Goal: Check status: Check status

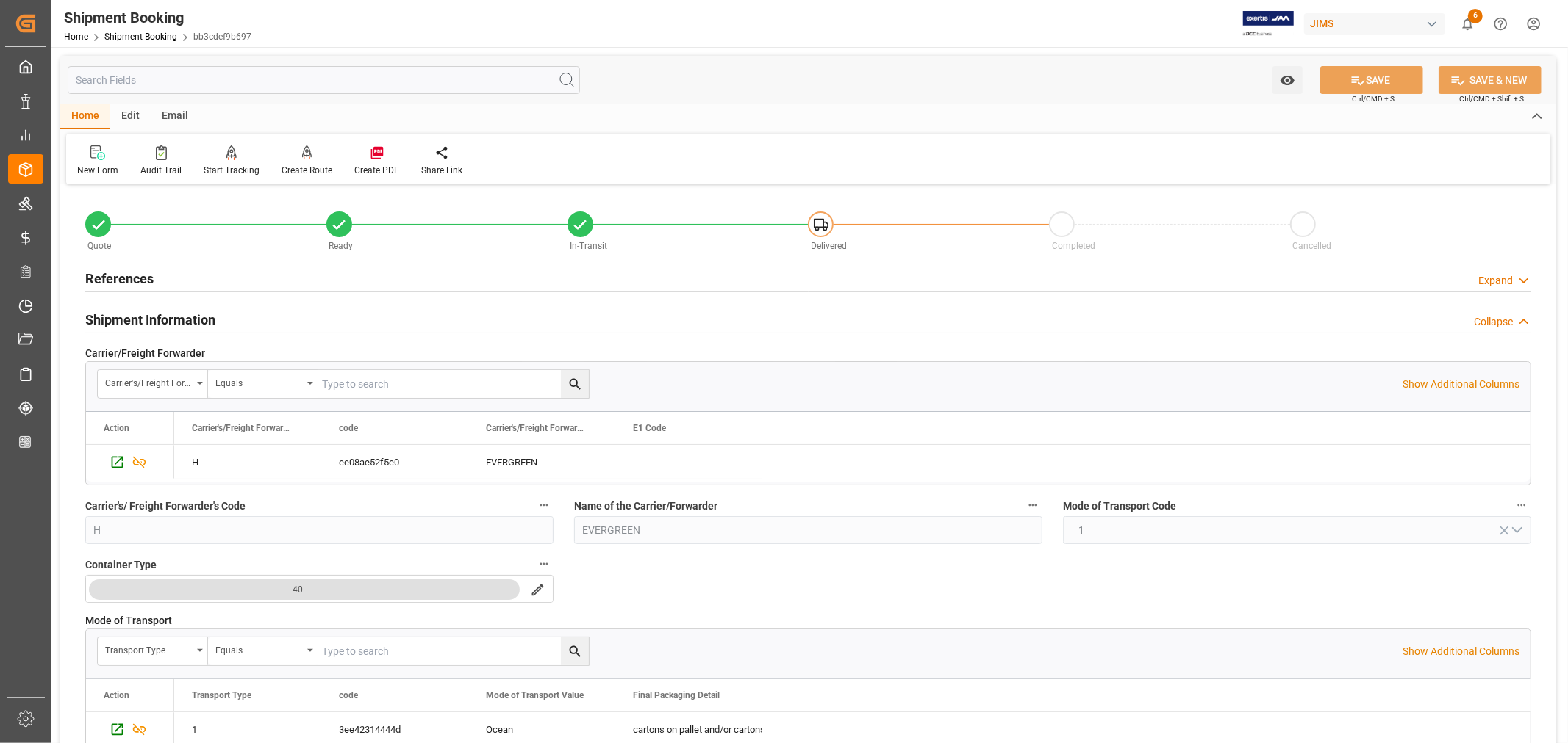
click at [122, 276] on h2 "References" at bounding box center [119, 279] width 68 height 20
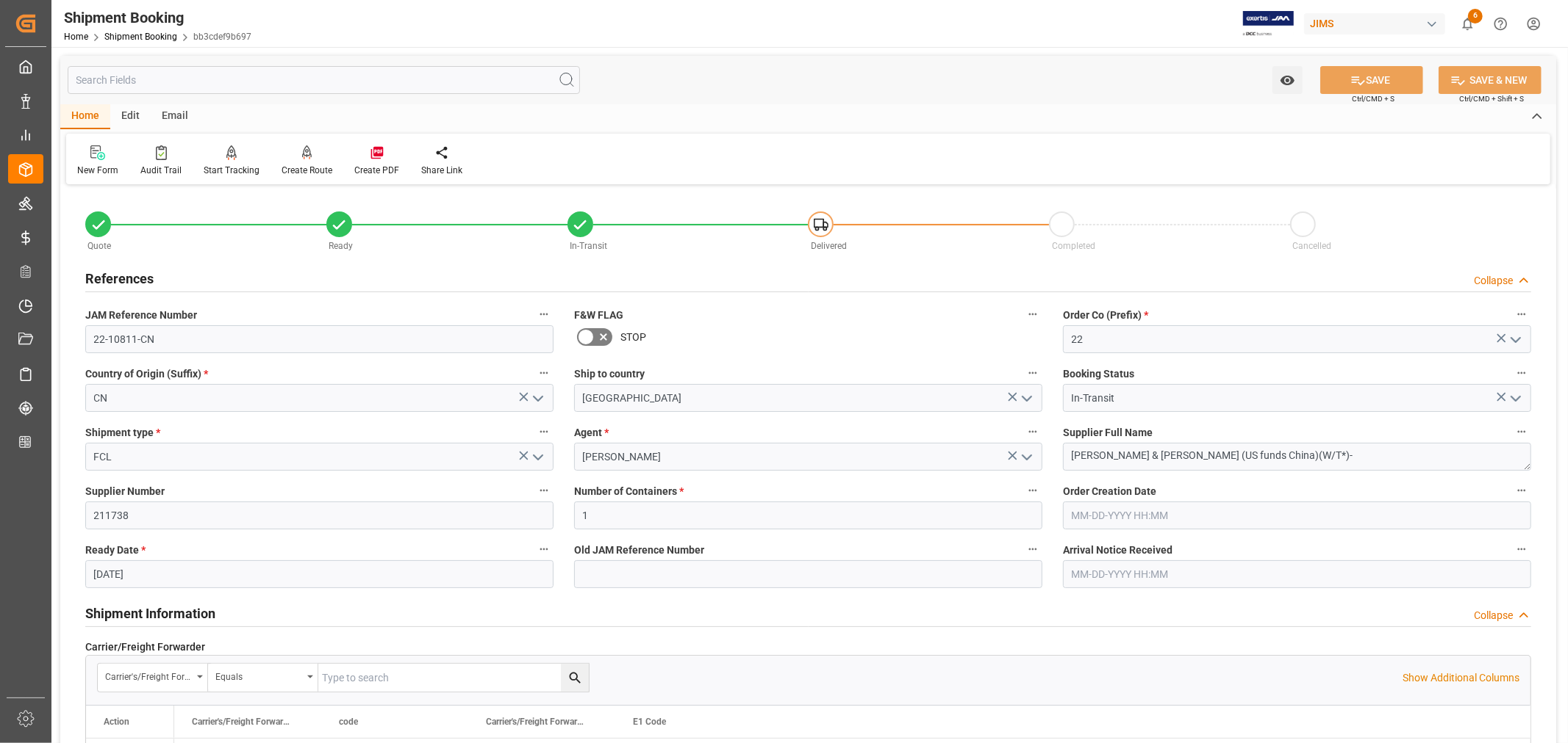
click at [122, 276] on h2 "References" at bounding box center [119, 279] width 68 height 20
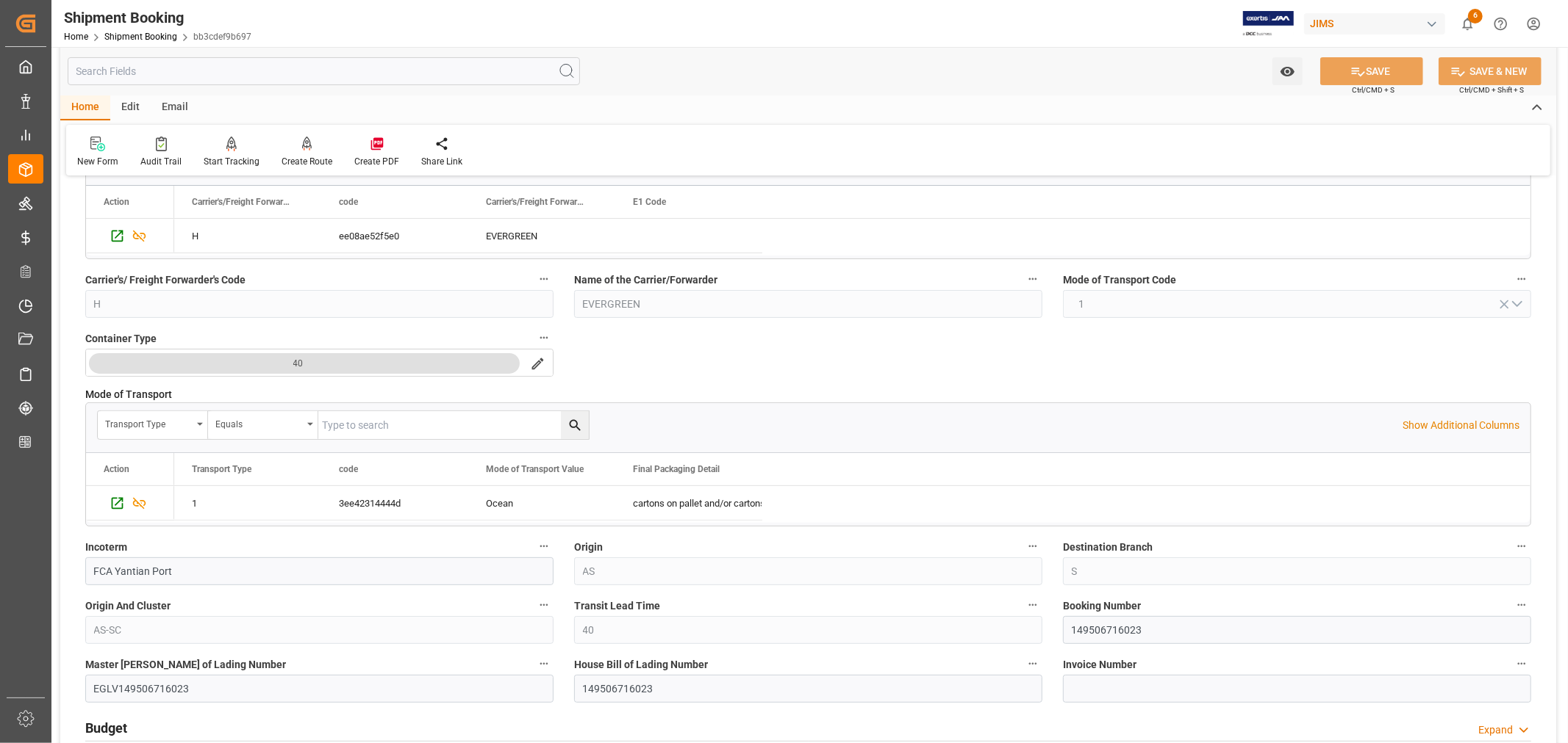
scroll to position [326, 0]
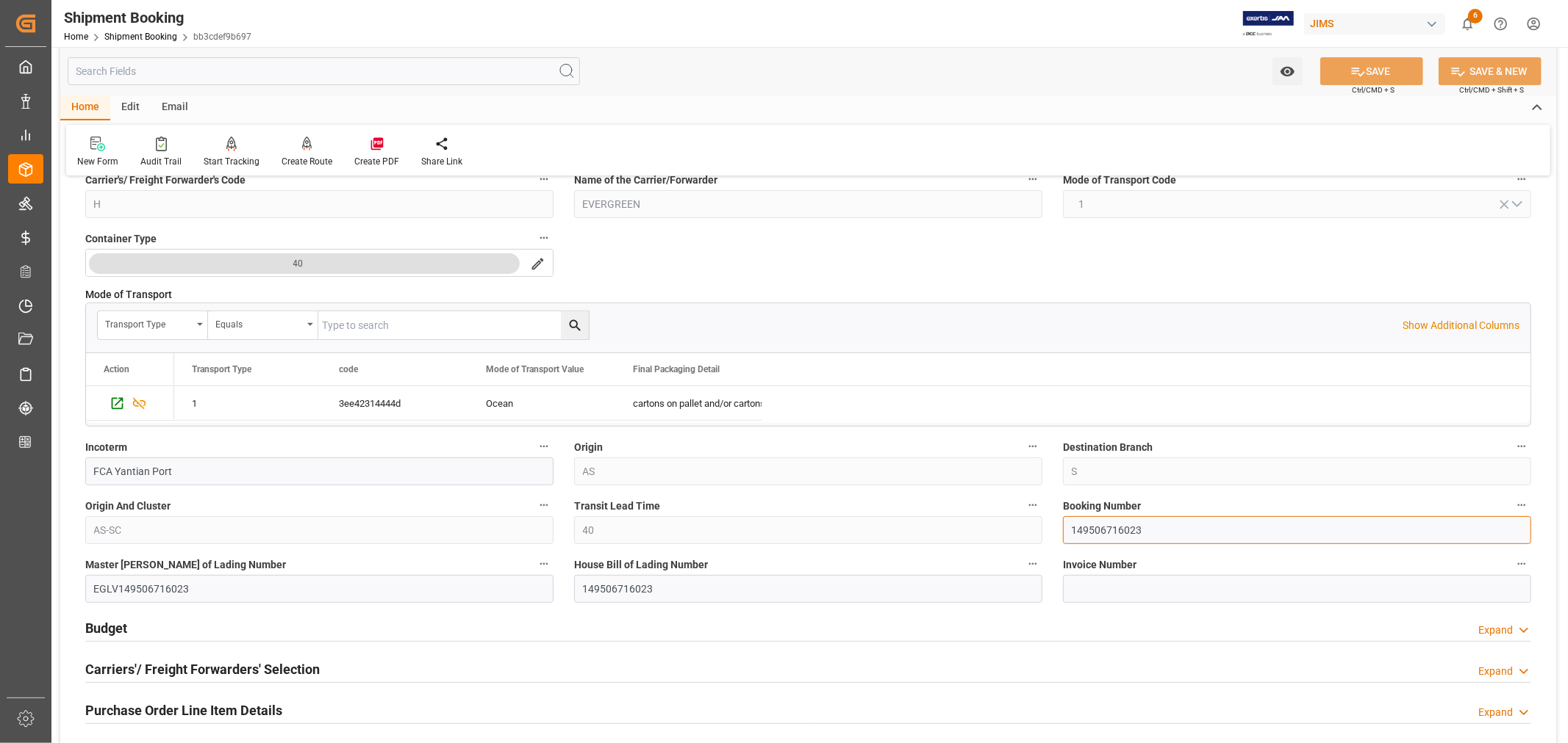
click at [1094, 530] on input "149506716023" at bounding box center [1297, 531] width 468 height 28
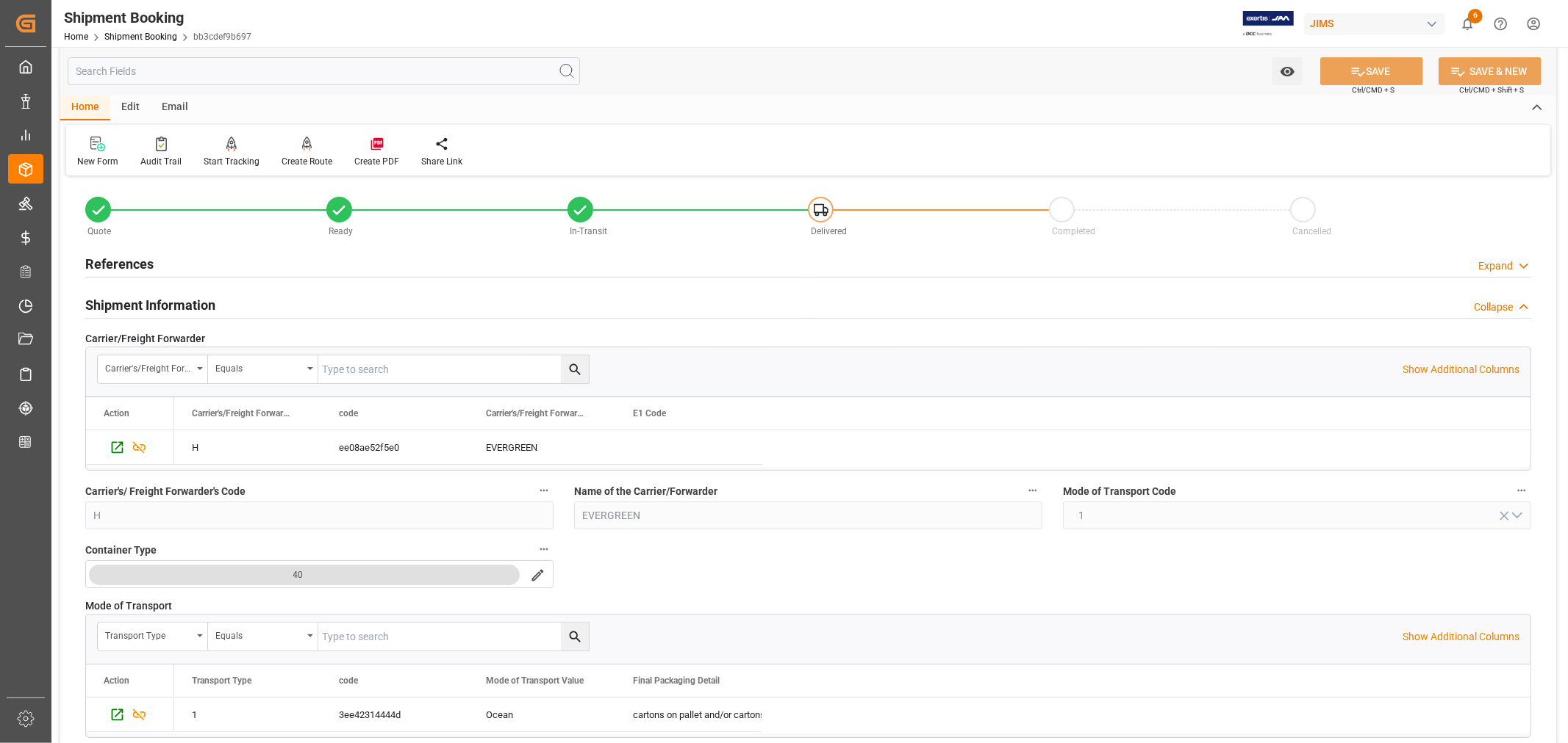
scroll to position [0, 0]
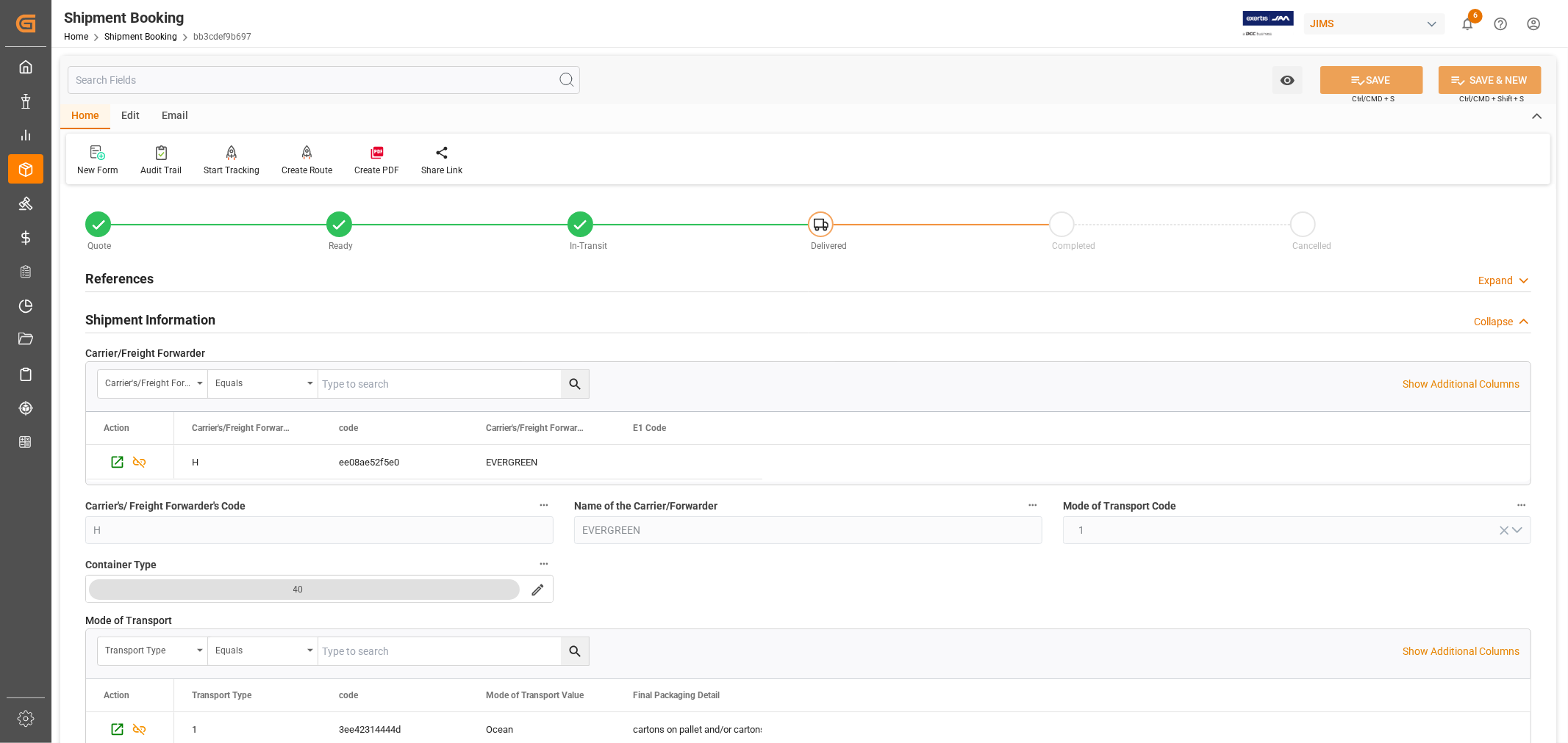
click at [136, 319] on h2 "Shipment Information" at bounding box center [150, 320] width 130 height 20
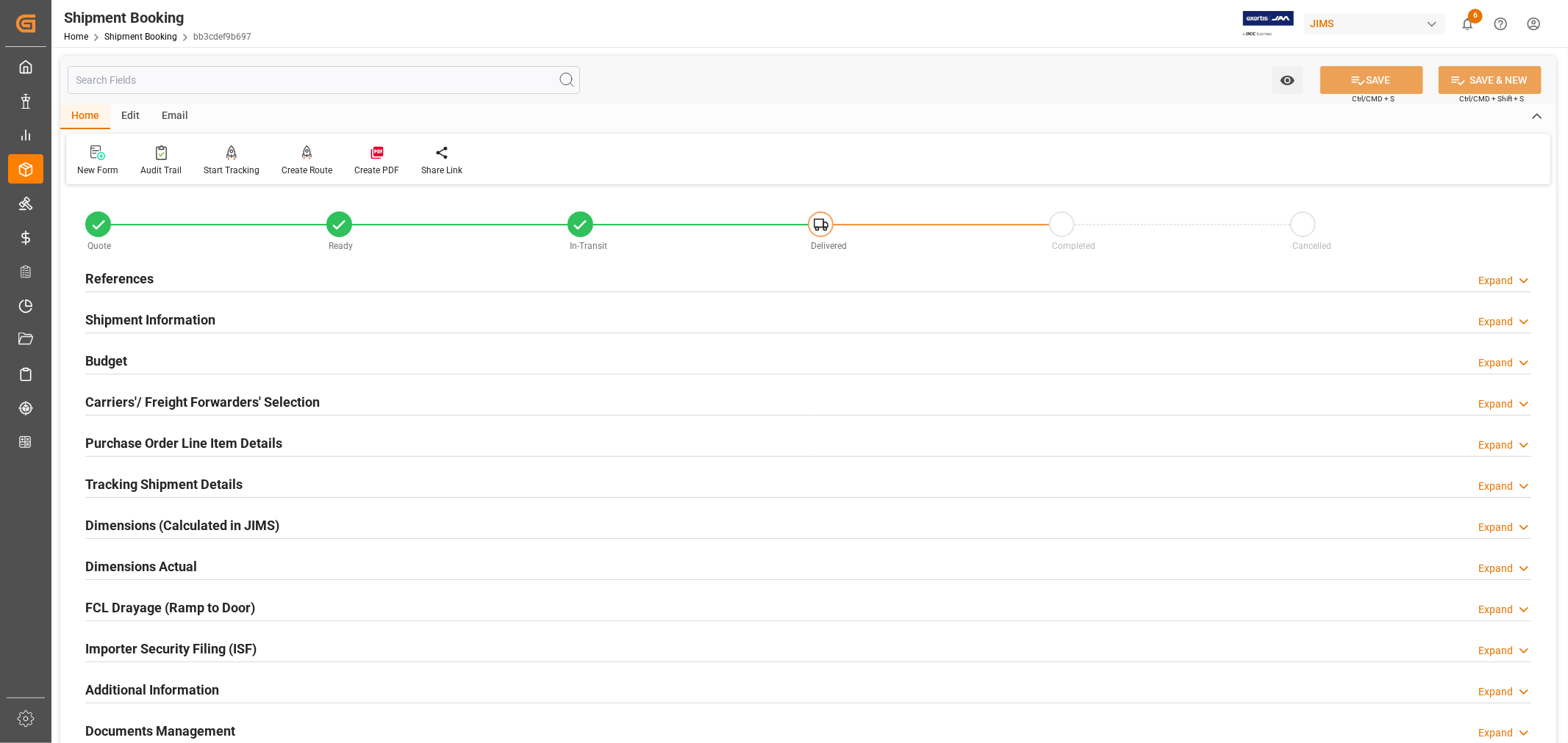
click at [136, 479] on h2 "Tracking Shipment Details" at bounding box center [164, 484] width 157 height 20
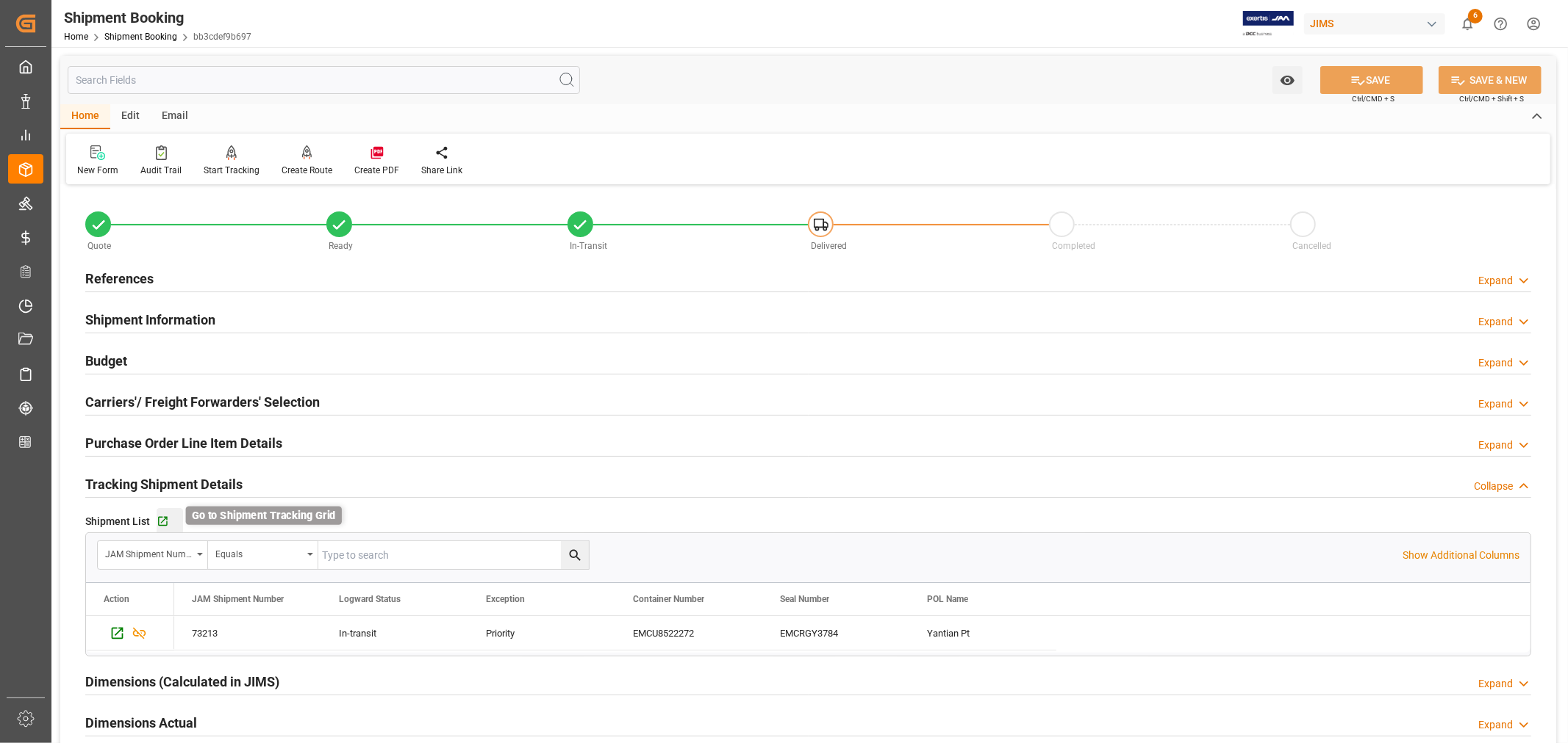
click at [163, 518] on icon "button" at bounding box center [162, 522] width 12 height 12
click at [120, 361] on h2 "Budget" at bounding box center [106, 361] width 42 height 20
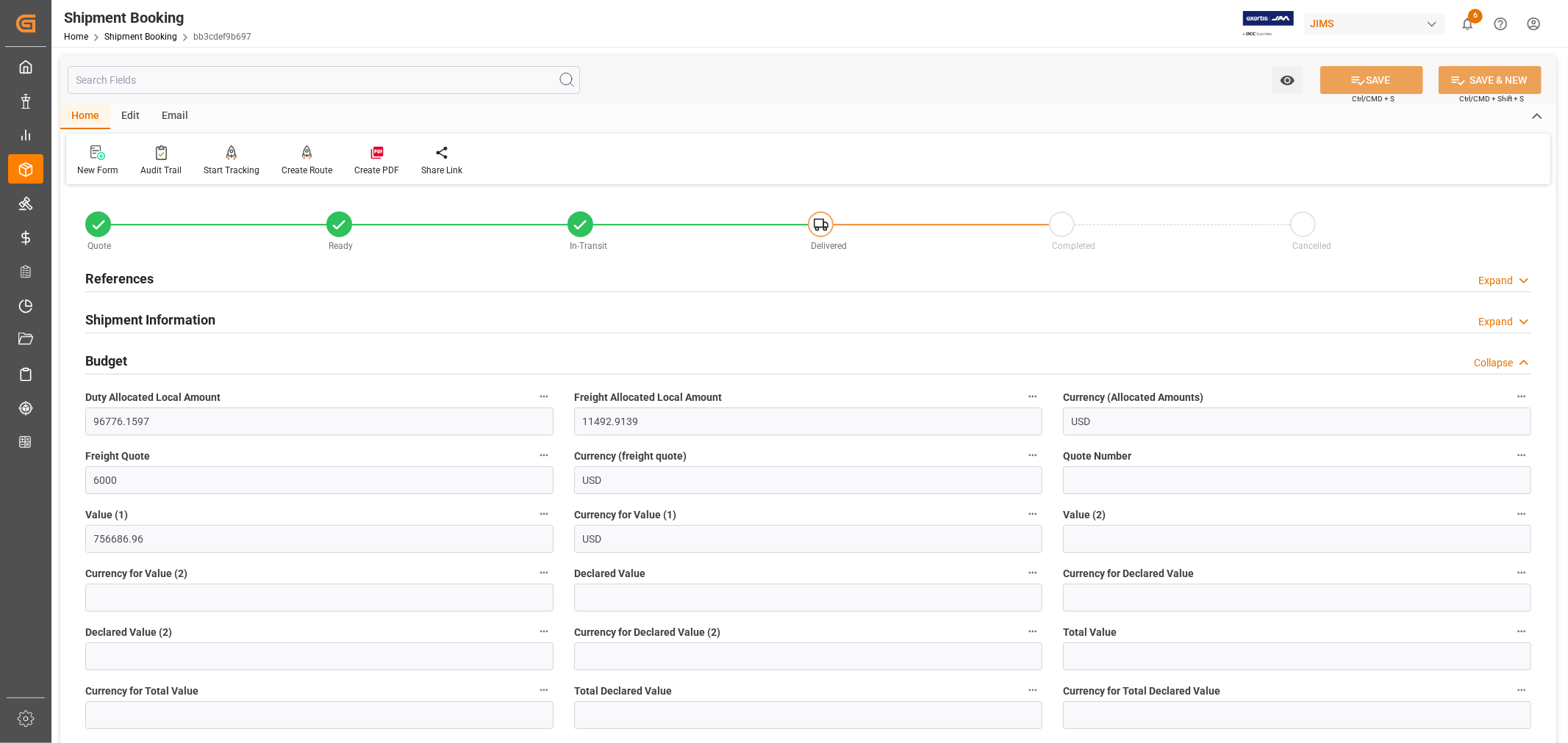
click at [120, 361] on h2 "Budget" at bounding box center [106, 361] width 42 height 20
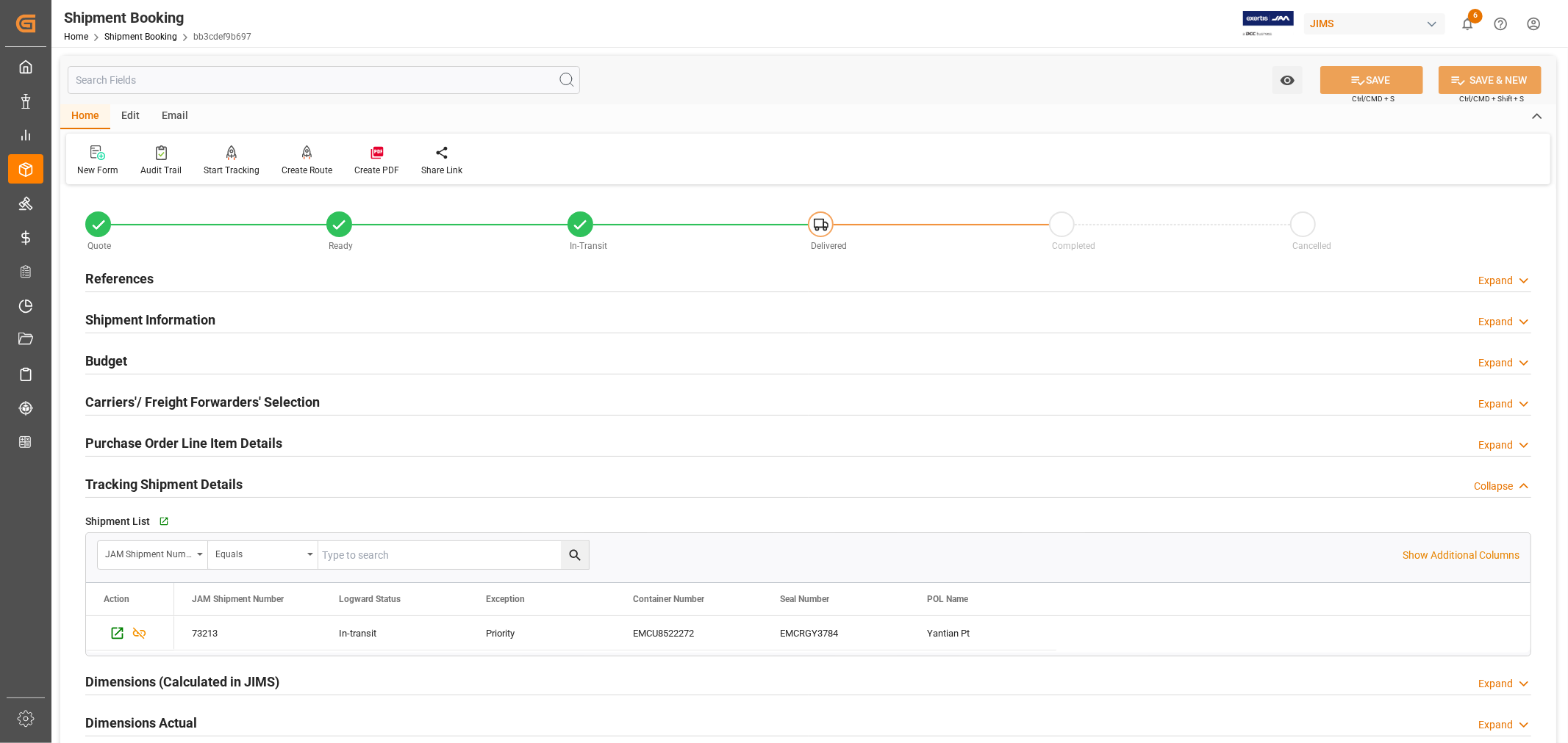
click at [120, 361] on h2 "Budget" at bounding box center [106, 361] width 42 height 20
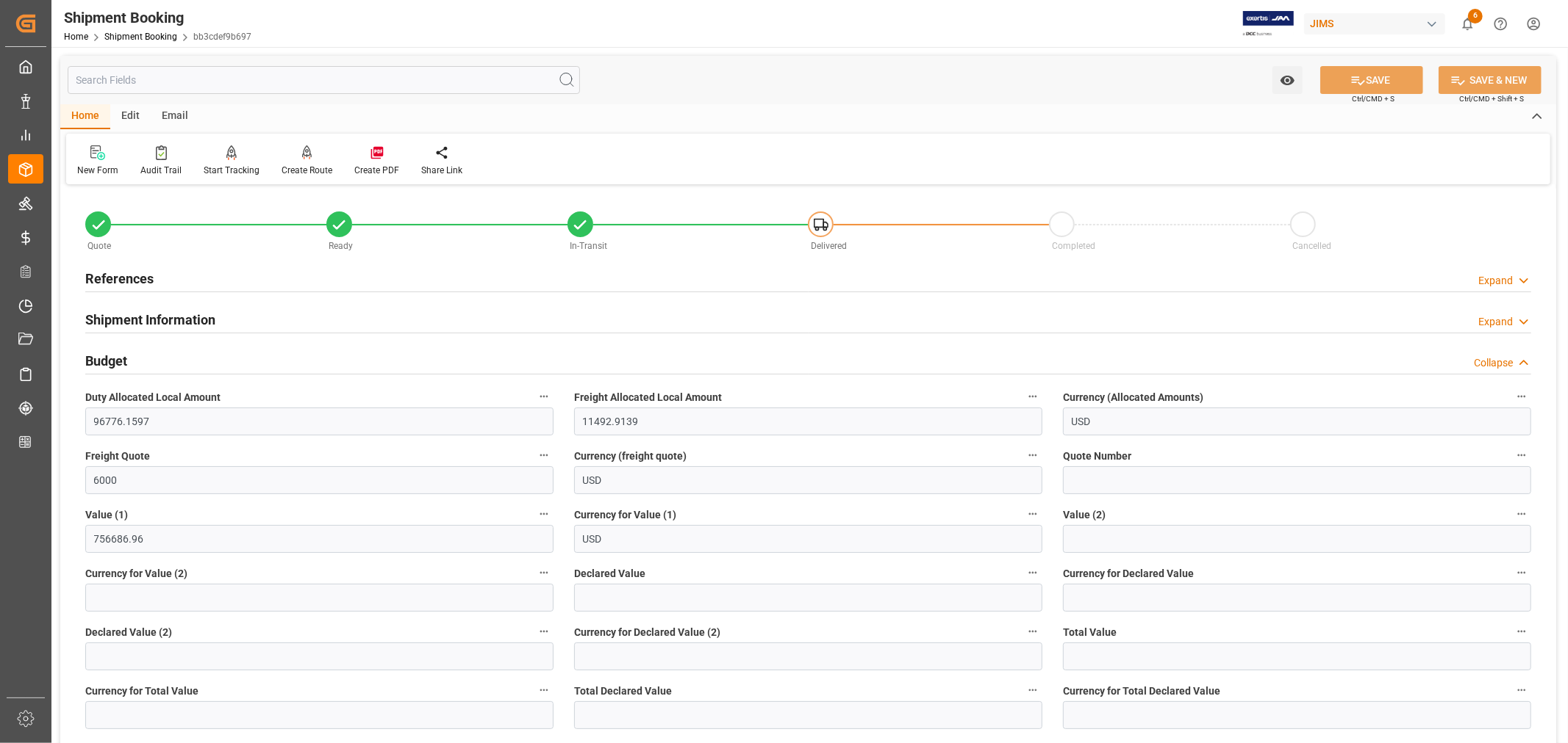
click at [120, 361] on h2 "Budget" at bounding box center [106, 361] width 42 height 20
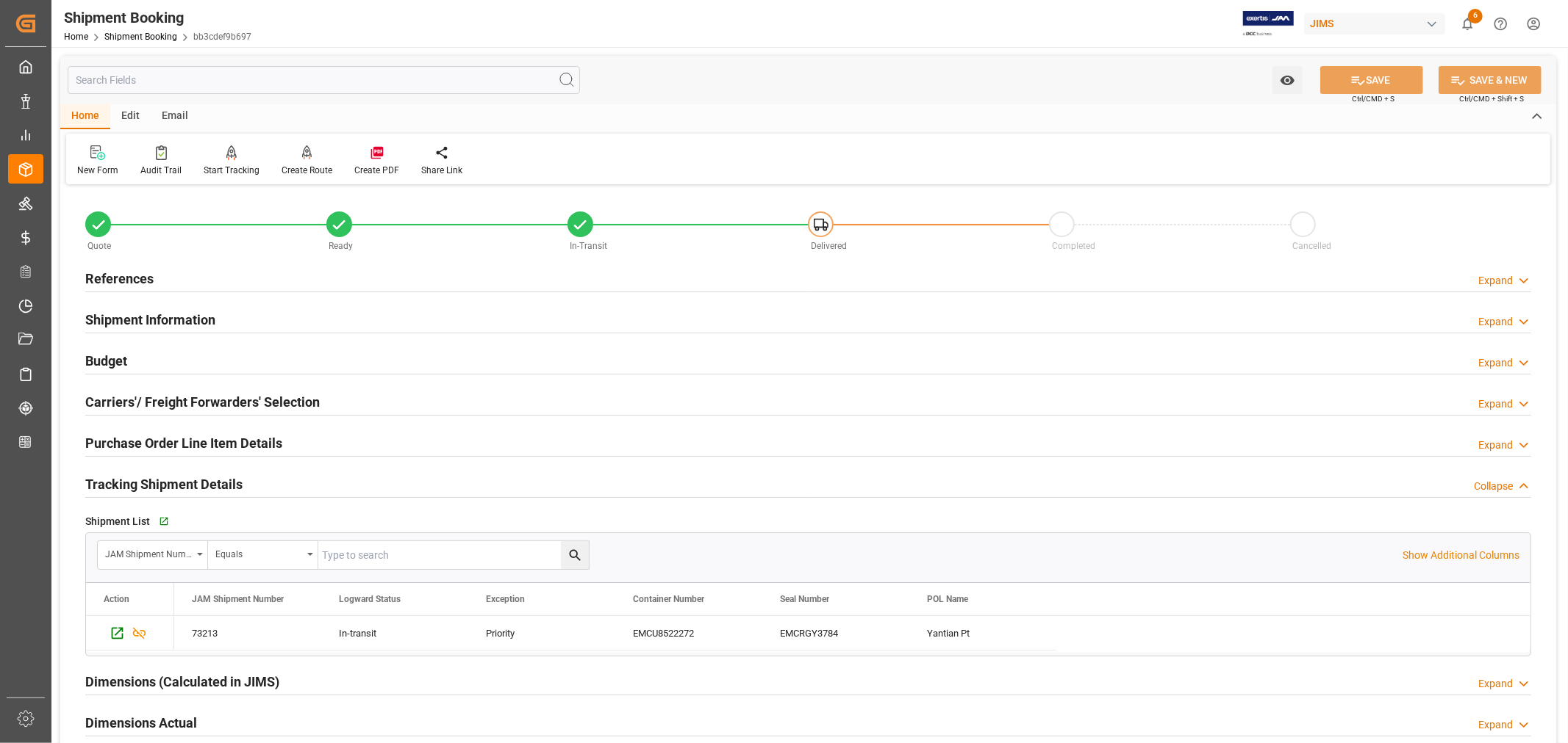
click at [166, 482] on h2 "Tracking Shipment Details" at bounding box center [164, 484] width 157 height 20
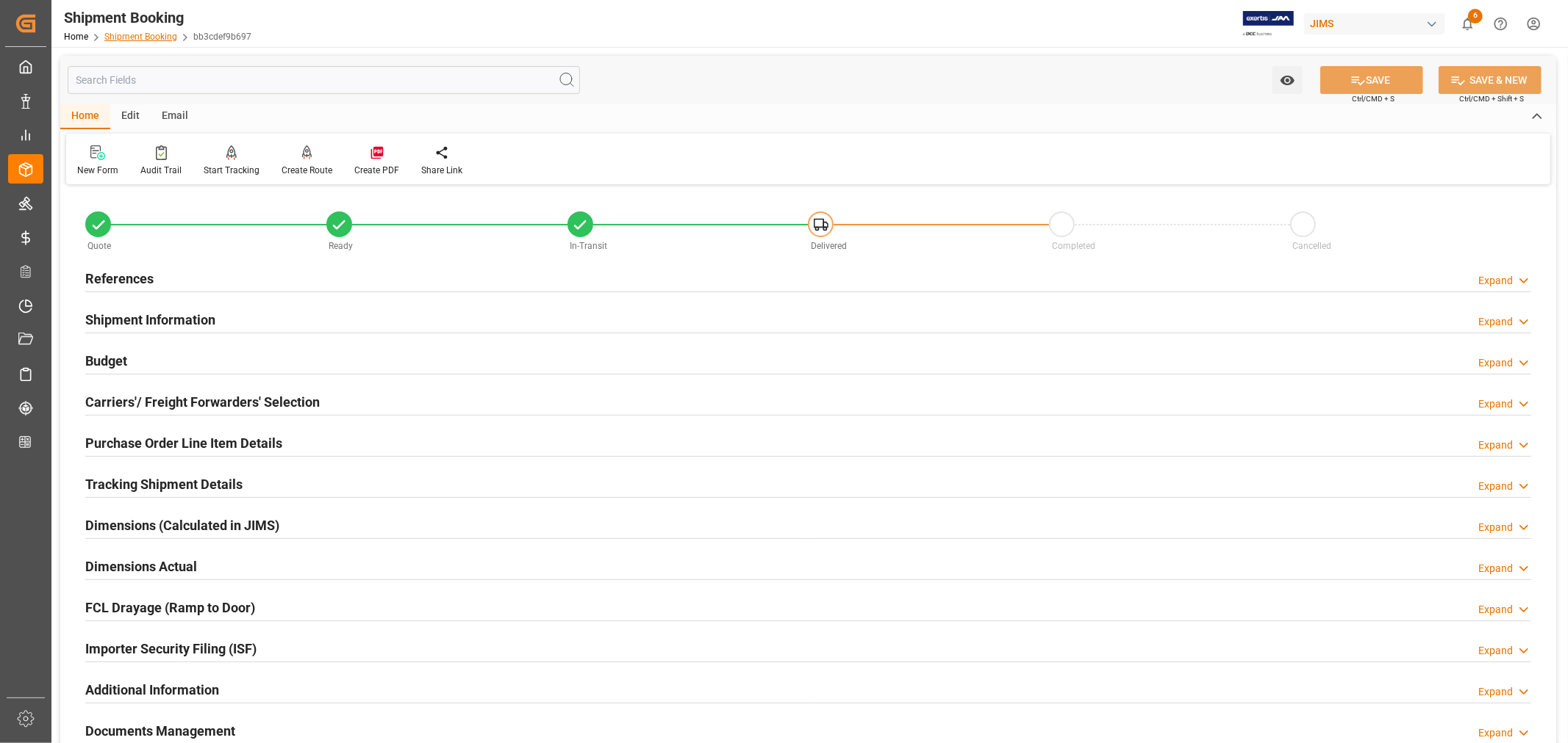
click at [138, 32] on link "Shipment Booking" at bounding box center [141, 36] width 73 height 10
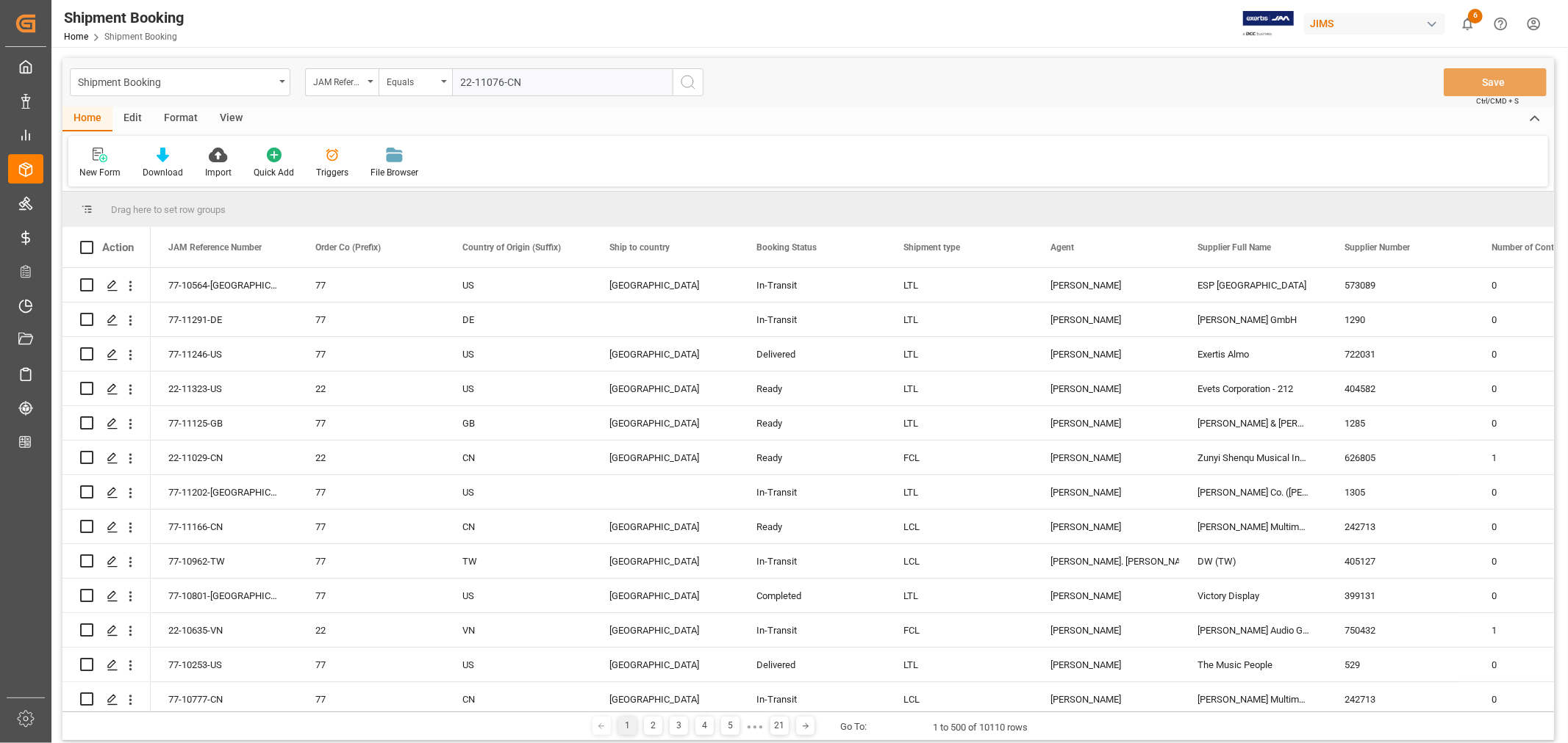
type input "22-11076-CN"
click at [689, 81] on icon "search button" at bounding box center [687, 82] width 18 height 18
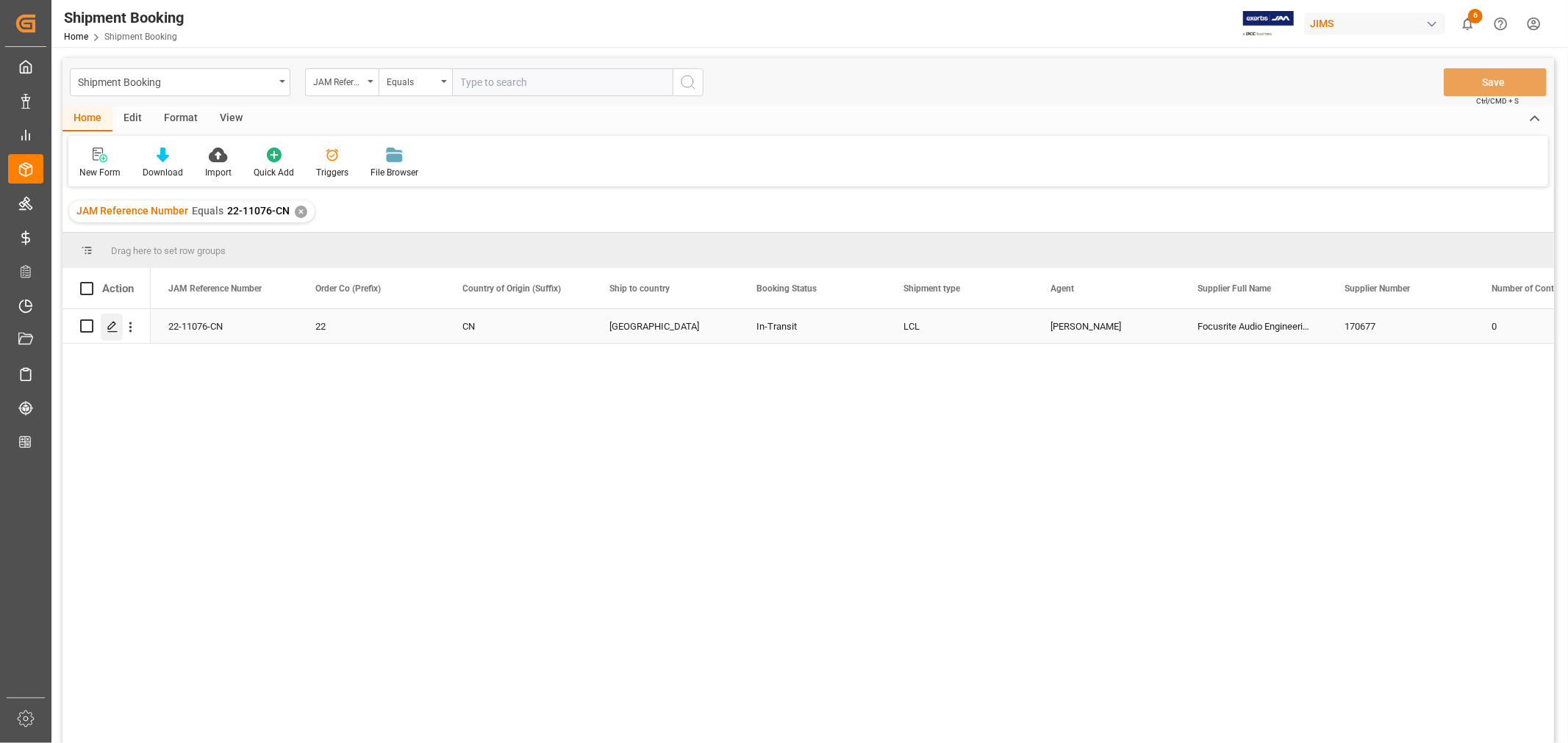
click at [114, 329] on icon "Press SPACE to select this row." at bounding box center [112, 326] width 12 height 12
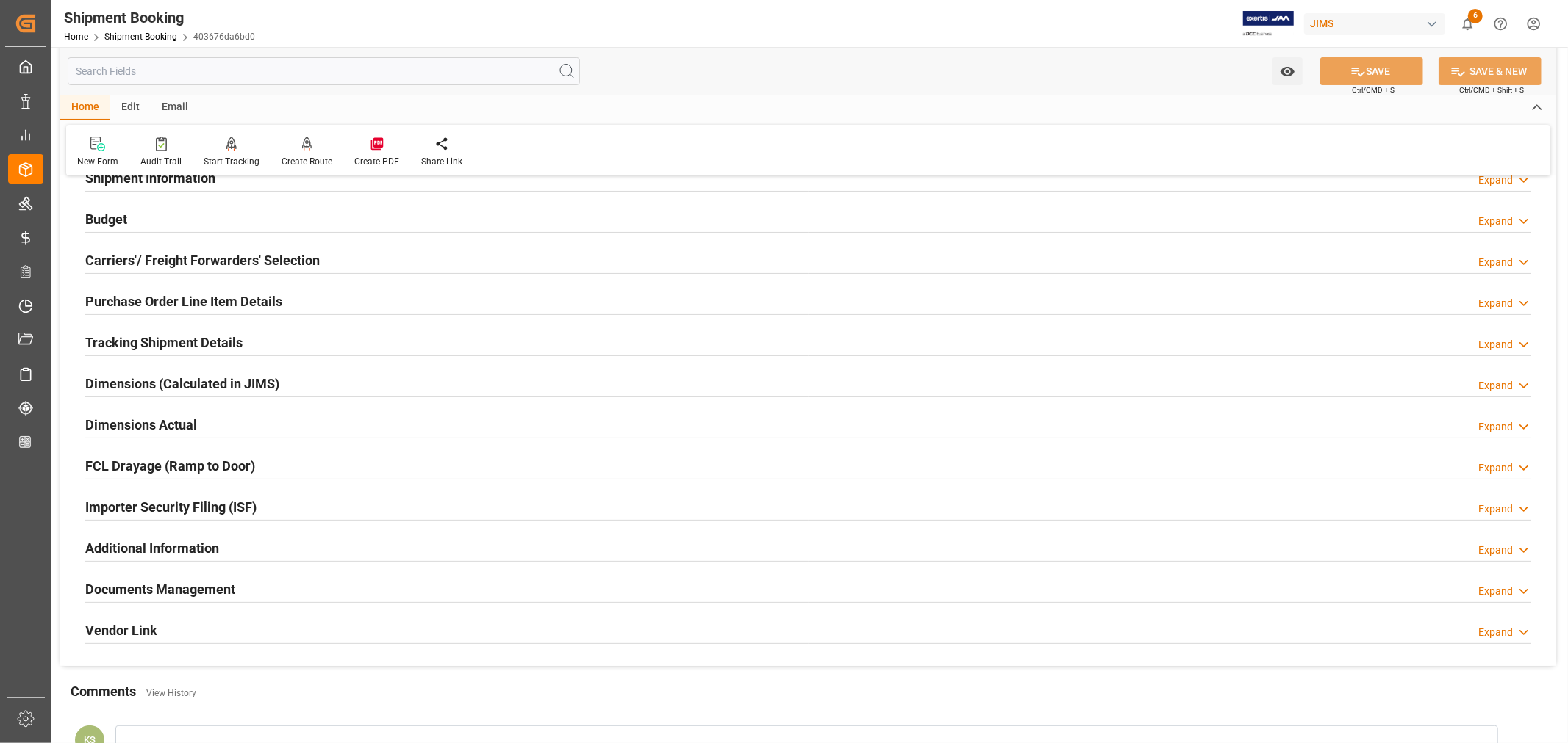
scroll to position [163, 0]
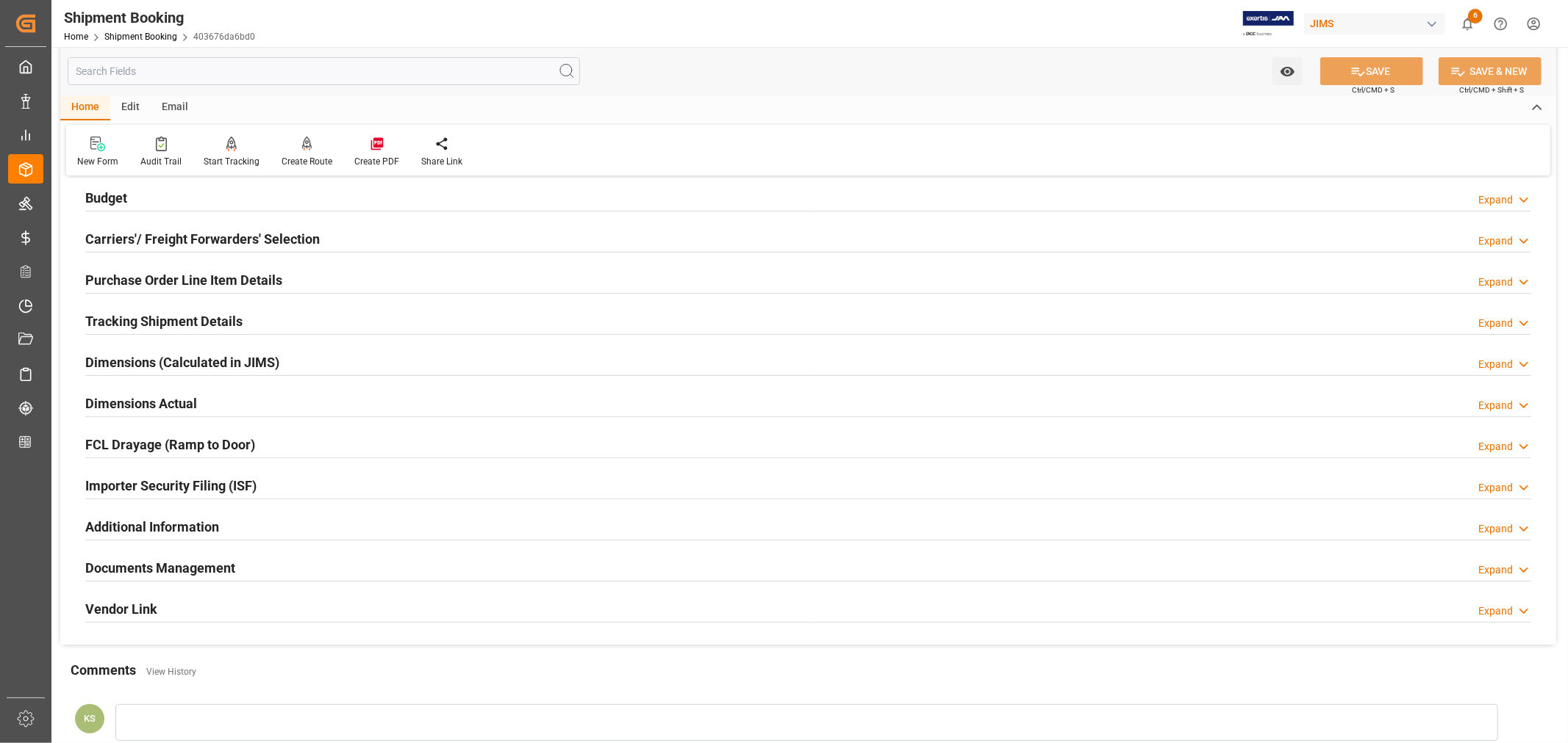
click at [296, 479] on div "Importer Security Filing (ISF) Expand" at bounding box center [808, 485] width 1446 height 28
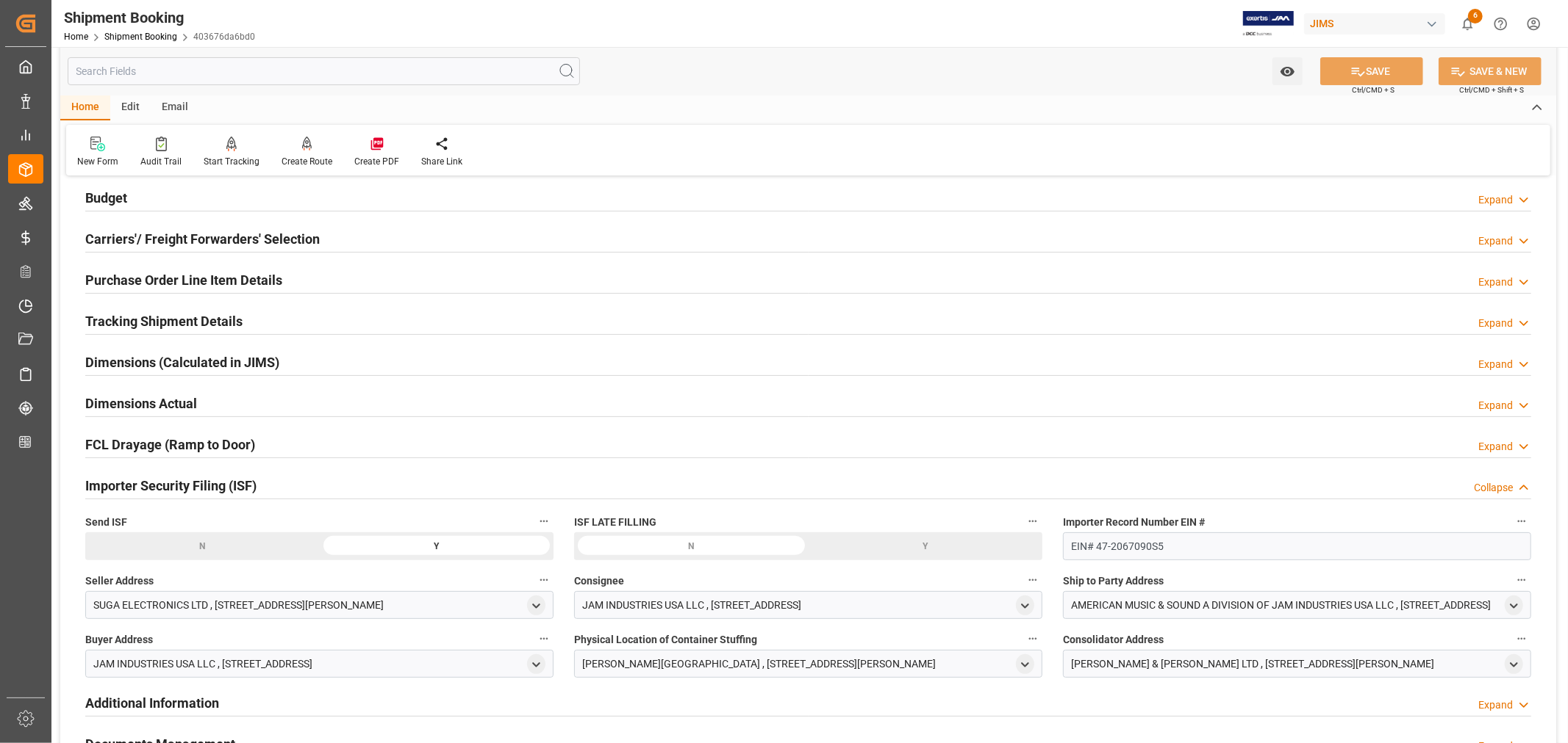
click at [296, 479] on div "Importer Security Filing (ISF) Collapse" at bounding box center [808, 485] width 1446 height 28
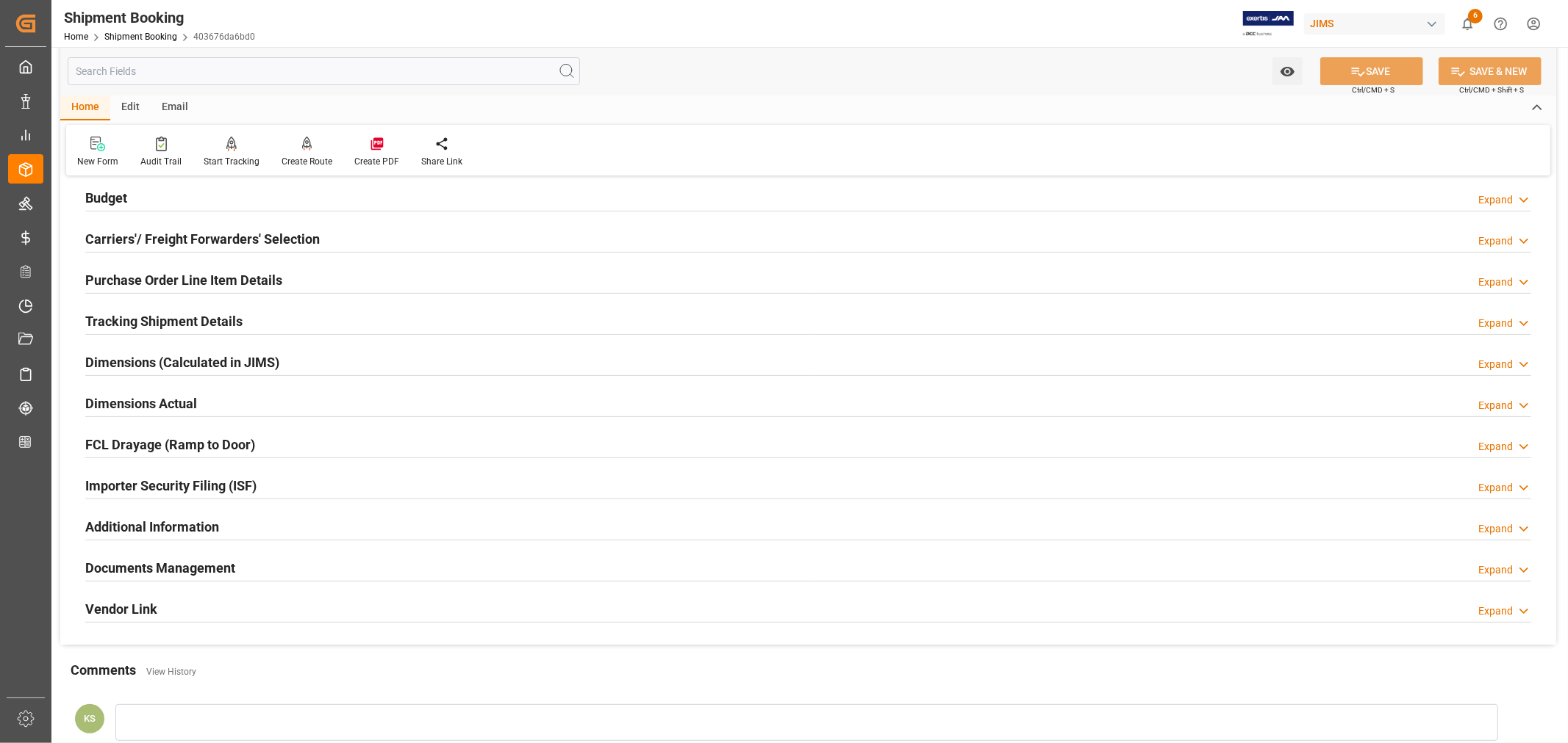
click at [174, 283] on h2 "Purchase Order Line Item Details" at bounding box center [183, 279] width 197 height 20
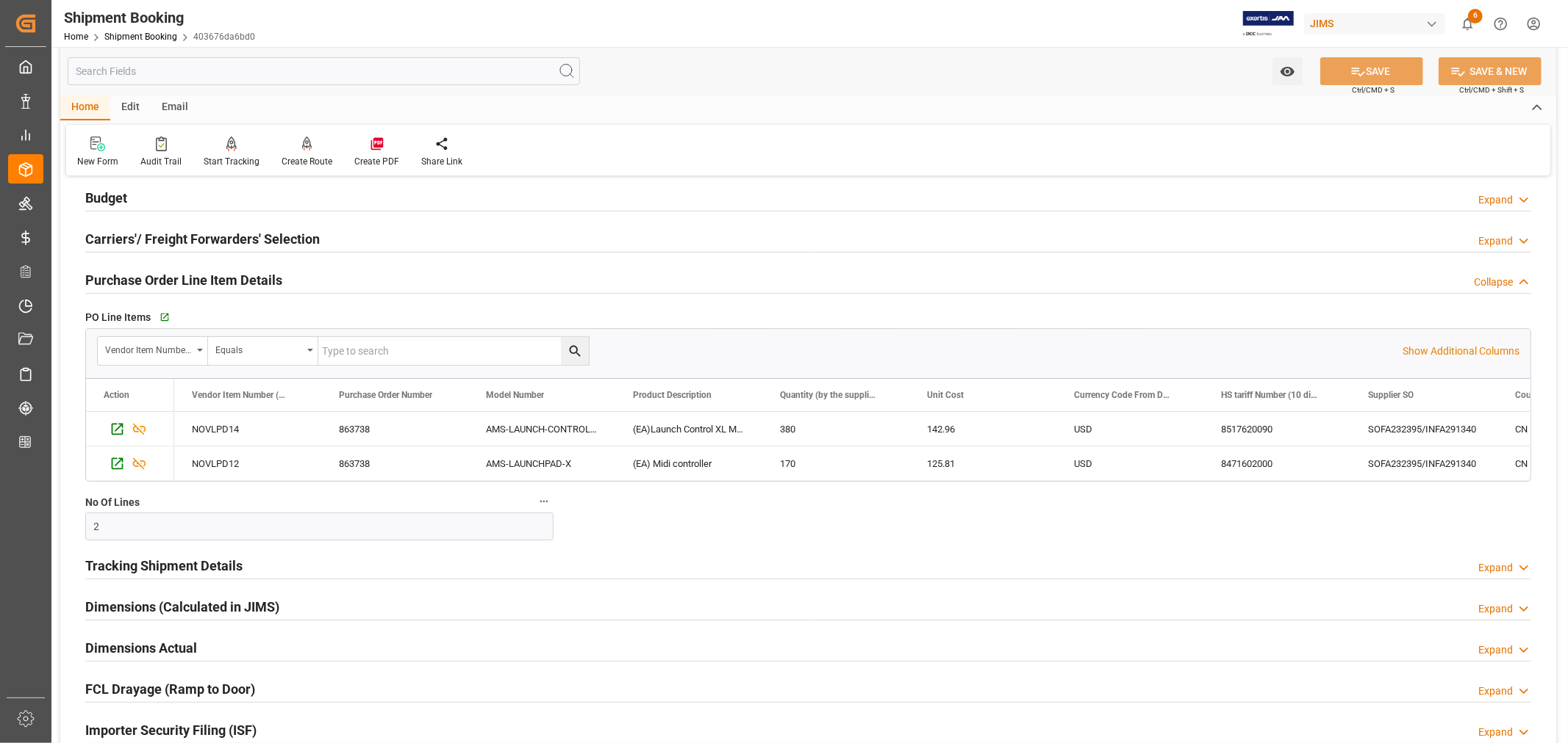
click at [174, 283] on h2 "Purchase Order Line Item Details" at bounding box center [183, 279] width 197 height 20
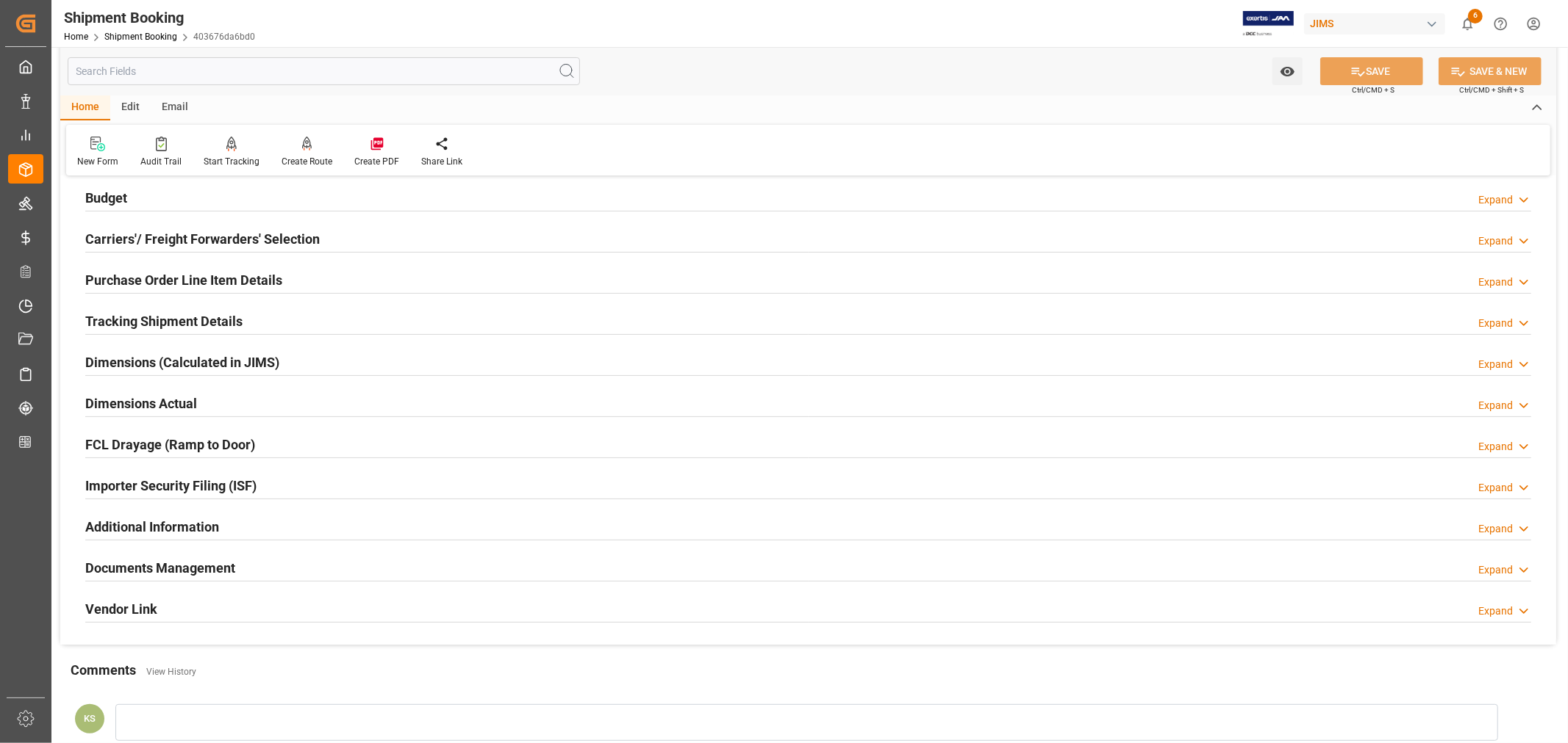
click at [165, 279] on h2 "Purchase Order Line Item Details" at bounding box center [183, 279] width 197 height 20
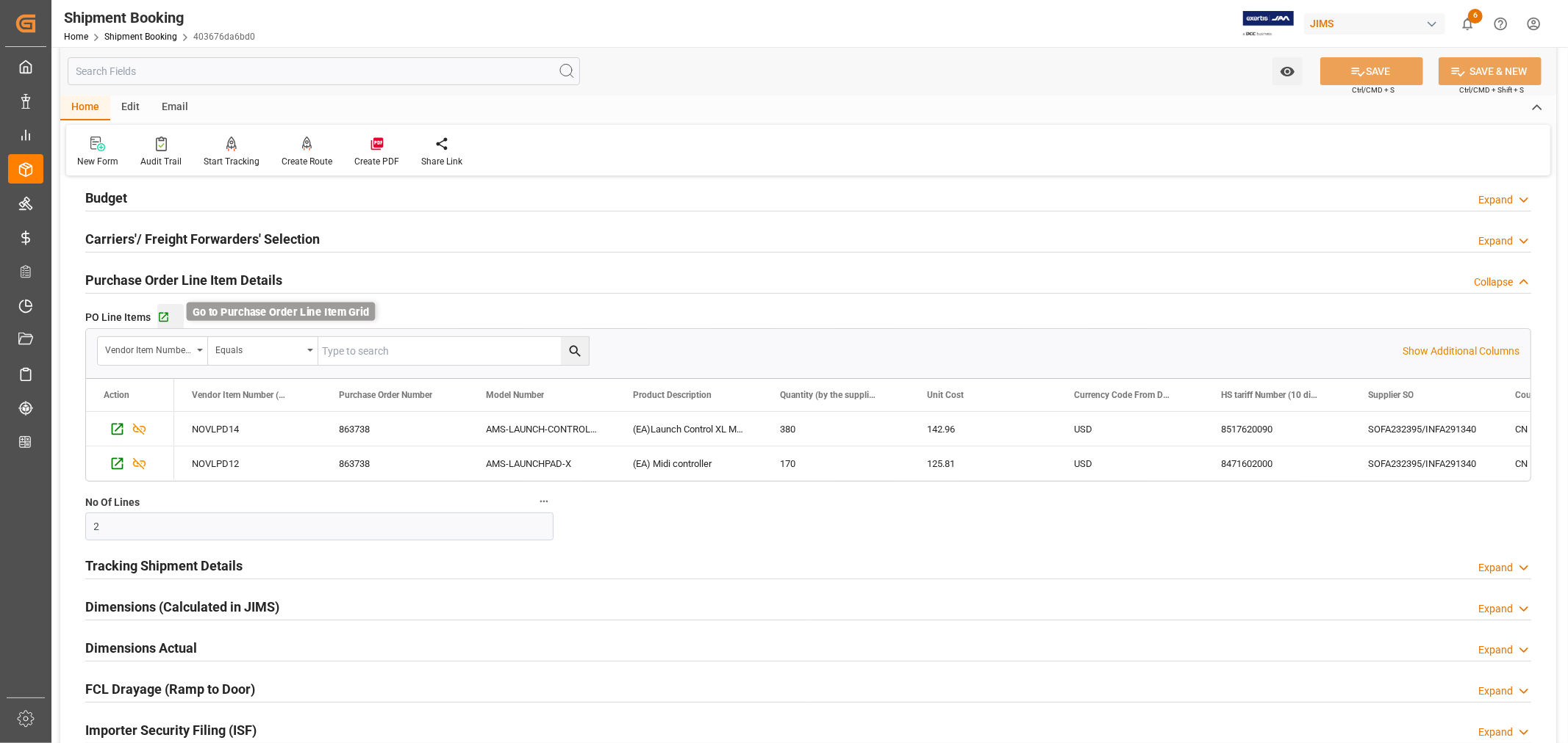
click at [165, 314] on icon "button" at bounding box center [164, 318] width 9 height 9
click at [204, 279] on h2 "Purchase Order Line Item Details" at bounding box center [183, 279] width 197 height 20
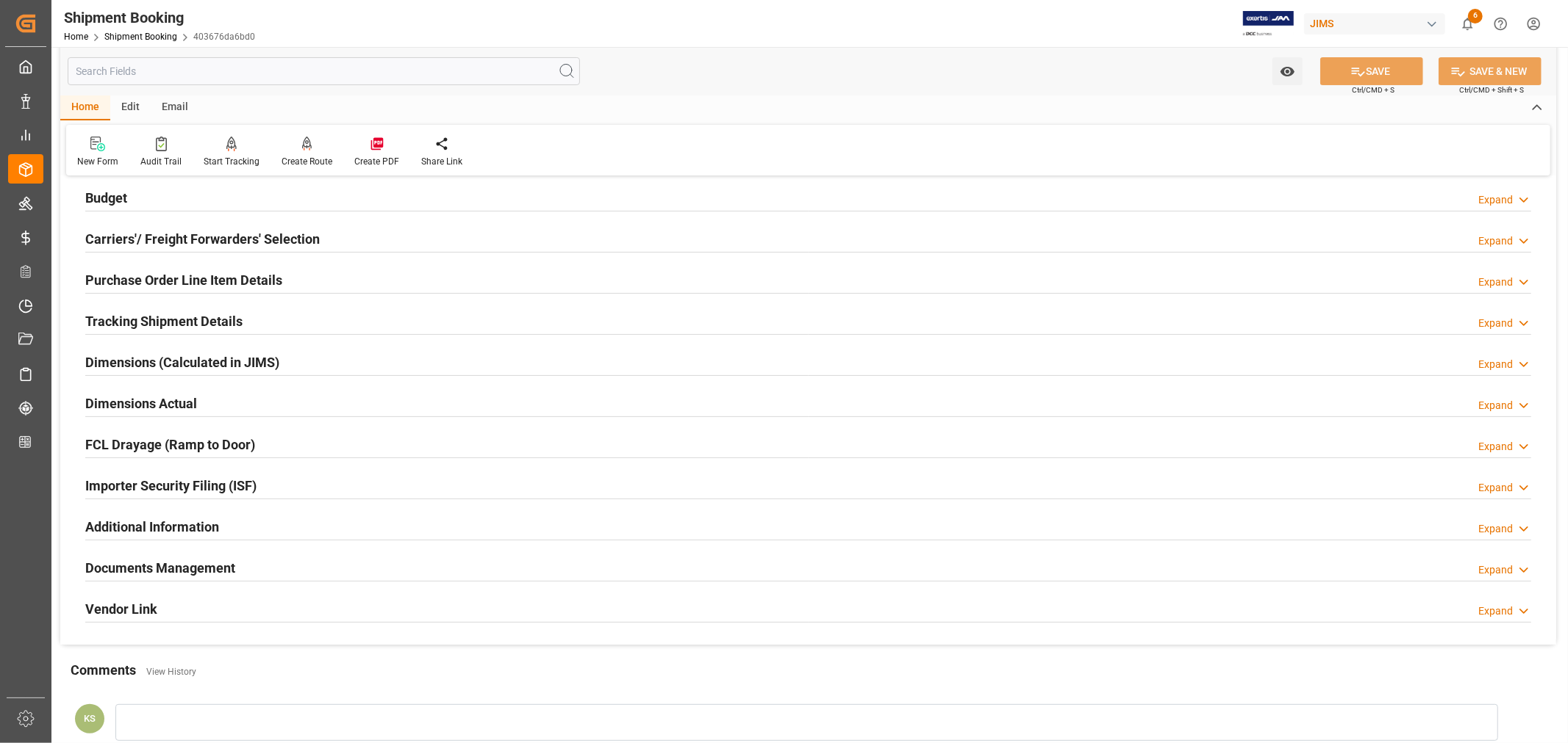
click at [137, 324] on h2 "Tracking Shipment Details" at bounding box center [164, 321] width 157 height 20
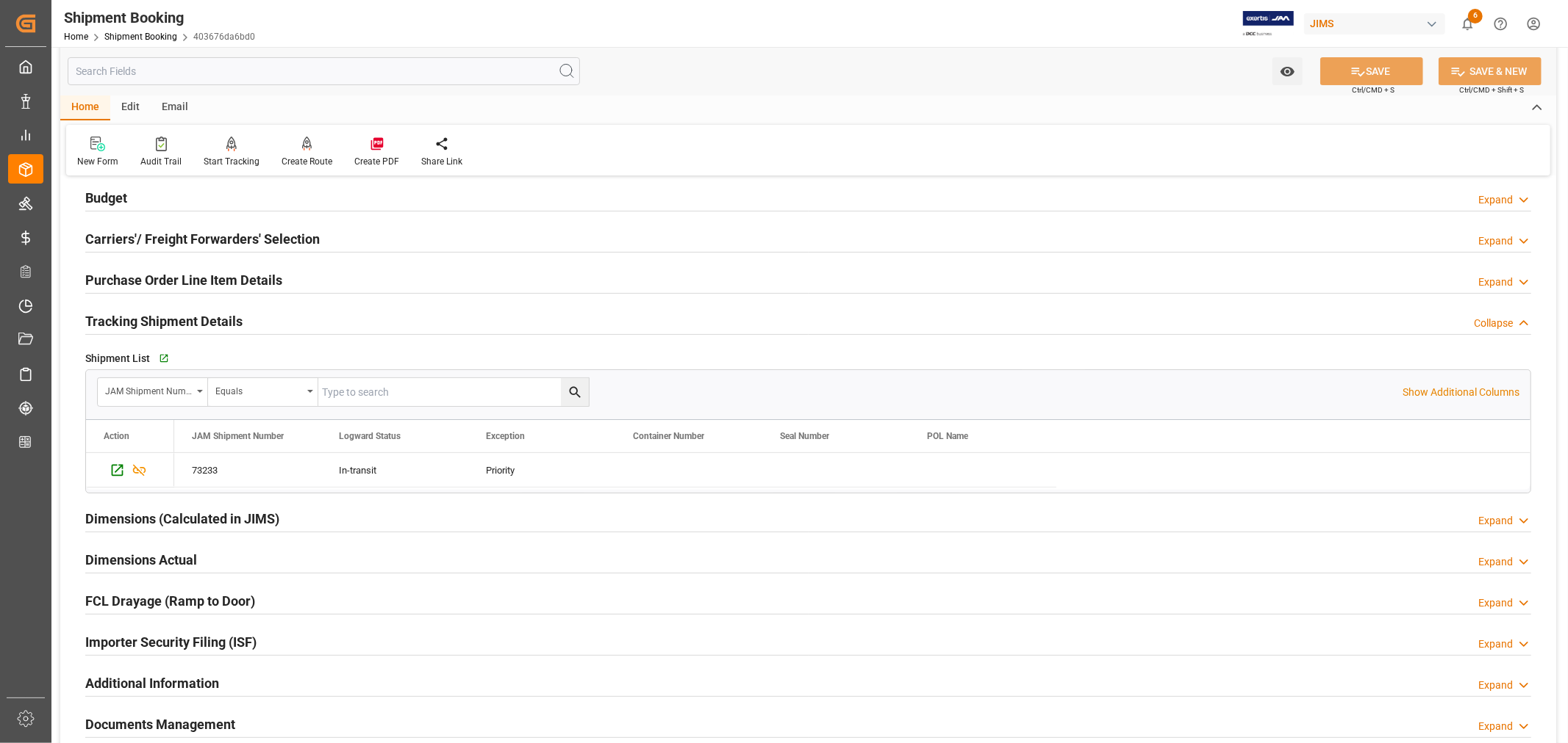
click at [137, 324] on h2 "Tracking Shipment Details" at bounding box center [164, 321] width 157 height 20
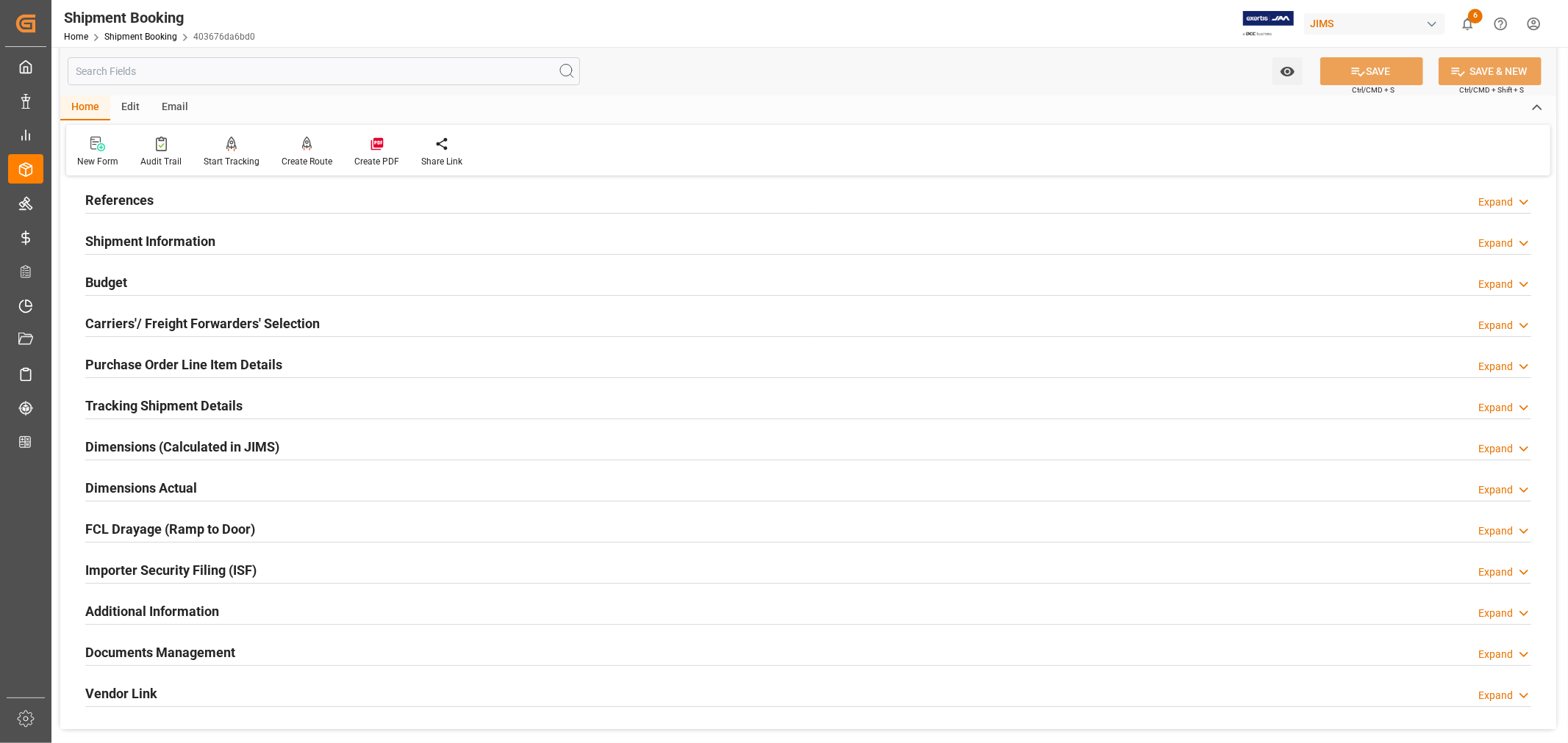
scroll to position [0, 0]
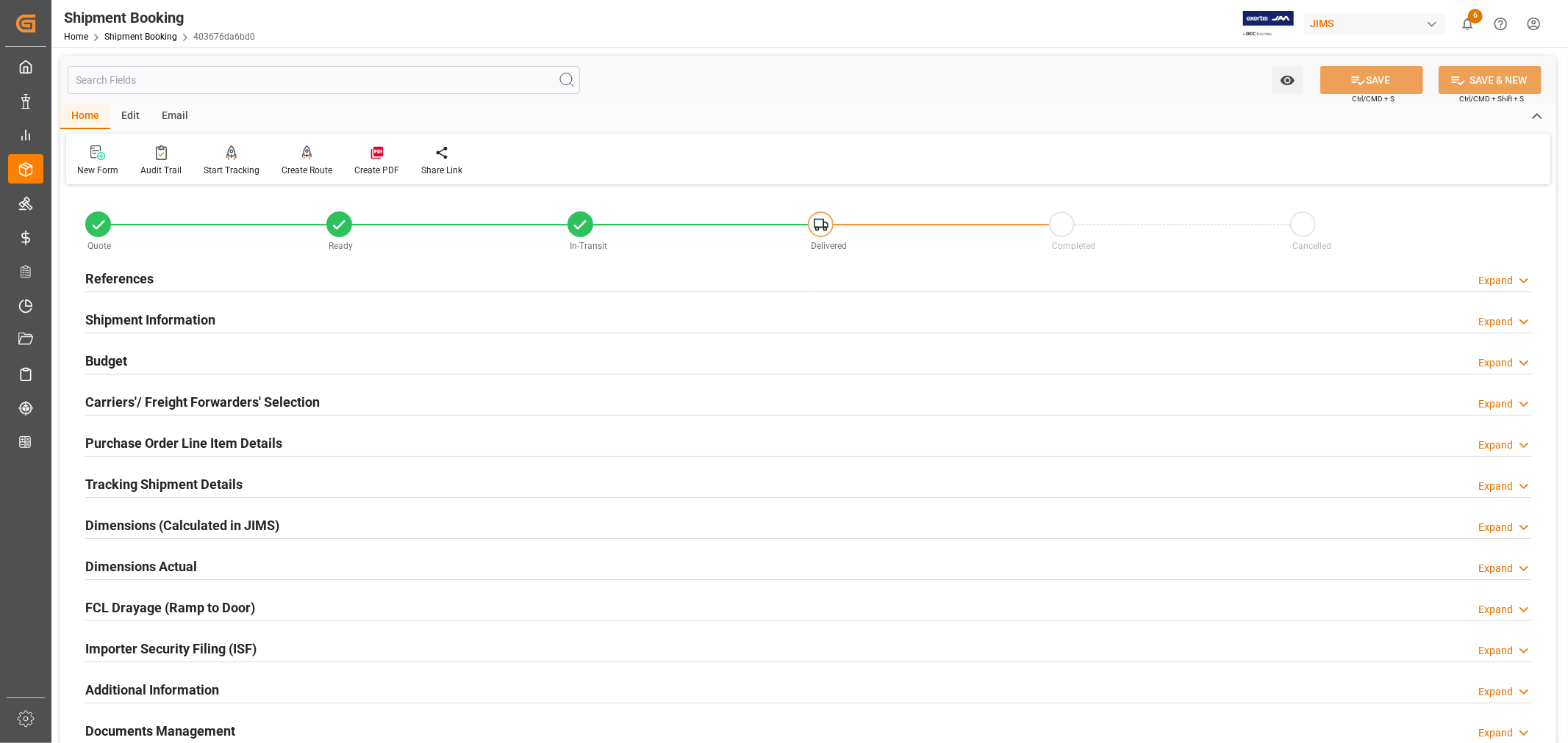
click at [195, 320] on h2 "Shipment Information" at bounding box center [150, 320] width 130 height 20
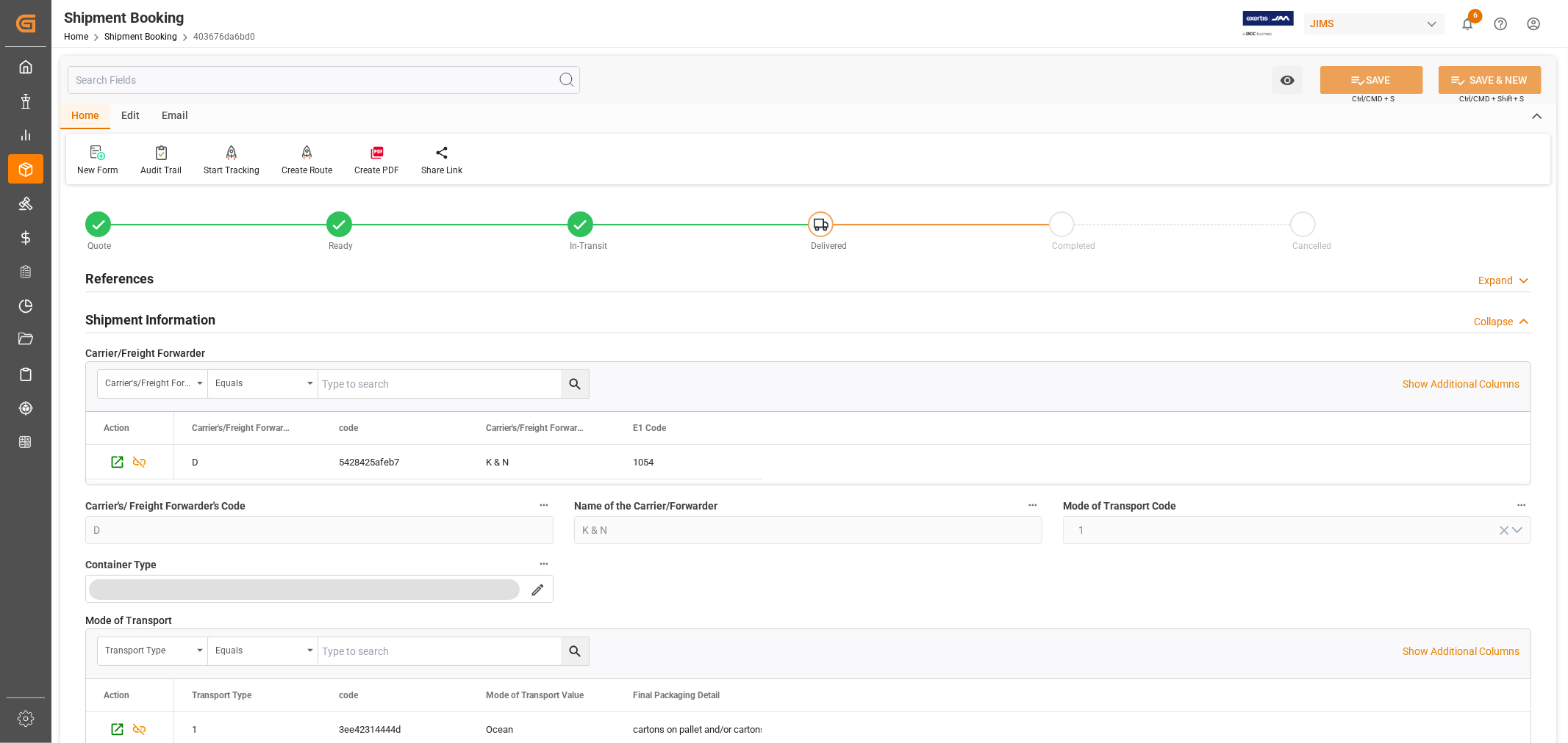
click at [195, 320] on h2 "Shipment Information" at bounding box center [150, 320] width 130 height 20
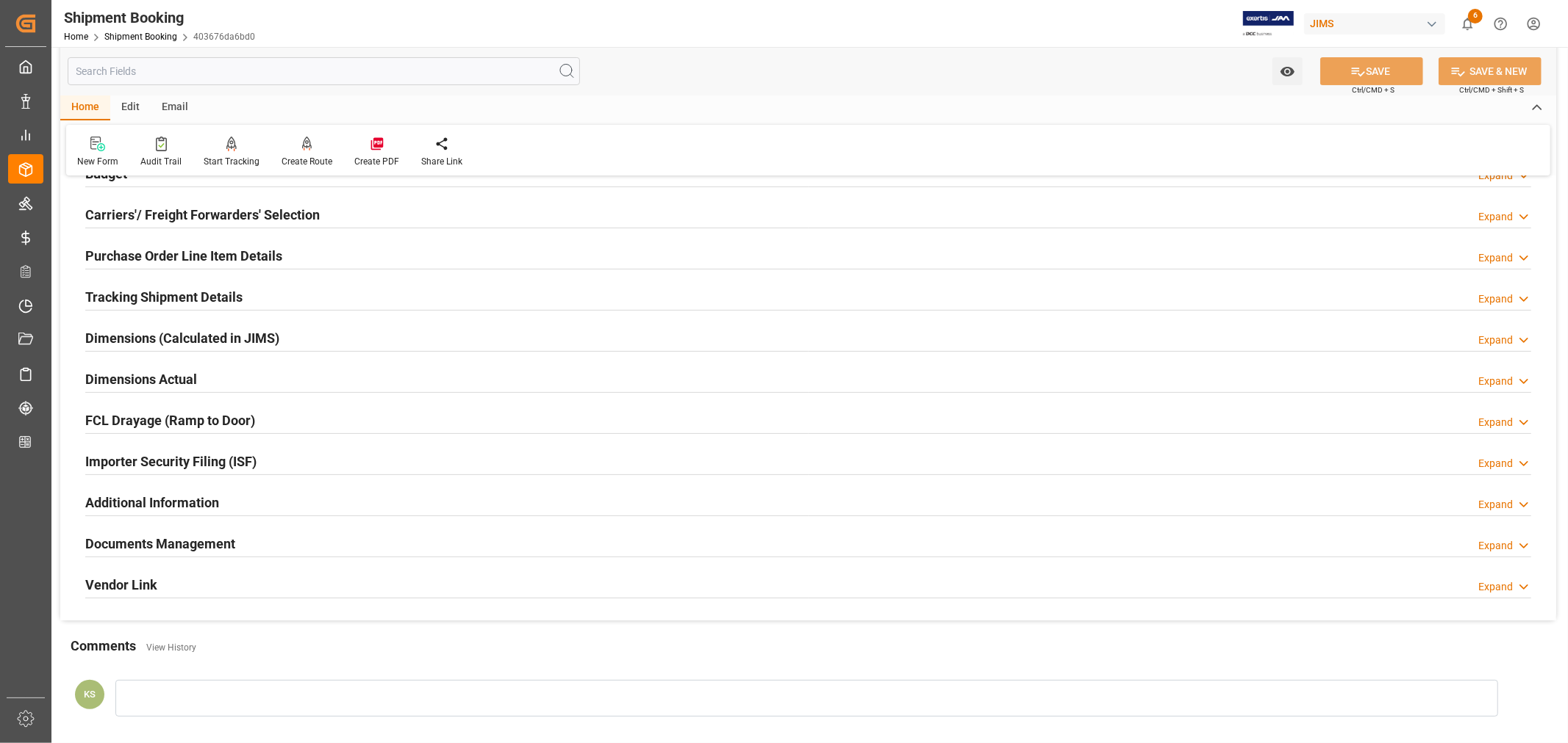
scroll to position [326, 0]
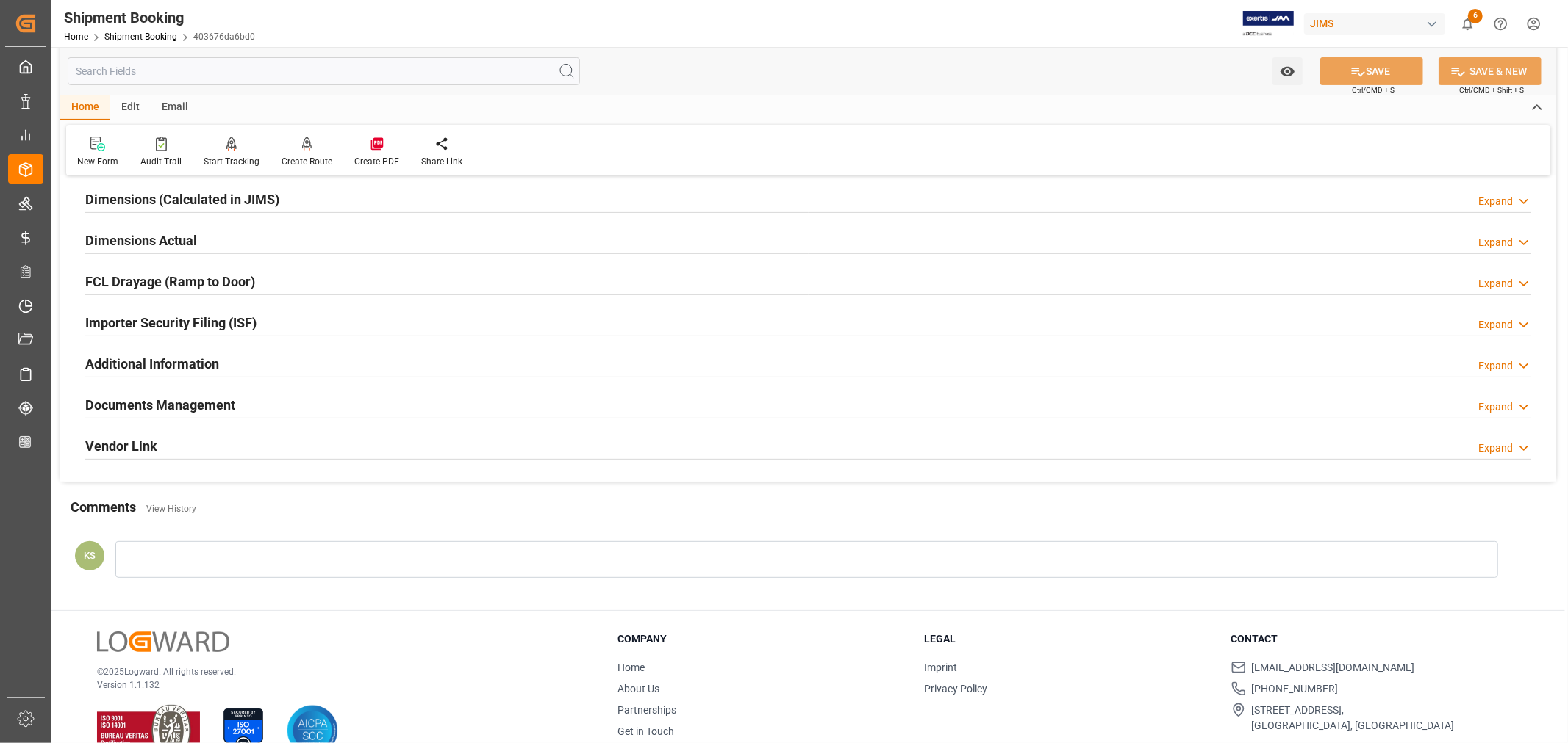
click at [206, 401] on h2 "Documents Management" at bounding box center [160, 405] width 150 height 20
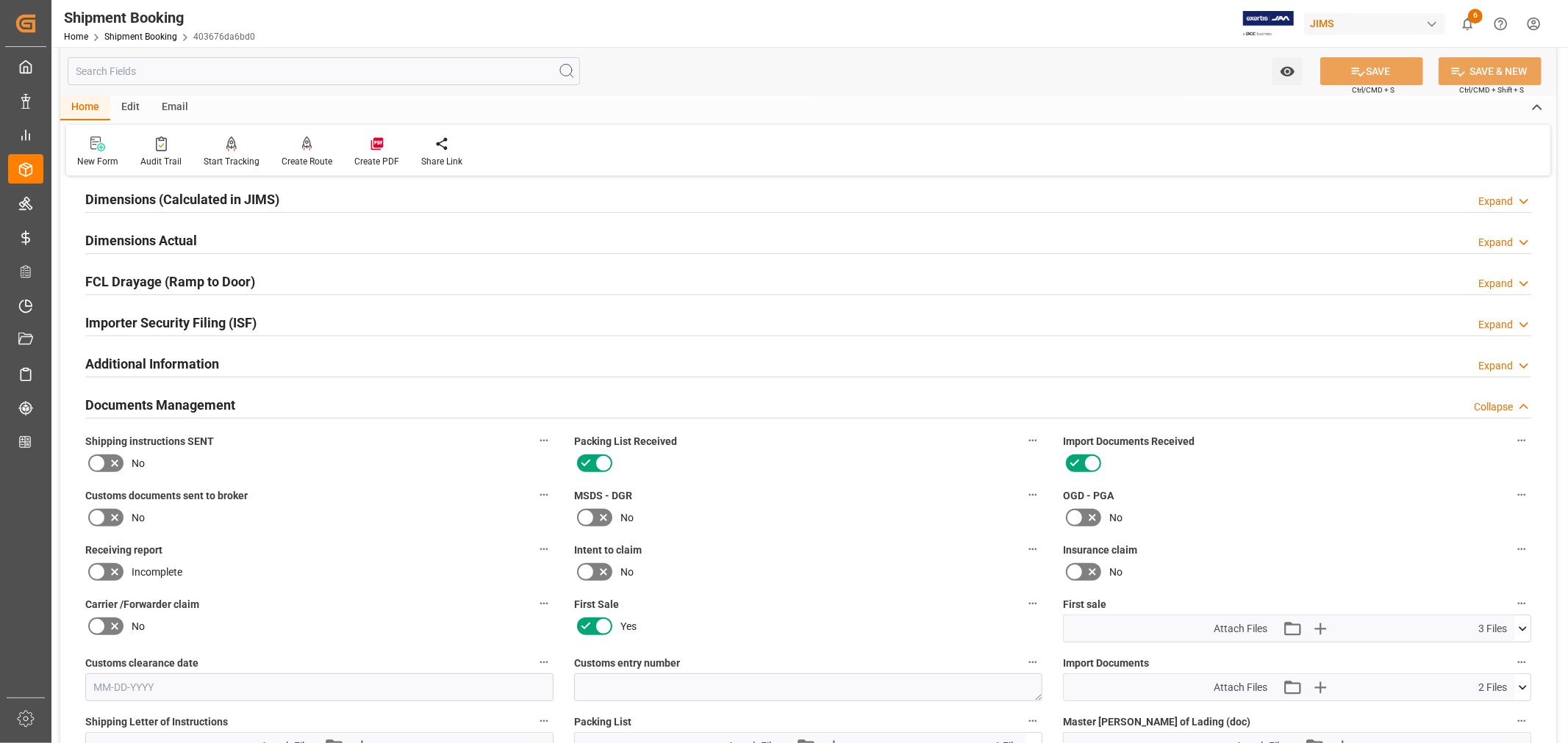
click at [207, 401] on h2 "Documents Management" at bounding box center [160, 405] width 150 height 20
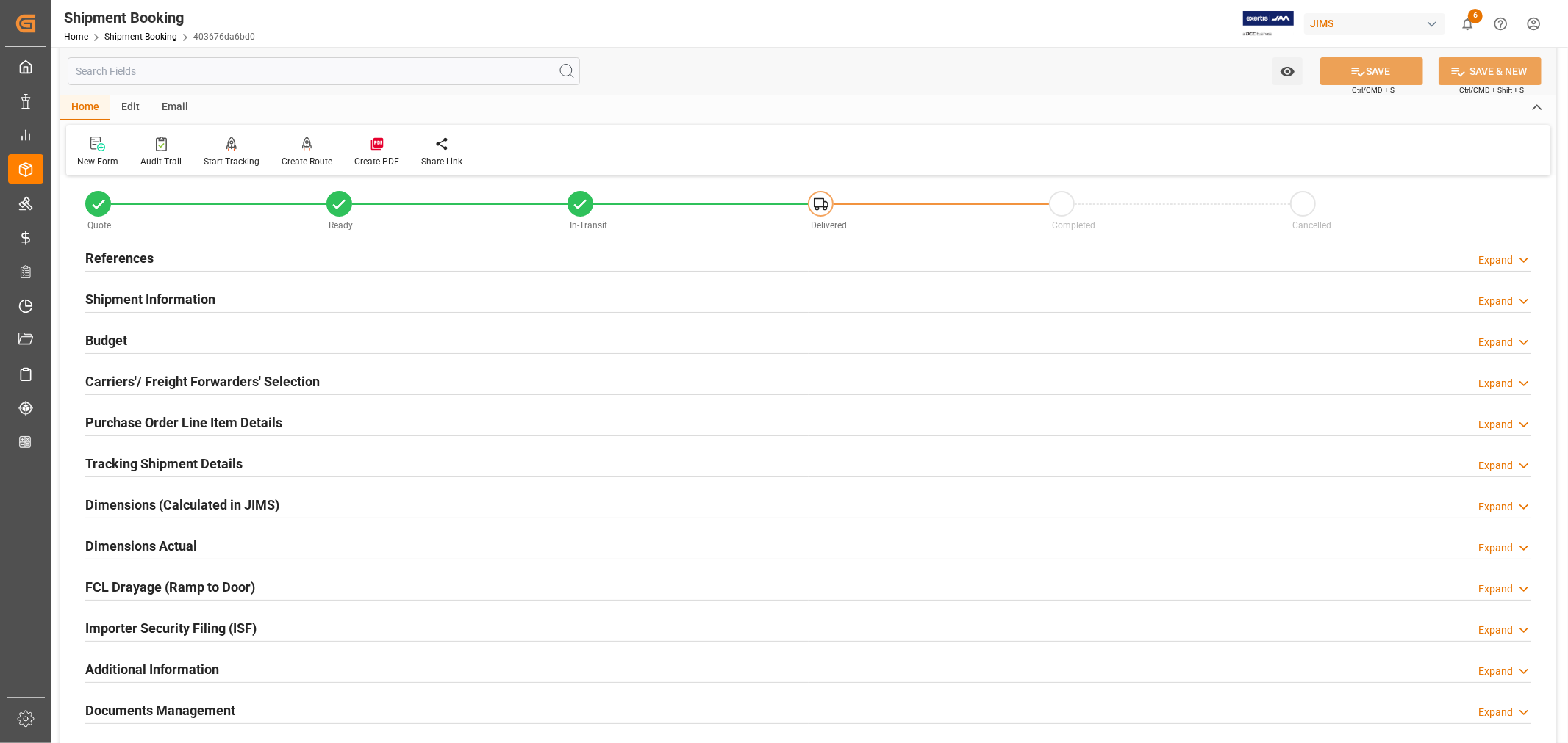
scroll to position [0, 0]
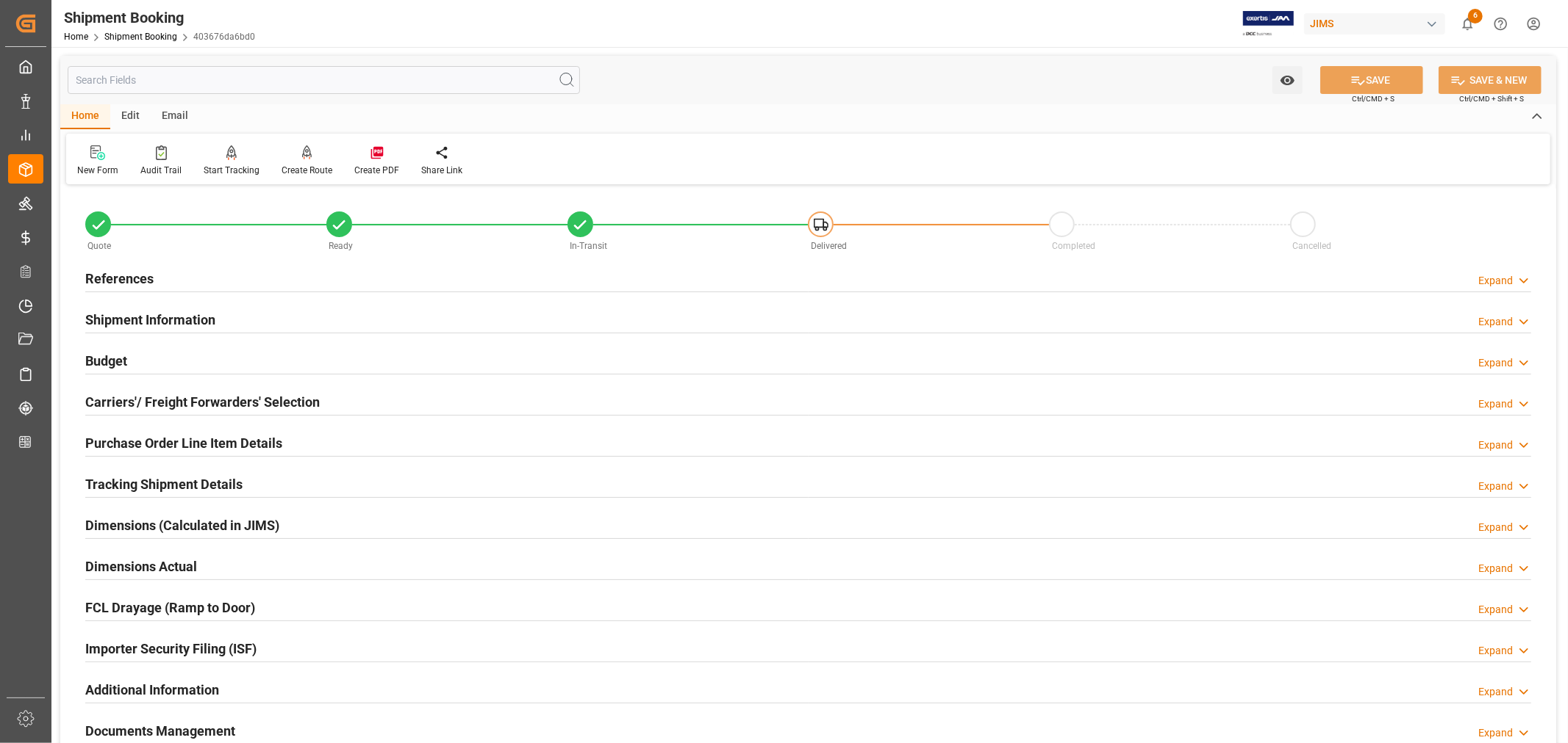
click at [192, 323] on h2 "Shipment Information" at bounding box center [150, 320] width 130 height 20
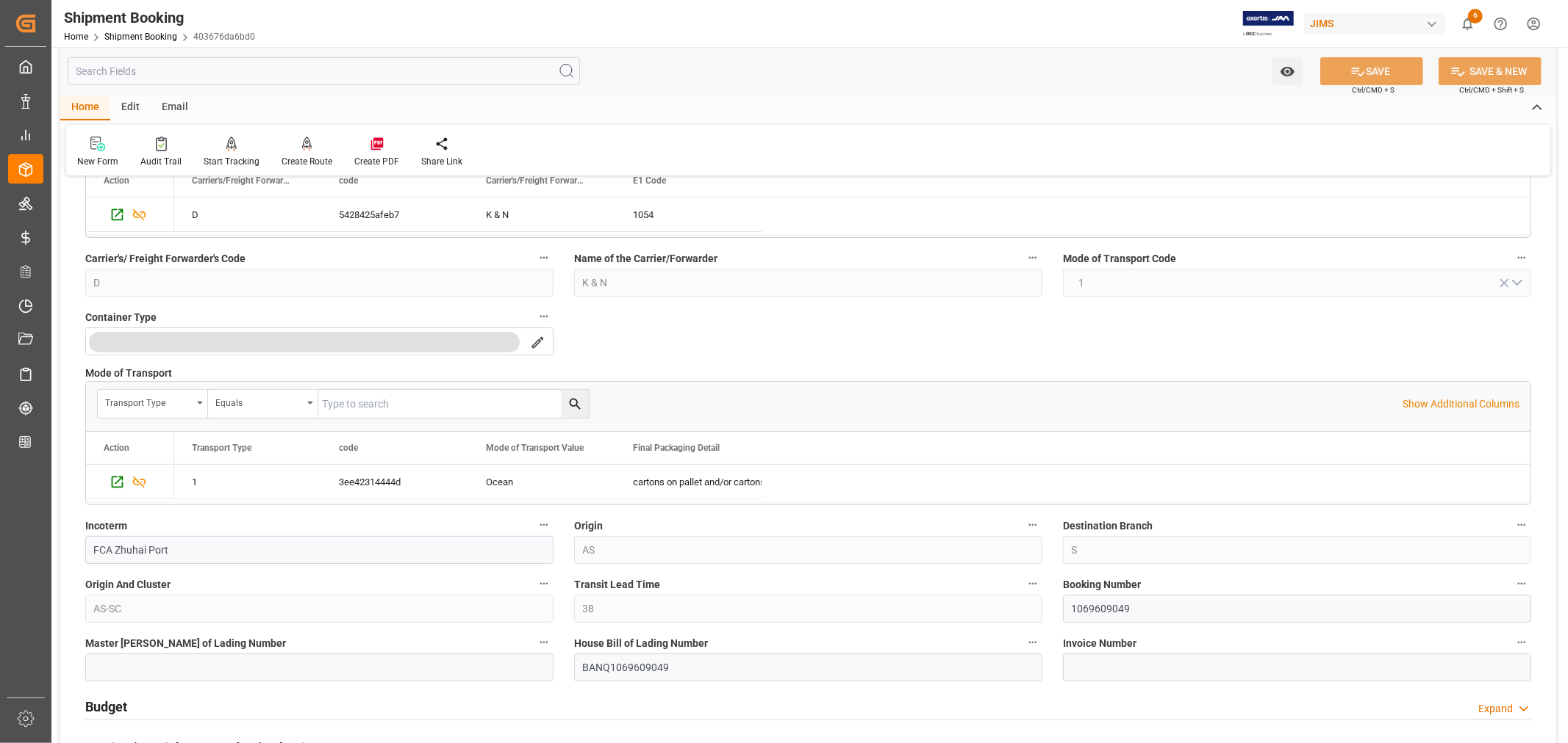
scroll to position [326, 0]
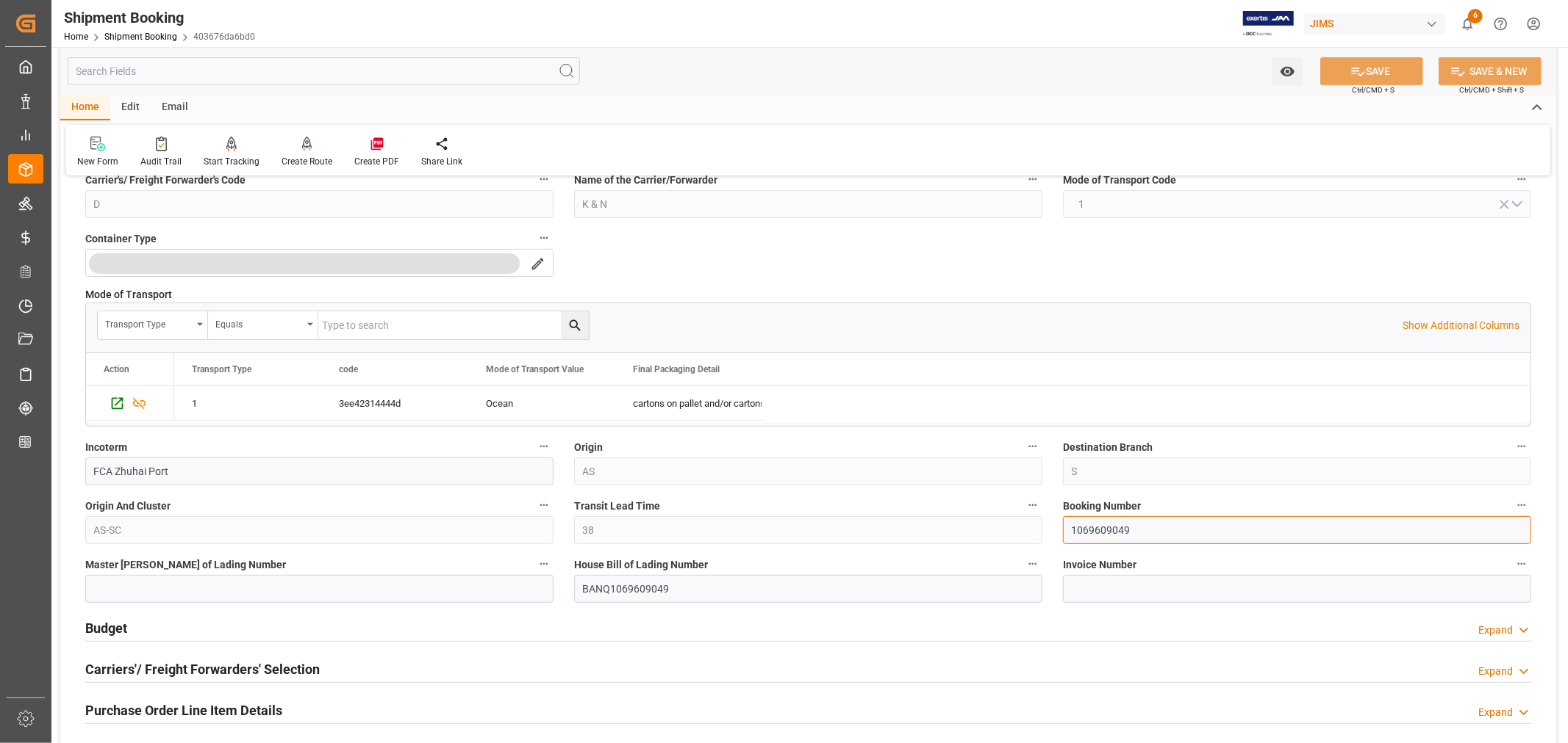
click at [1081, 526] on input "1069609049" at bounding box center [1297, 531] width 468 height 28
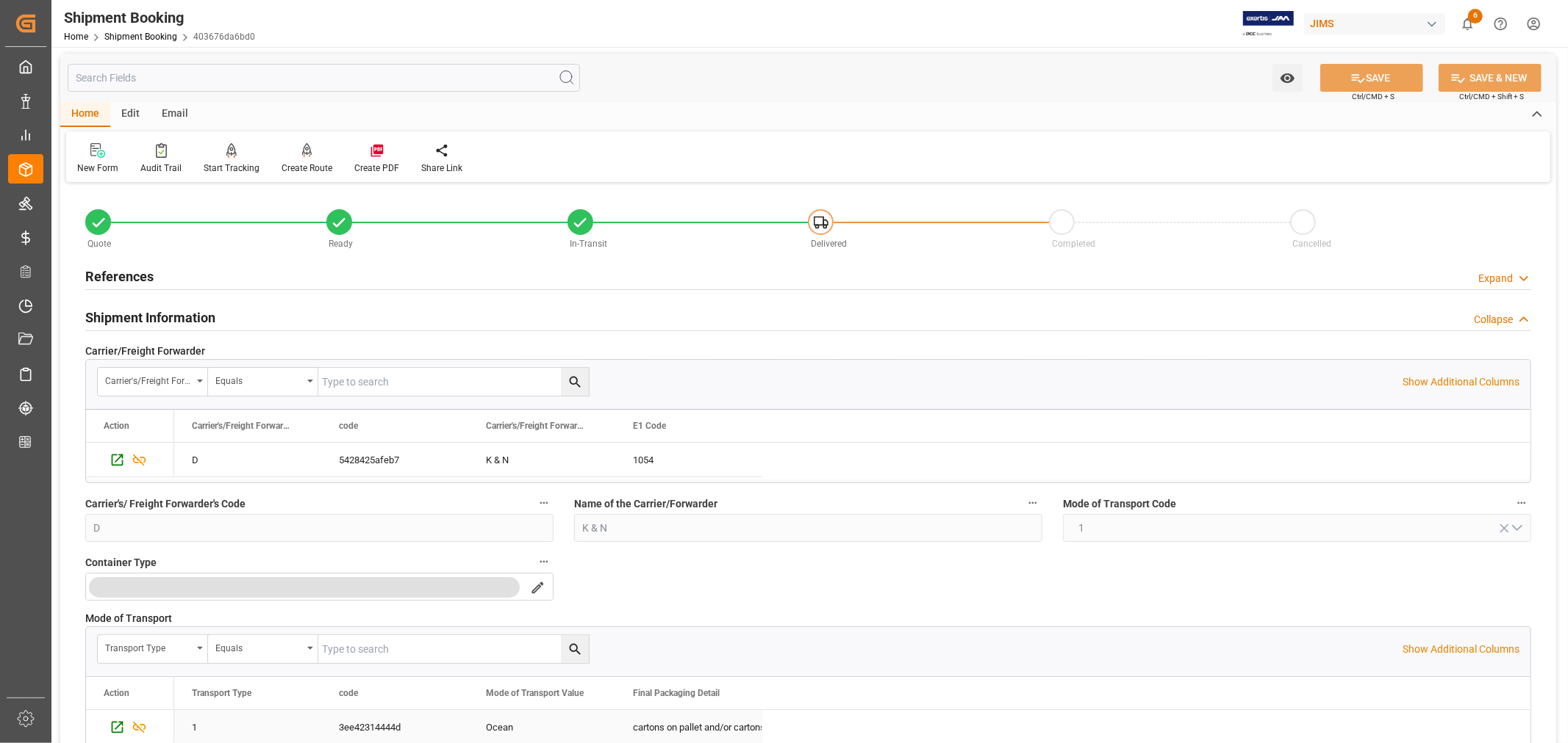
scroll to position [0, 0]
click at [160, 317] on h2 "Shipment Information" at bounding box center [150, 320] width 130 height 20
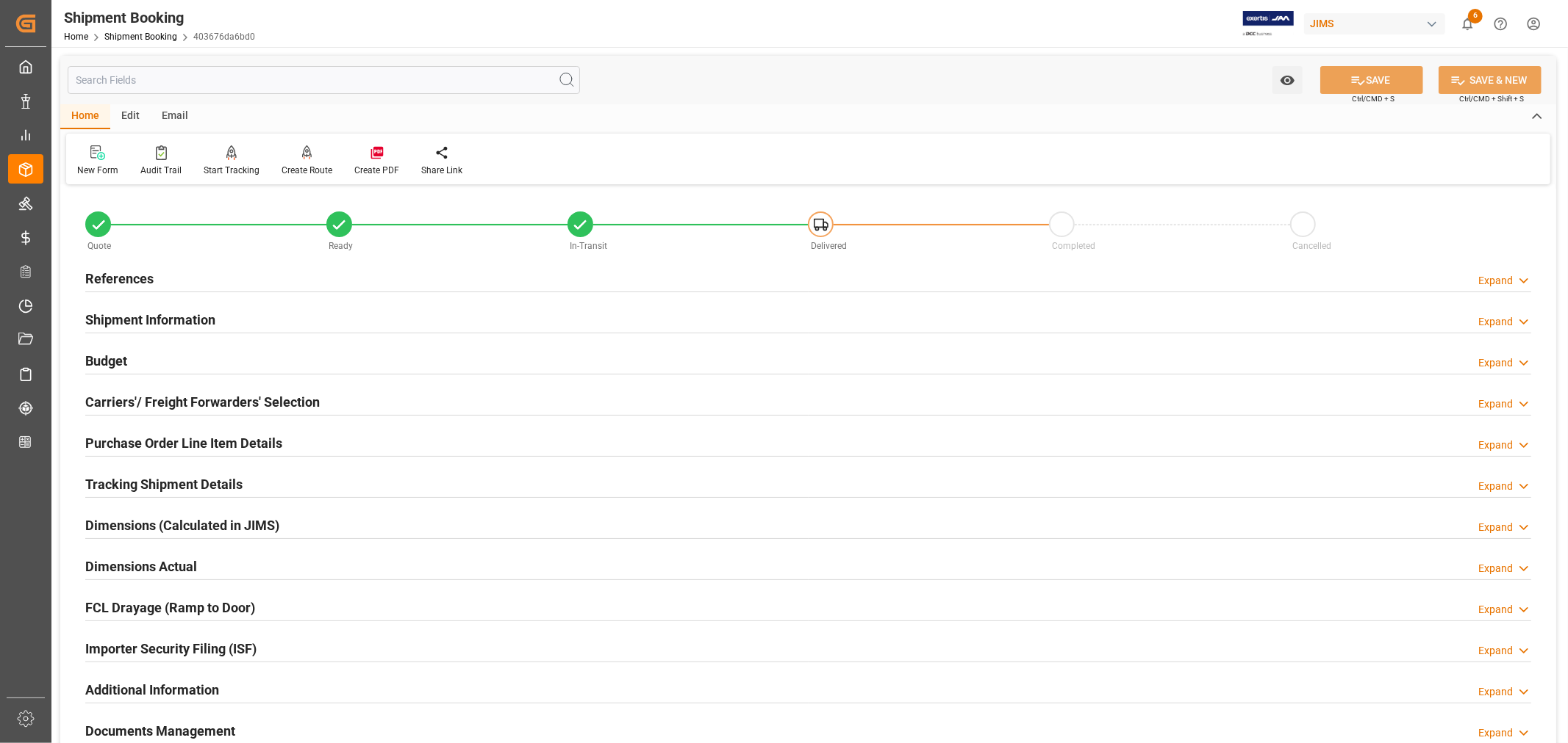
click at [136, 276] on h2 "References" at bounding box center [119, 279] width 68 height 20
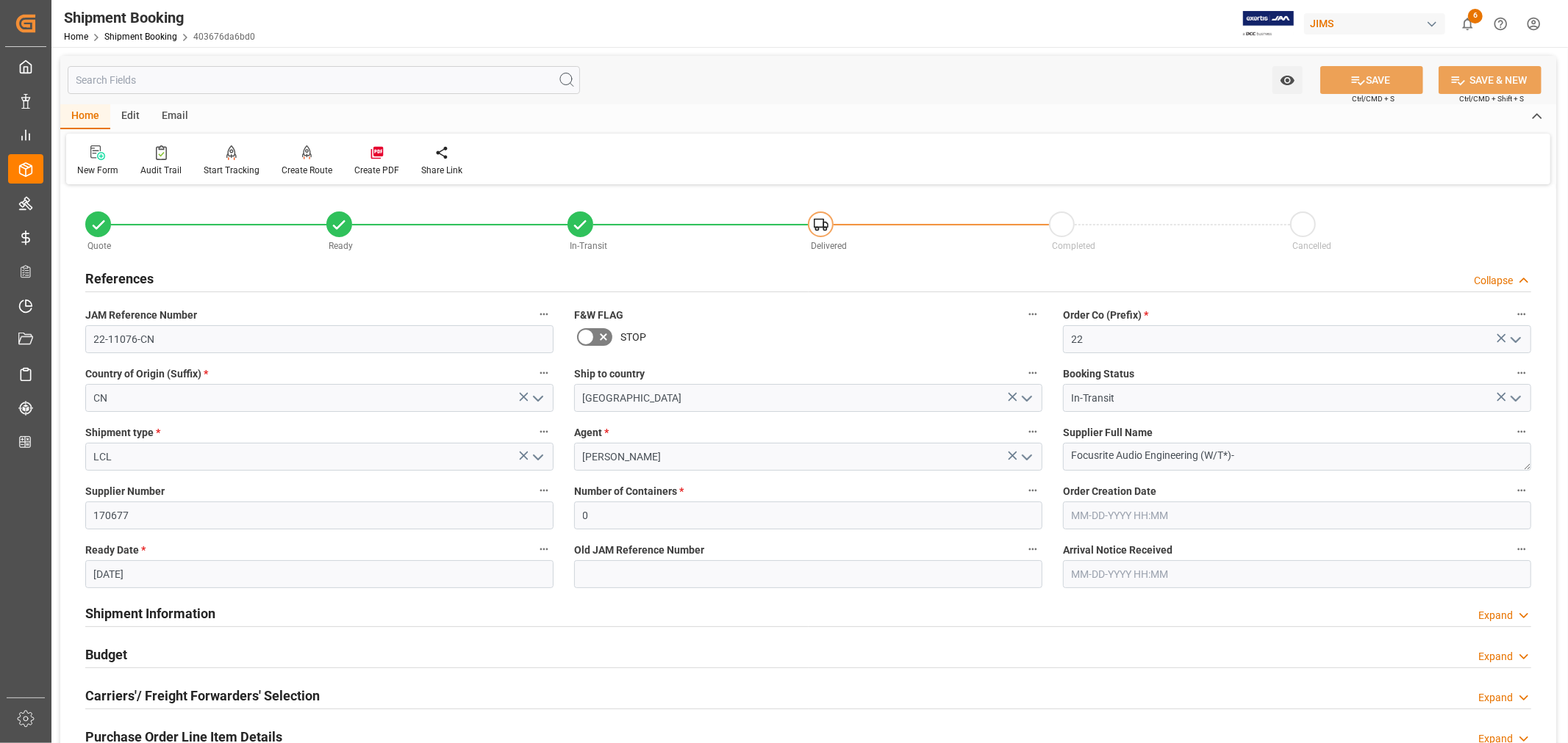
click at [136, 276] on h2 "References" at bounding box center [119, 279] width 68 height 20
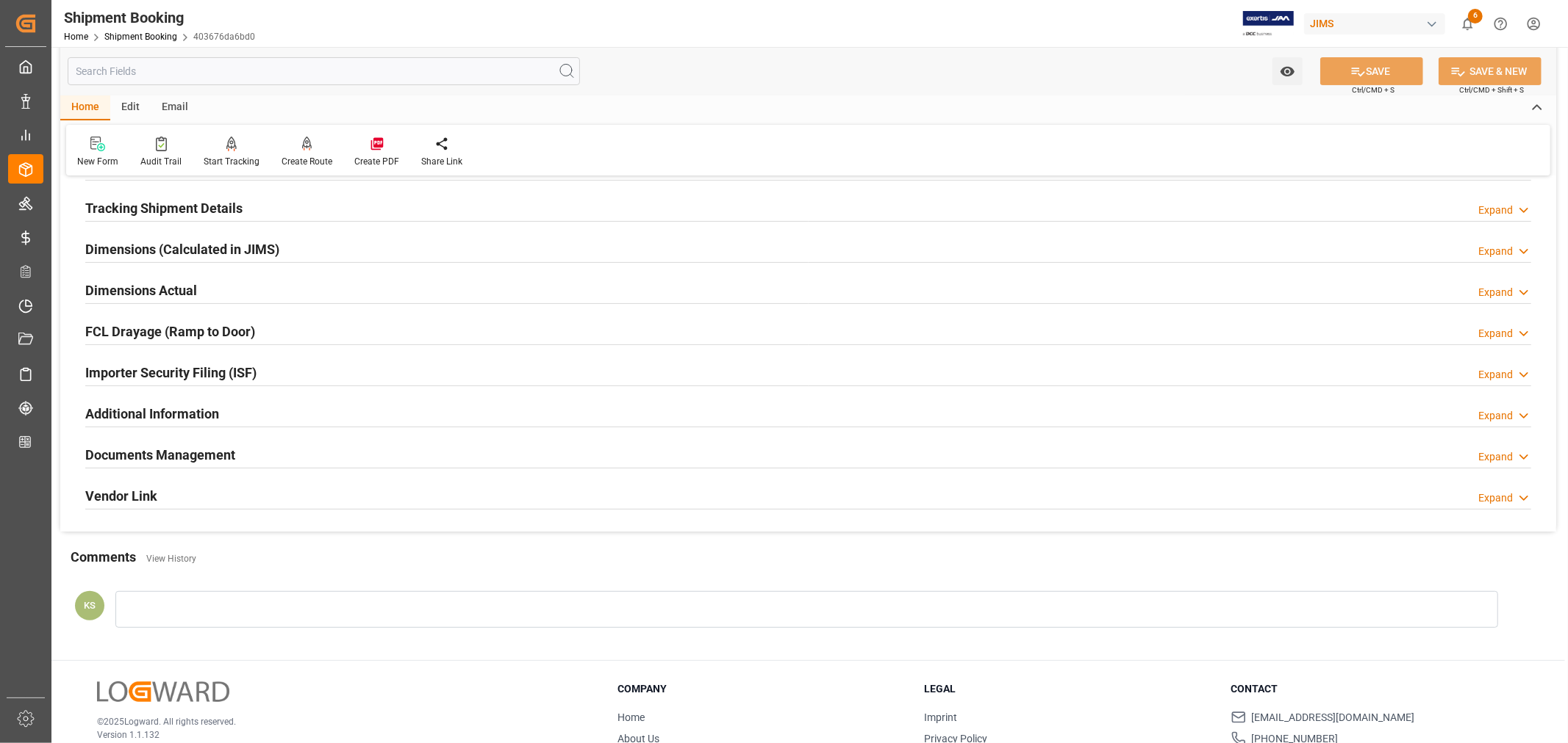
scroll to position [361, 0]
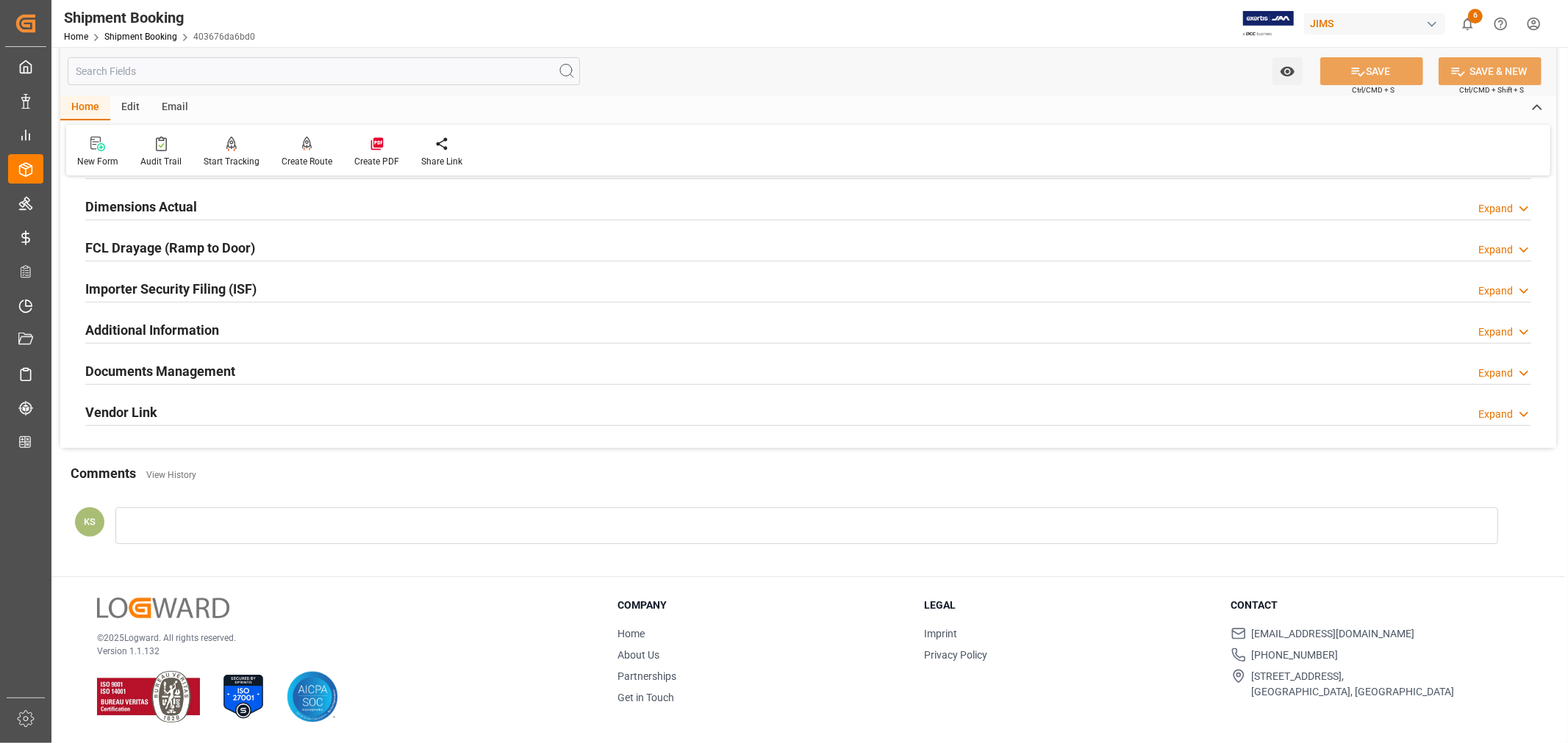
click at [206, 369] on h2 "Documents Management" at bounding box center [160, 371] width 150 height 20
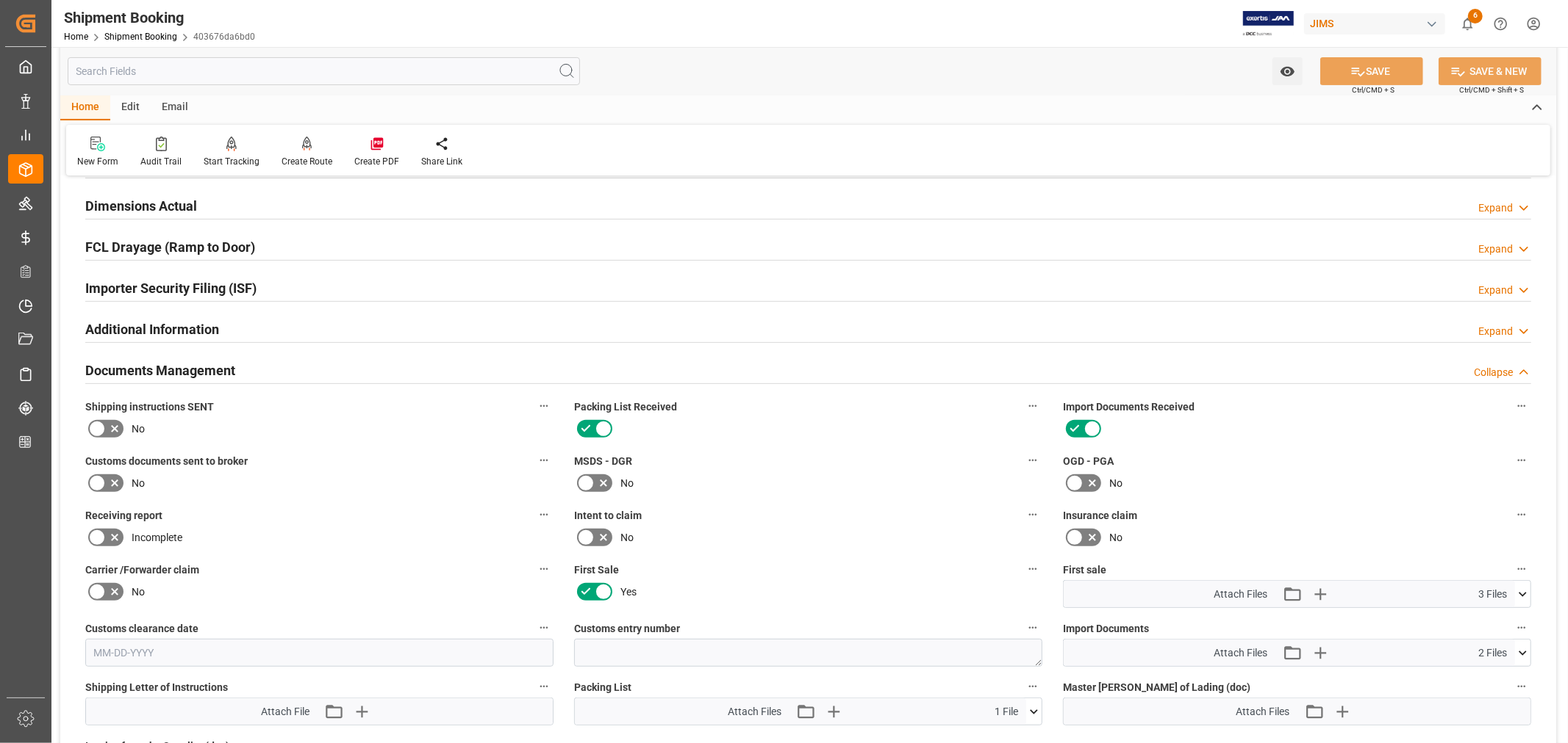
click at [206, 369] on h2 "Documents Management" at bounding box center [160, 370] width 150 height 20
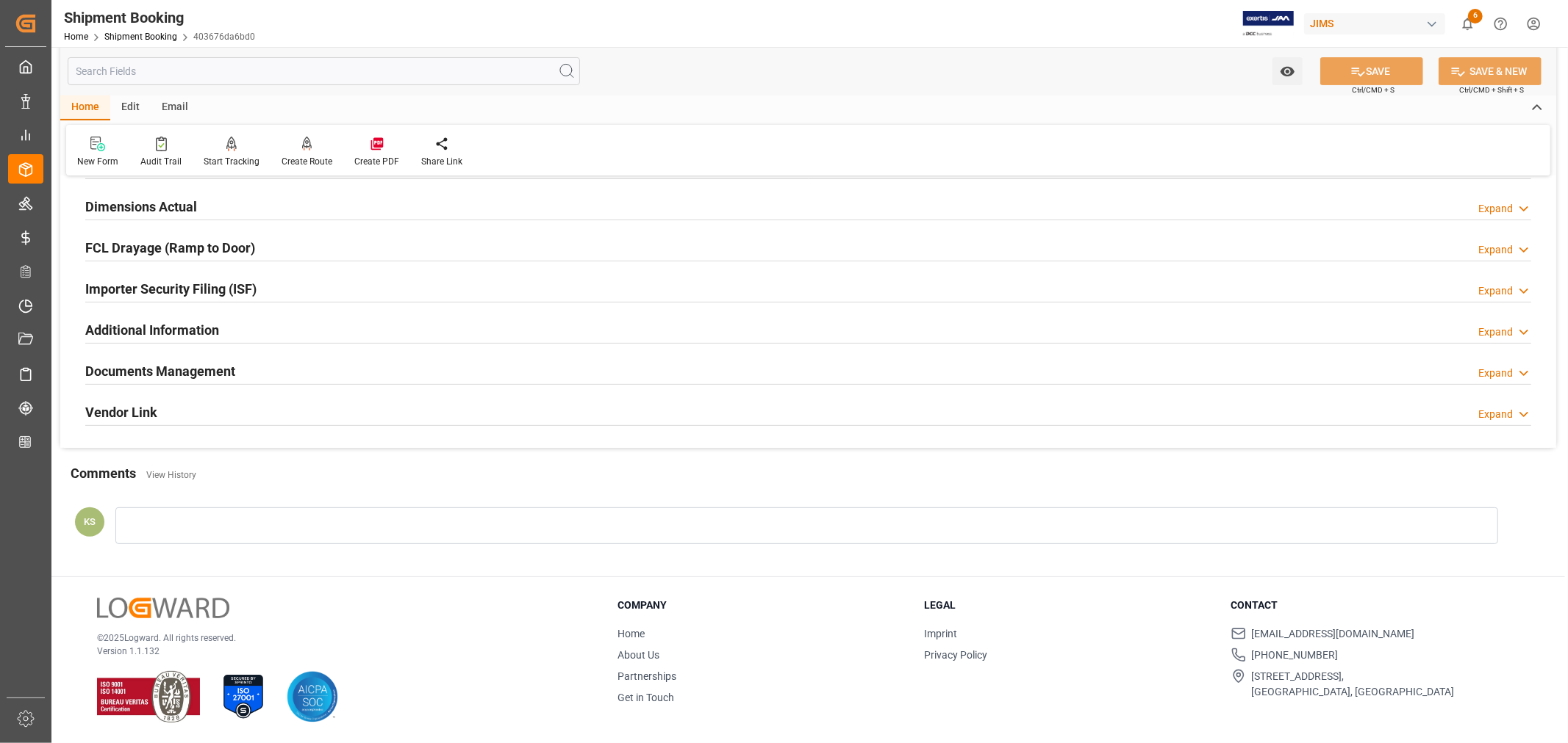
click at [213, 287] on h2 "Importer Security Filing (ISF)" at bounding box center [170, 289] width 171 height 20
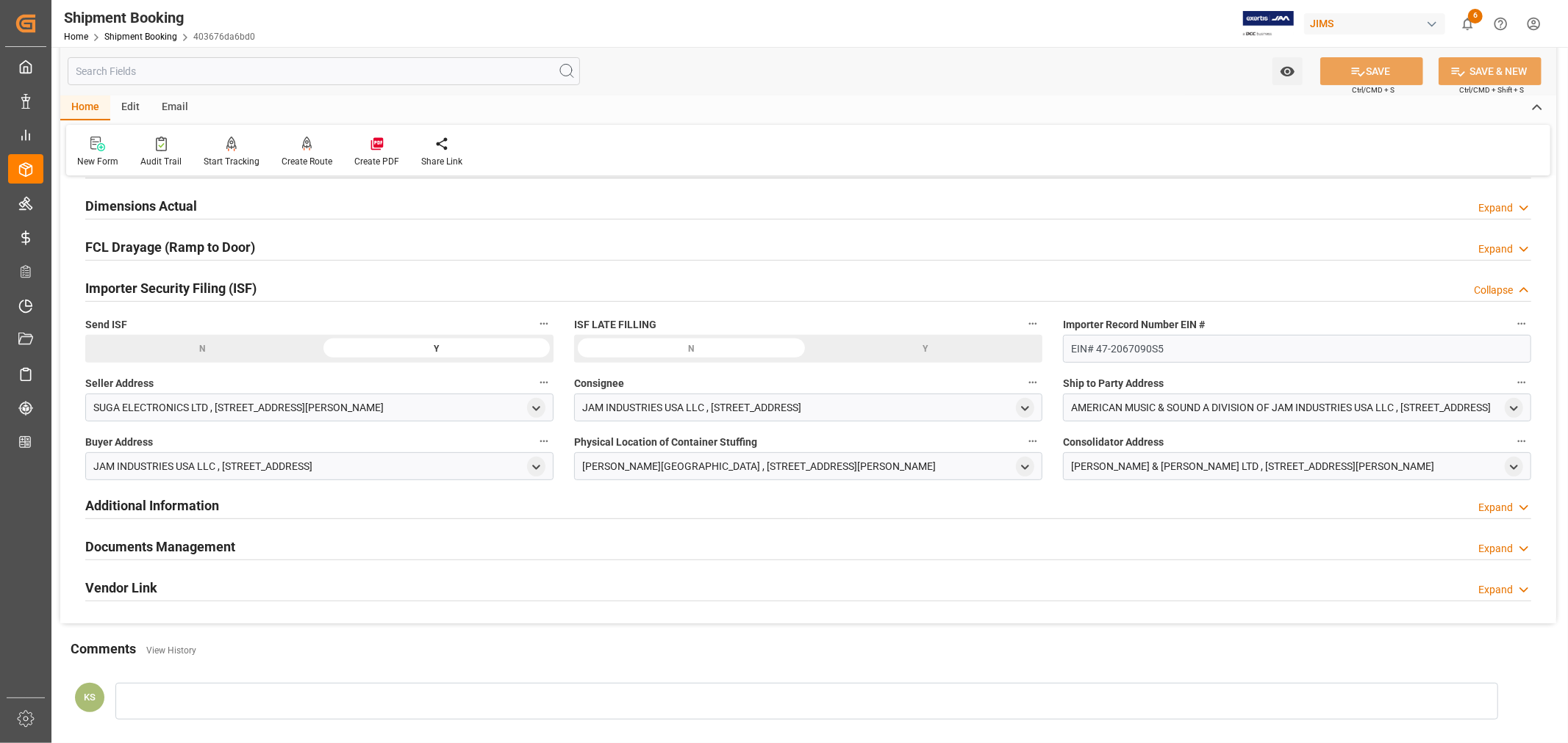
click at [213, 287] on h2 "Importer Security Filing (ISF)" at bounding box center [170, 288] width 171 height 20
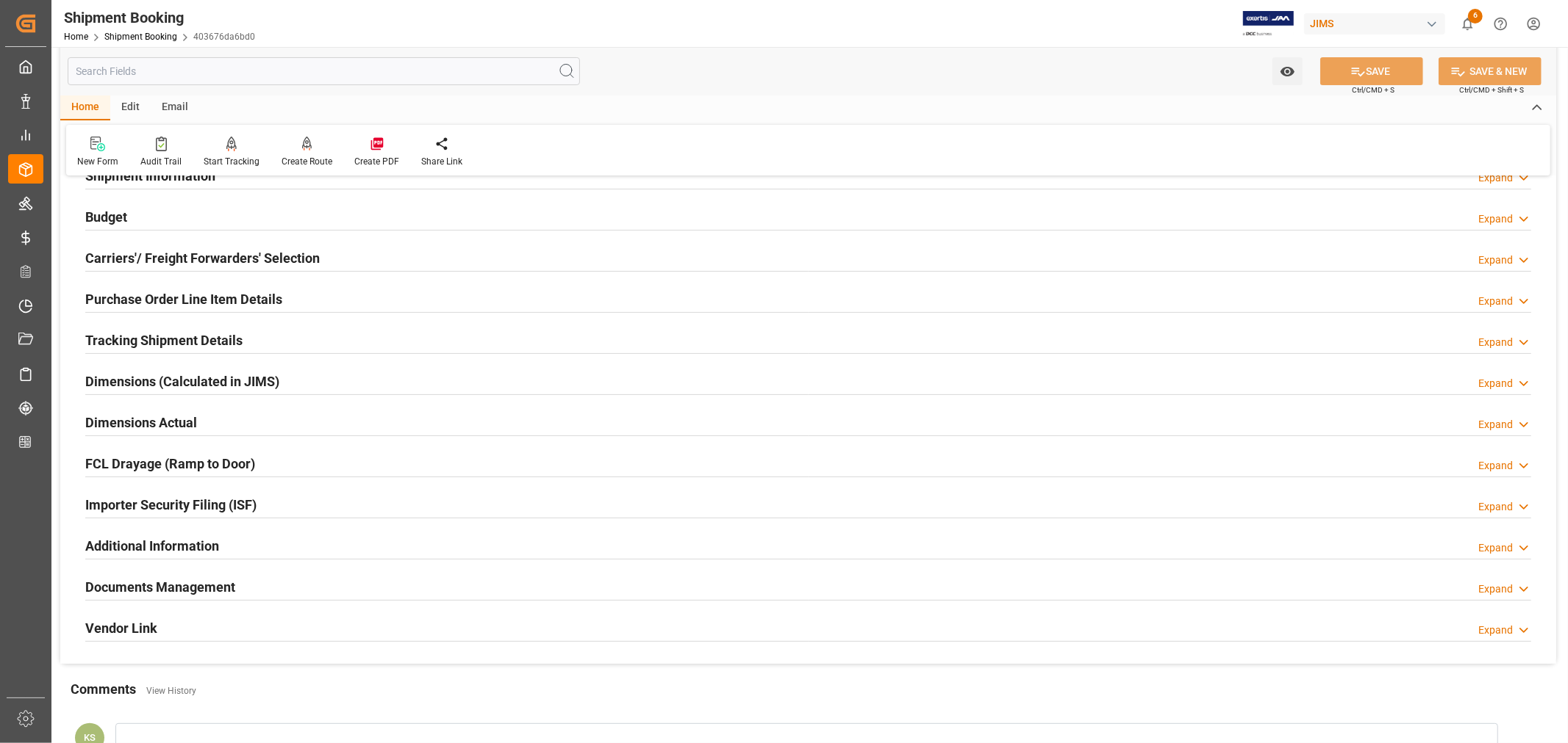
scroll to position [0, 0]
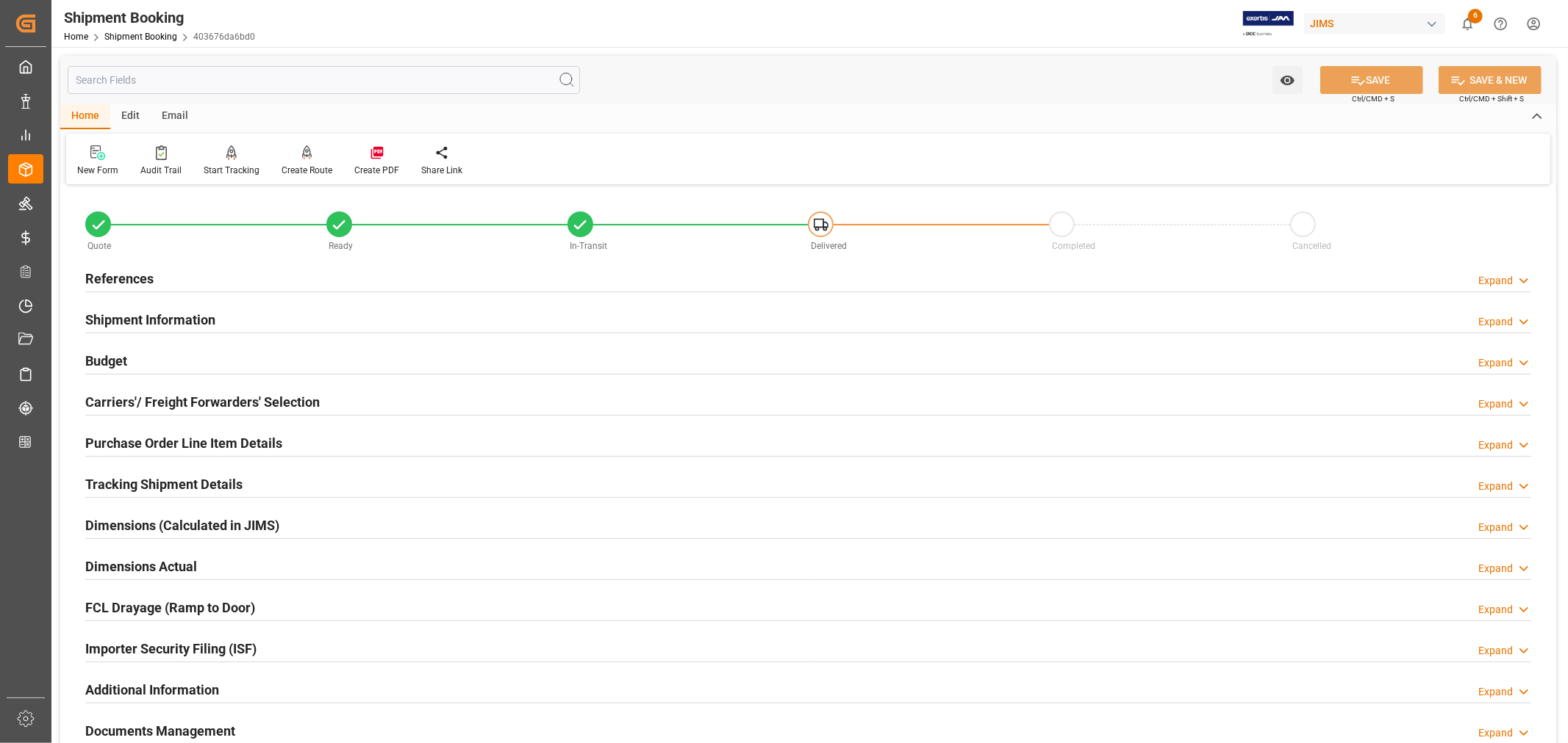
click at [171, 441] on h2 "Purchase Order Line Item Details" at bounding box center [183, 443] width 197 height 20
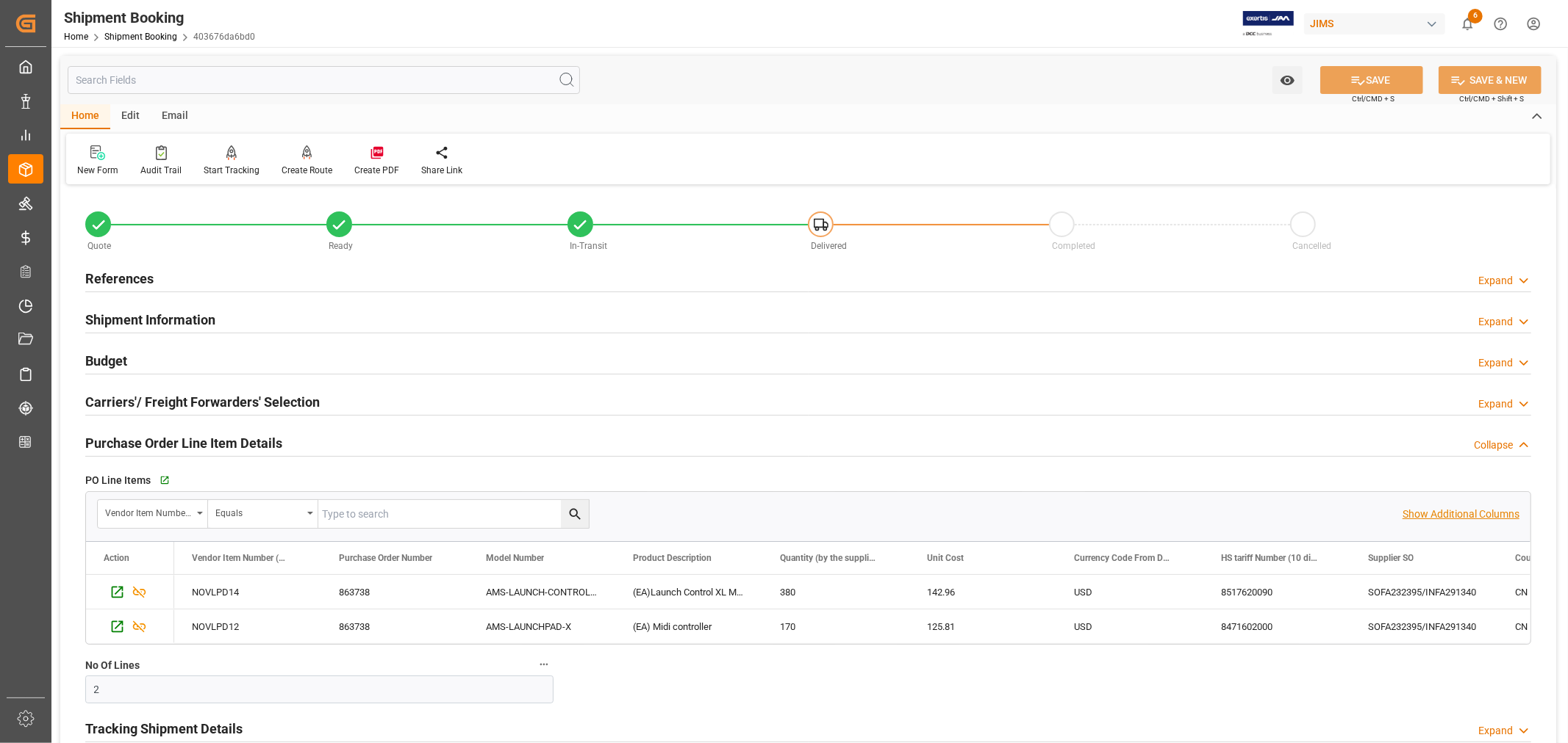
click at [1447, 510] on p "Show Additional Columns" at bounding box center [1460, 514] width 117 height 16
click at [1162, 585] on div "USD" at bounding box center [1129, 592] width 147 height 34
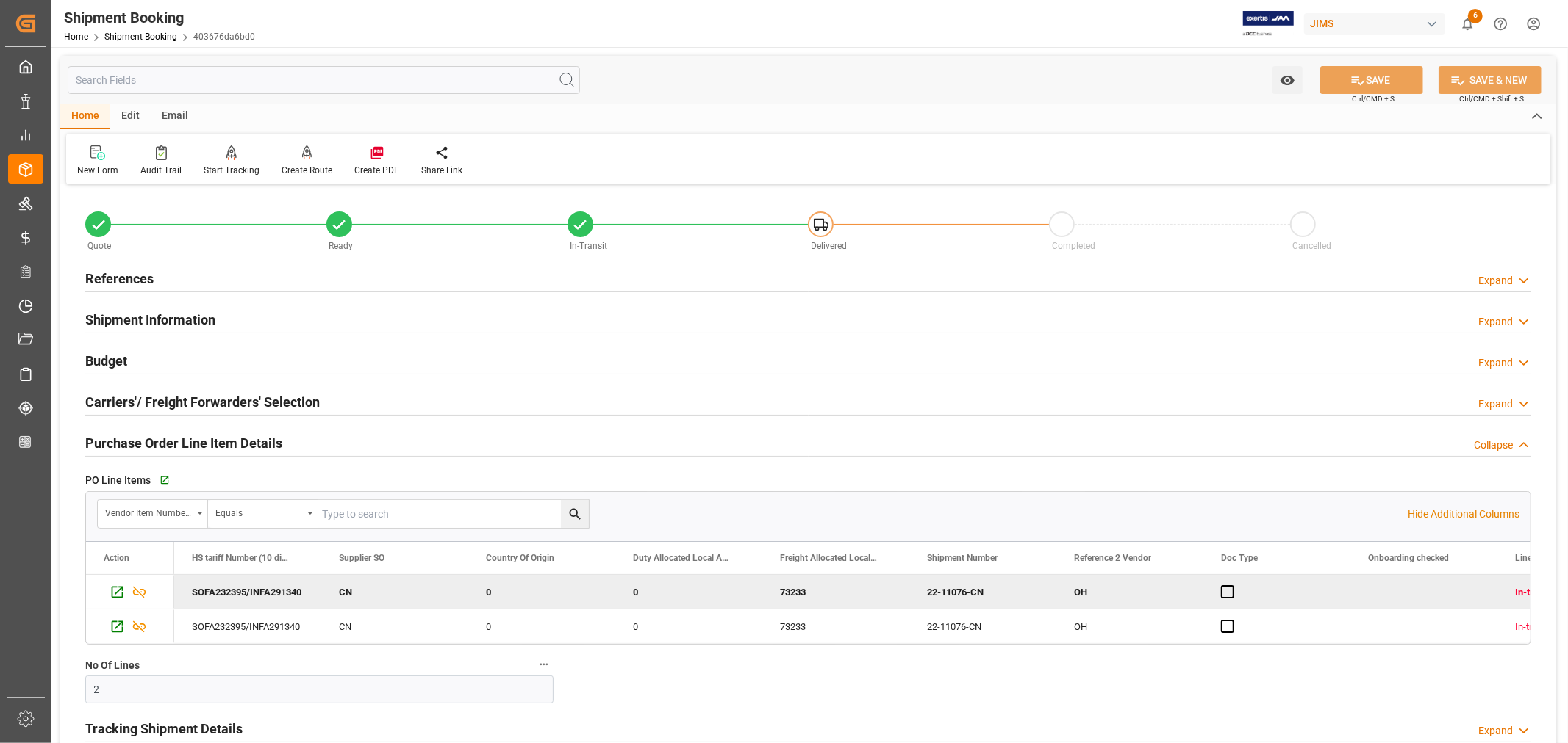
scroll to position [0, 588]
click at [219, 445] on h2 "Purchase Order Line Item Details" at bounding box center [183, 443] width 197 height 20
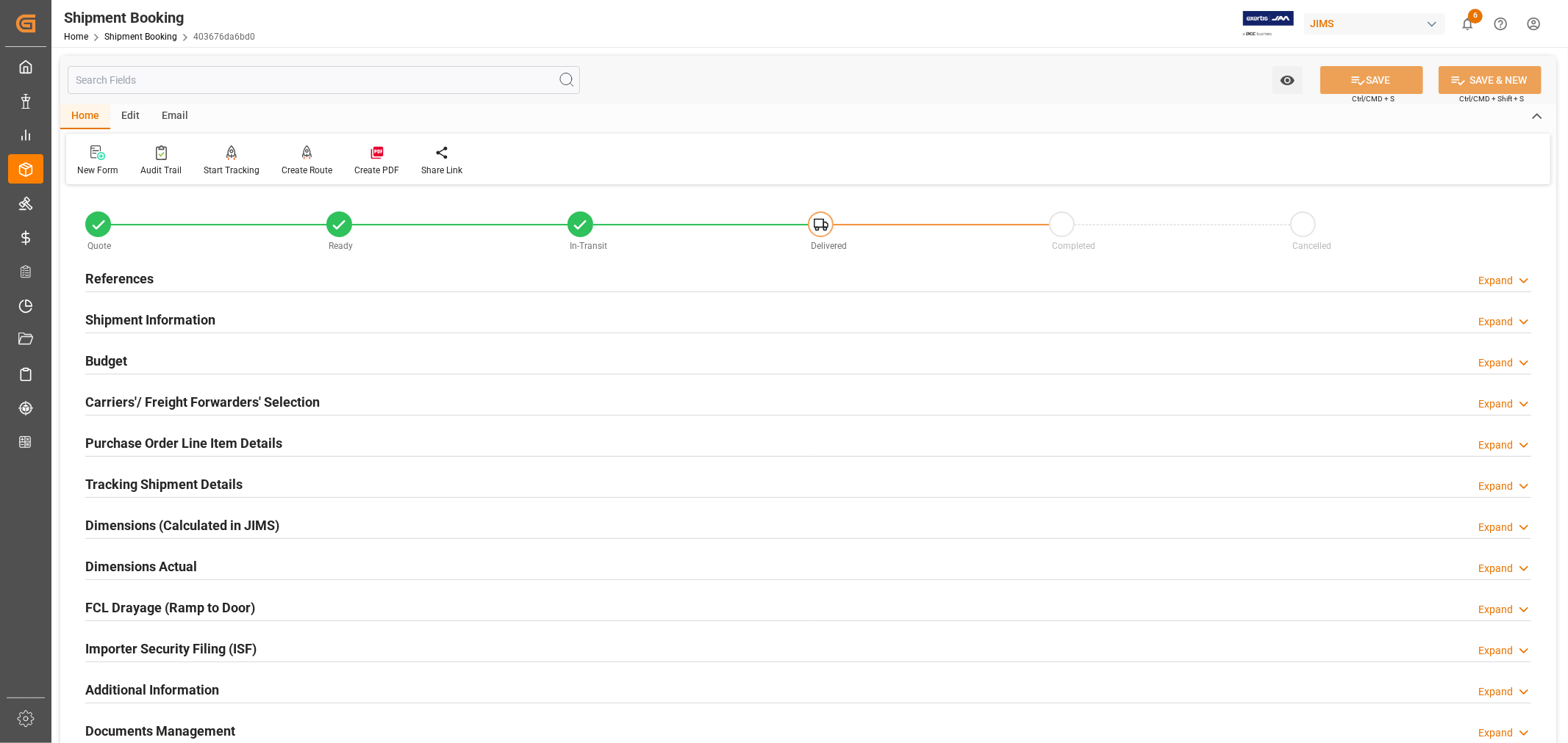
click at [116, 274] on h2 "References" at bounding box center [119, 279] width 68 height 20
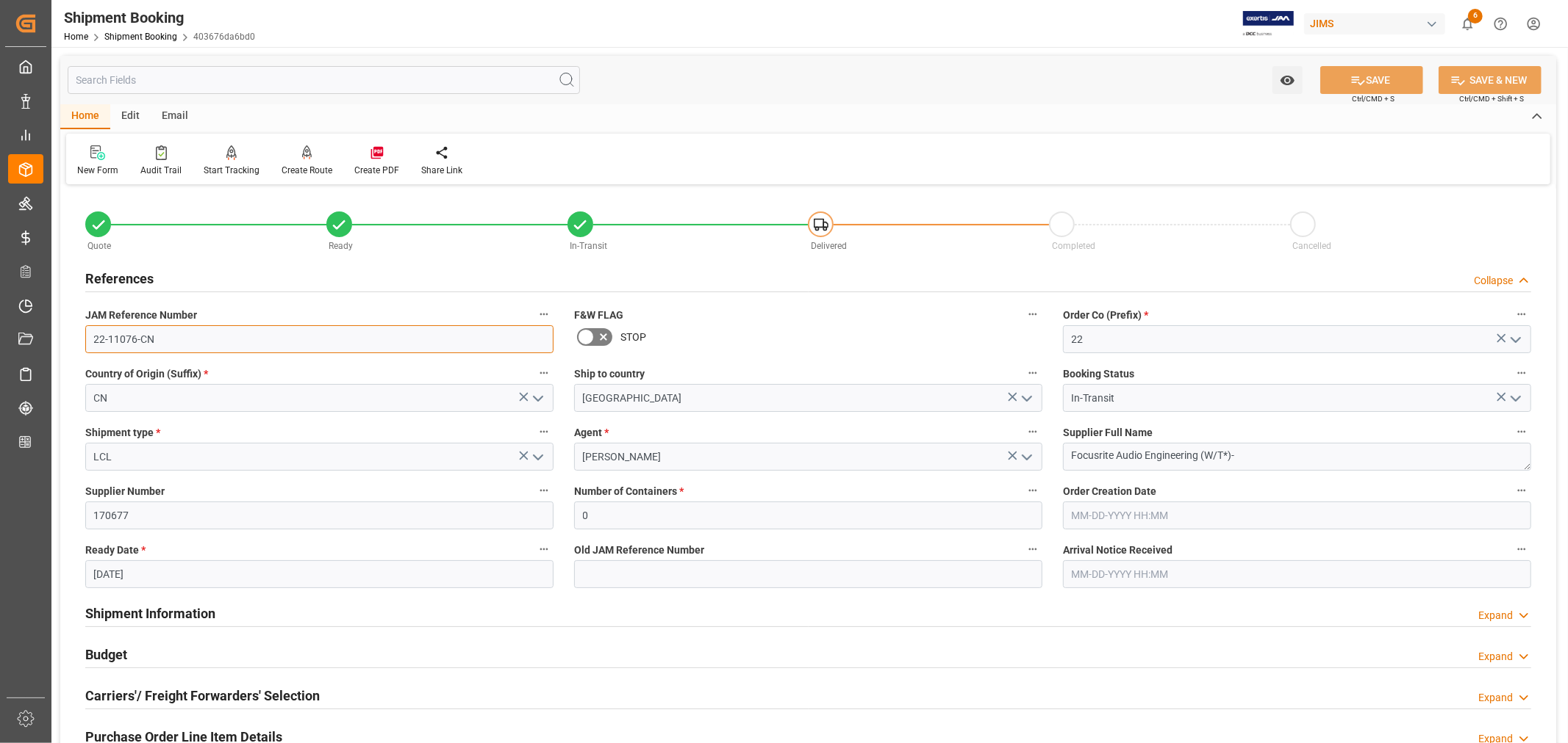
drag, startPoint x: 154, startPoint y: 339, endPoint x: 90, endPoint y: 341, distance: 64.0
click at [90, 341] on input "22-11076-CN" at bounding box center [319, 339] width 468 height 28
drag, startPoint x: 1199, startPoint y: 456, endPoint x: 1064, endPoint y: 456, distance: 135.0
click at [1064, 456] on textarea "Focusrite Audio Engineering (W/T*)-" at bounding box center [1297, 457] width 468 height 28
drag, startPoint x: 155, startPoint y: 338, endPoint x: 86, endPoint y: 335, distance: 69.1
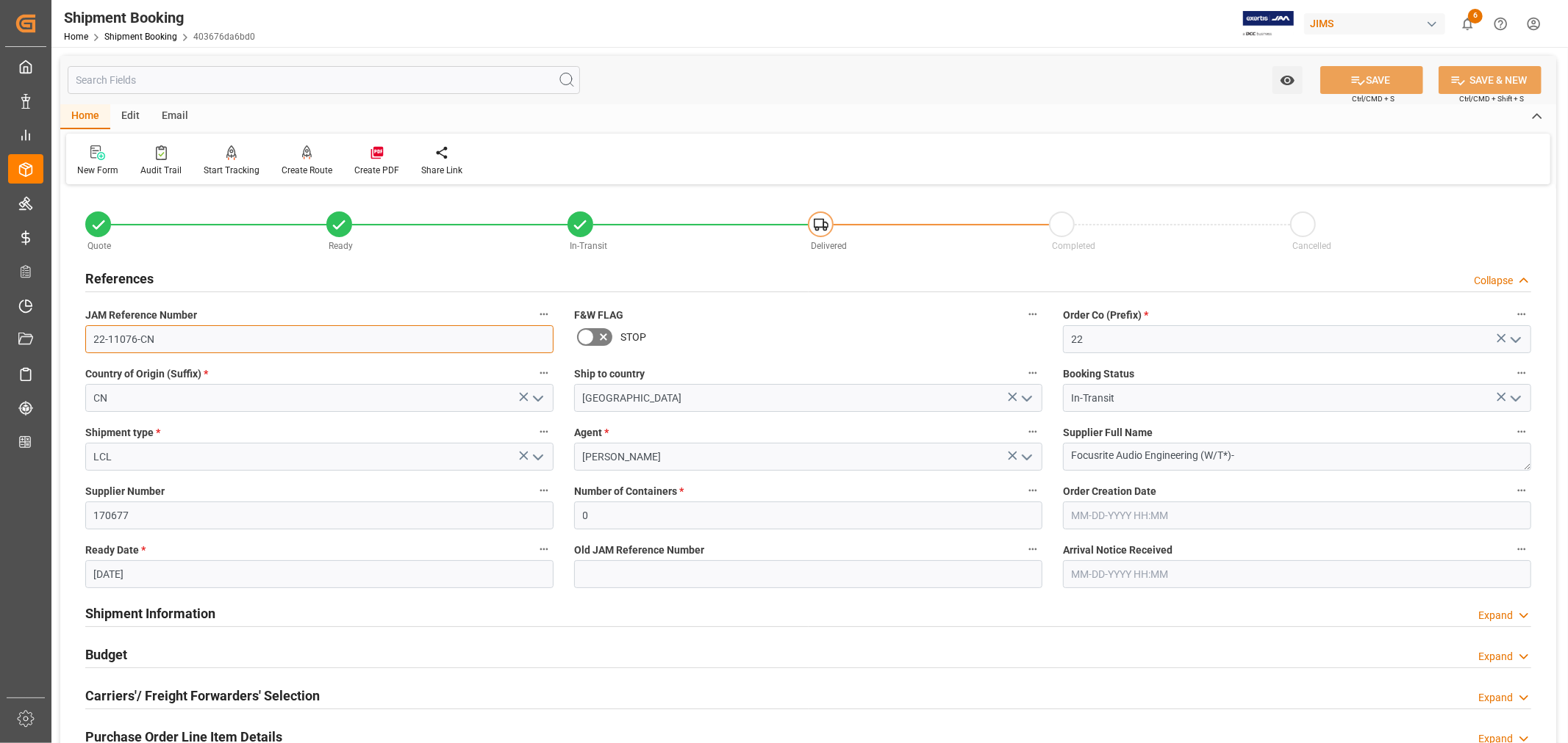
click at [86, 335] on input "22-11076-CN" at bounding box center [319, 339] width 468 height 28
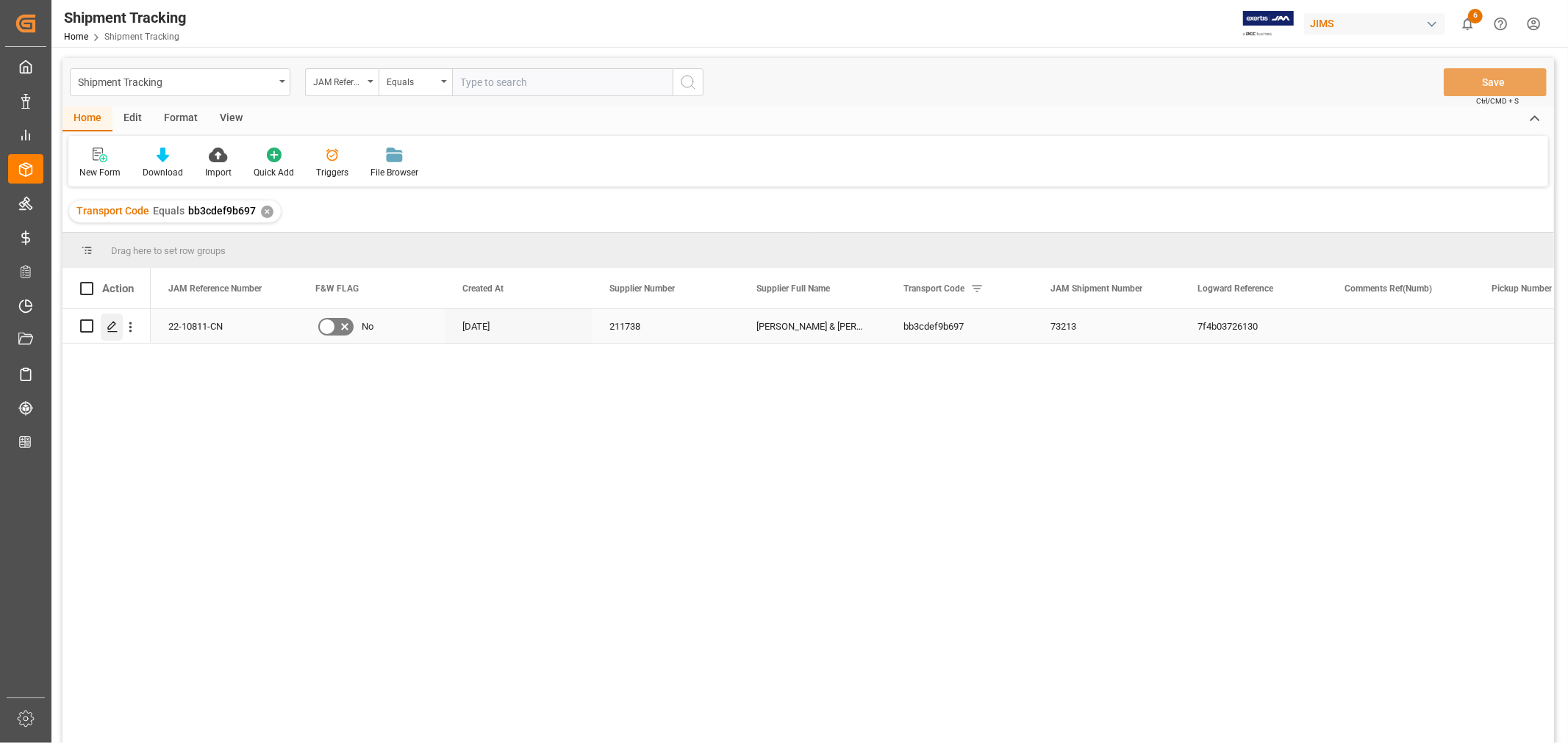
click at [108, 325] on polygon "Press SPACE to select this row." at bounding box center [112, 325] width 7 height 7
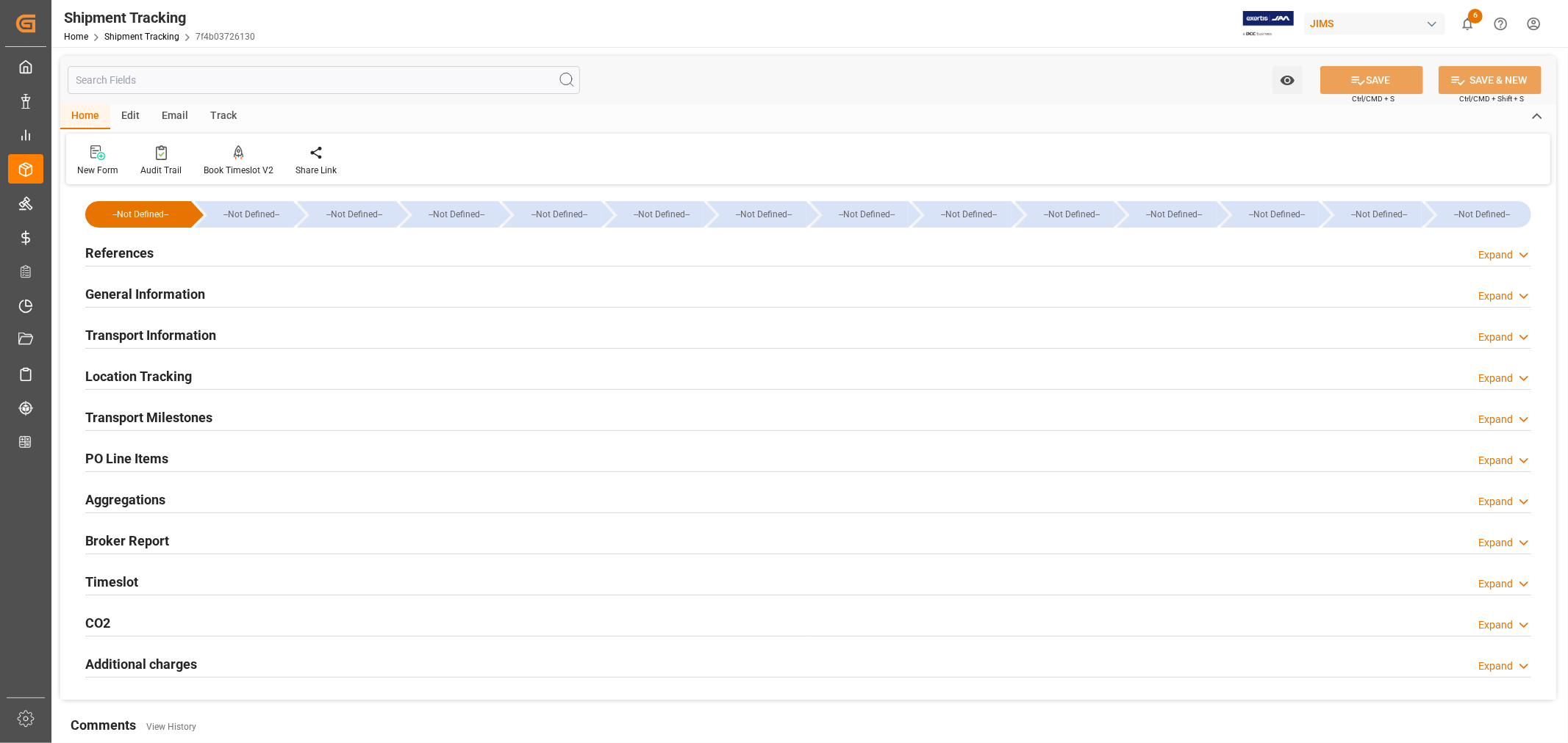
type input "09-25-2025 00:00"
type input "09-26-2025 00:00"
type input "09-26-2025"
type input "10-04-2025 00:00"
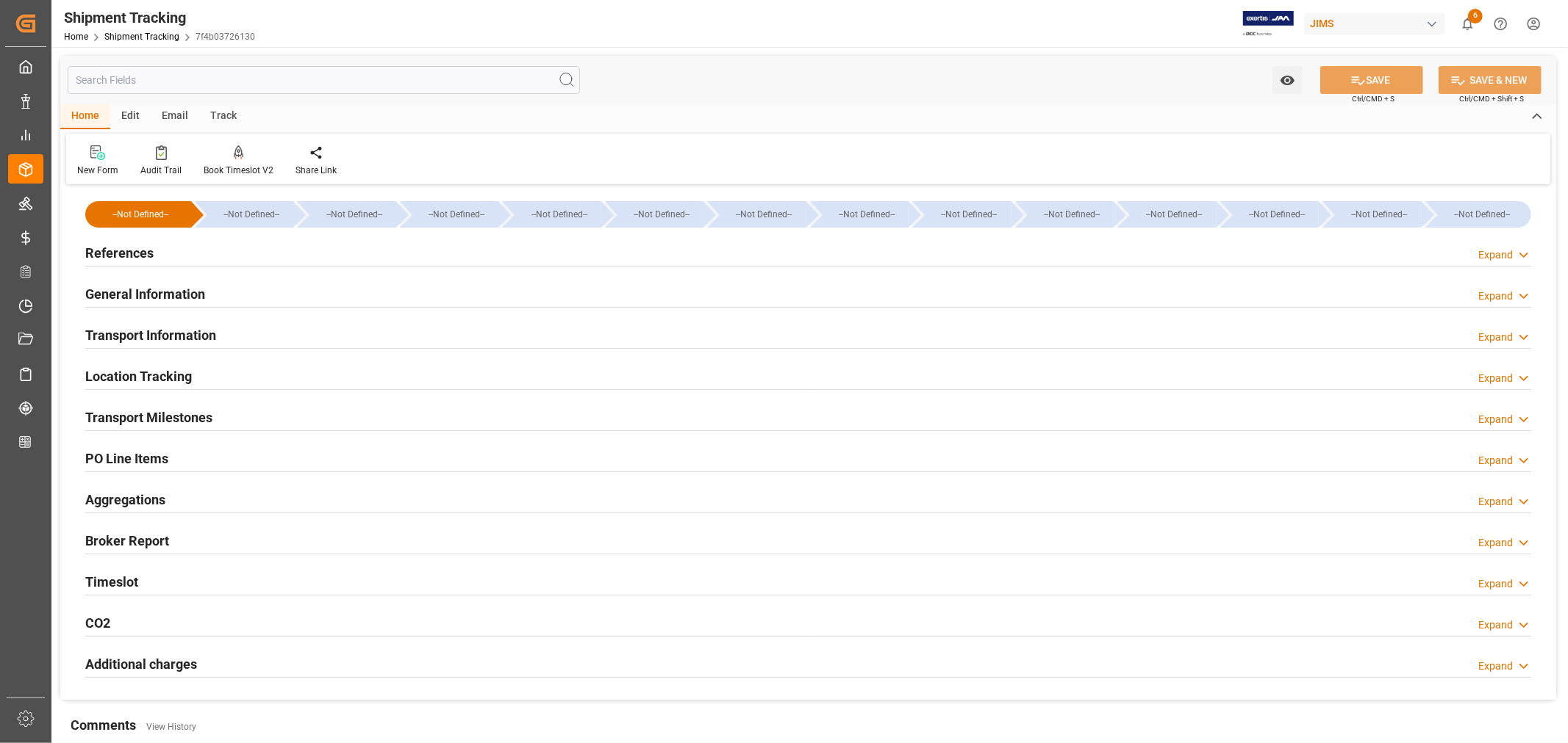
type input "10-19-2025"
type input "11-05-2025 00:00"
click at [189, 412] on h2 "Transport Milestones" at bounding box center [149, 417] width 127 height 20
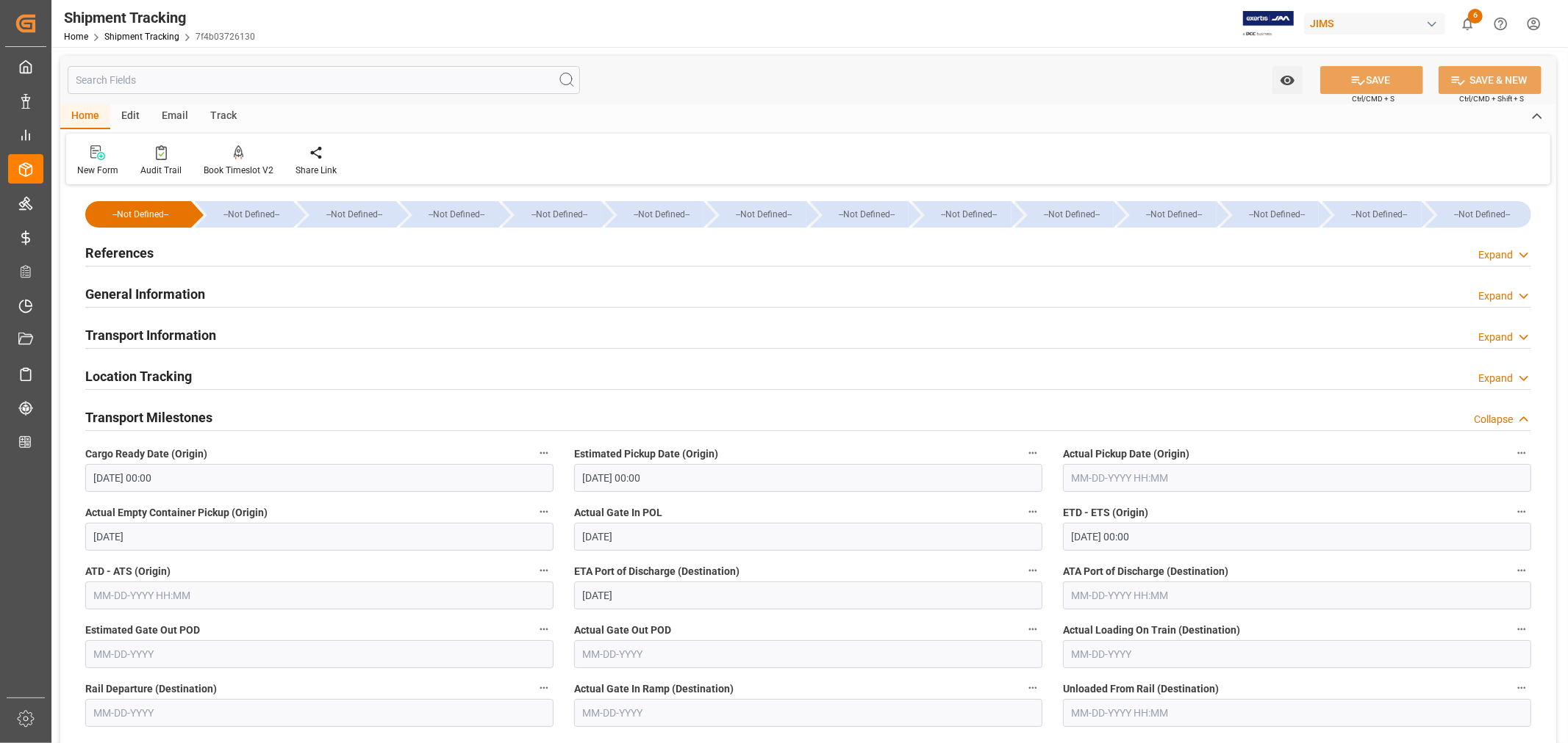
click at [1157, 537] on input "10-04-2025 00:00" at bounding box center [1297, 537] width 468 height 28
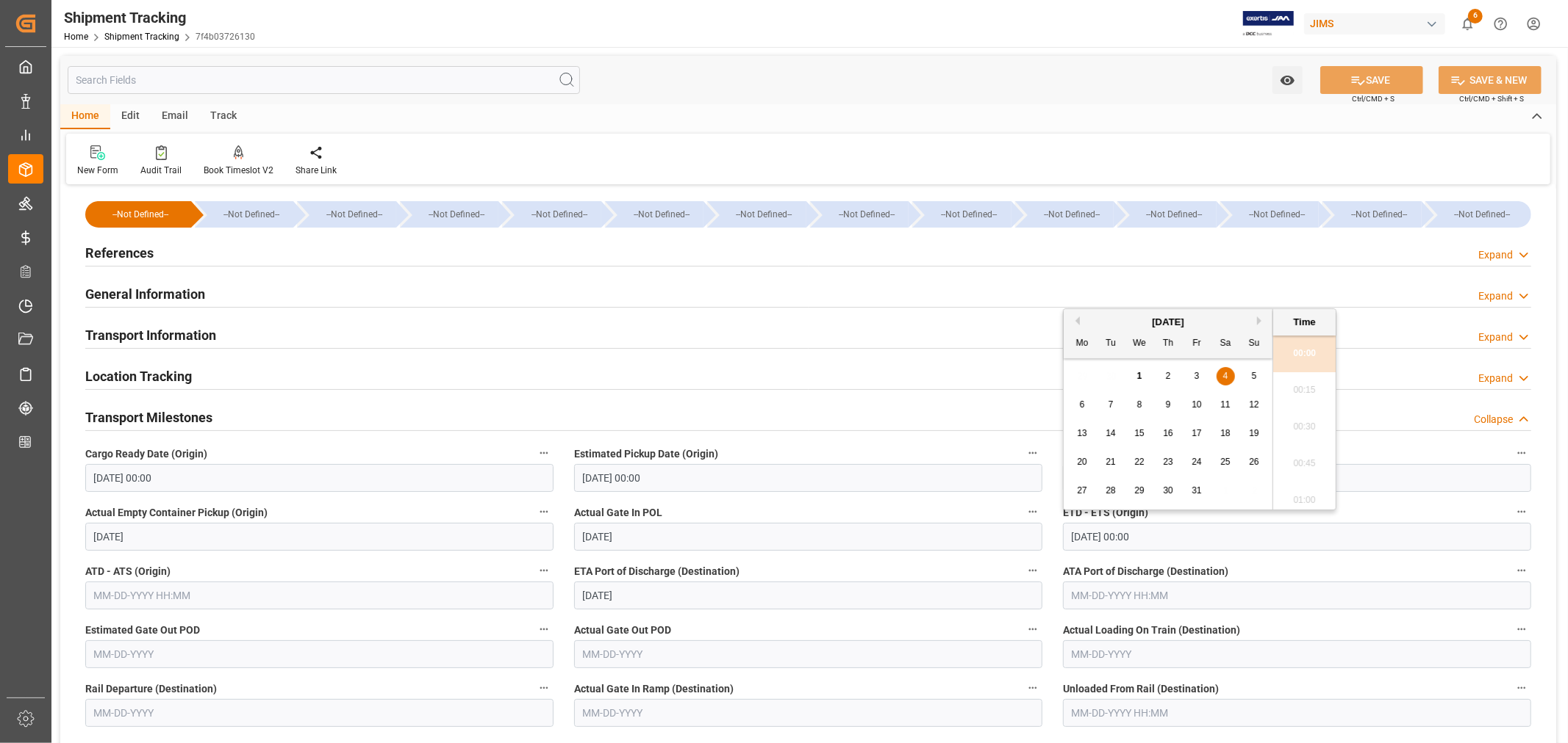
click at [1082, 400] on span "6" at bounding box center [1083, 405] width 6 height 10
type input "10-06-2025 00:00"
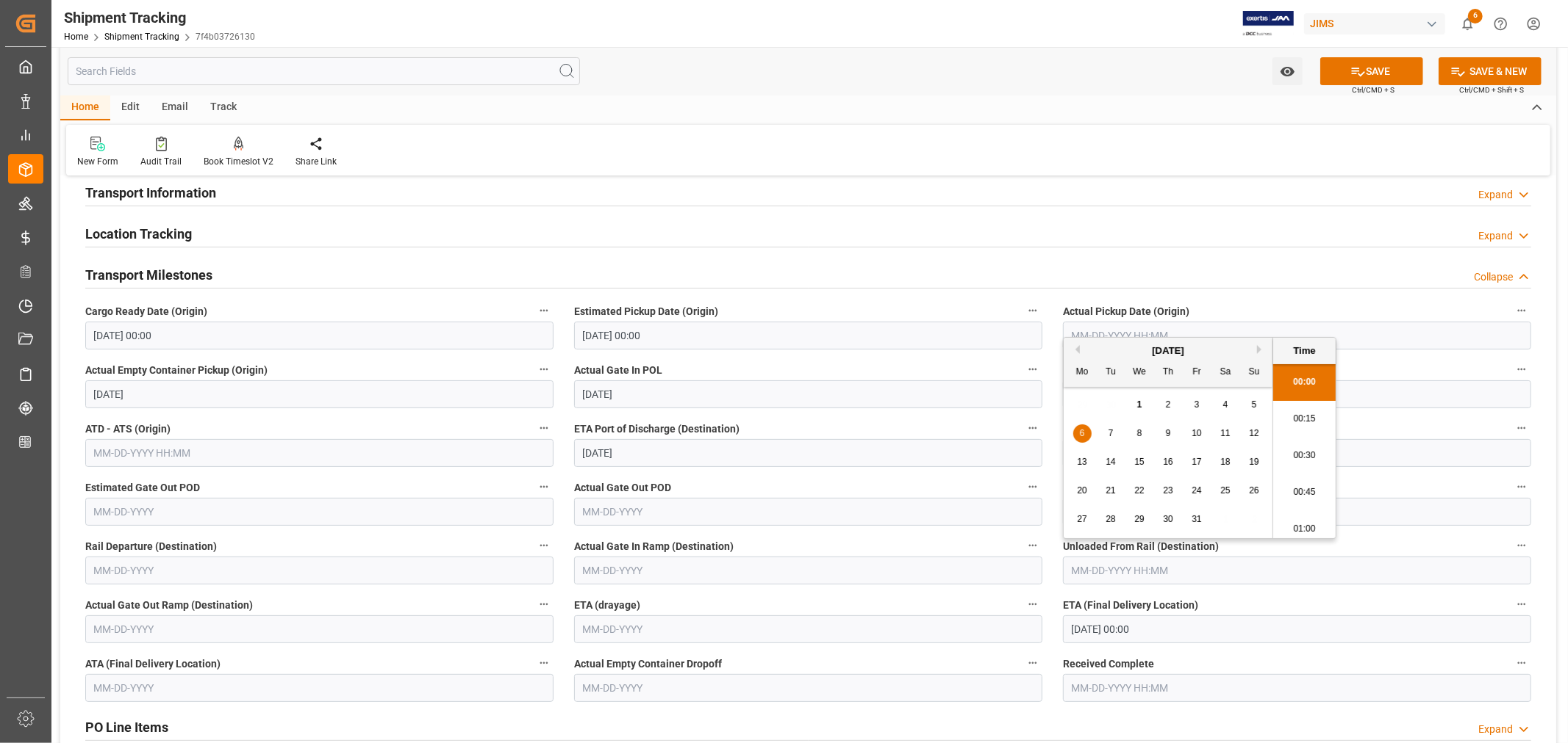
scroll to position [245, 0]
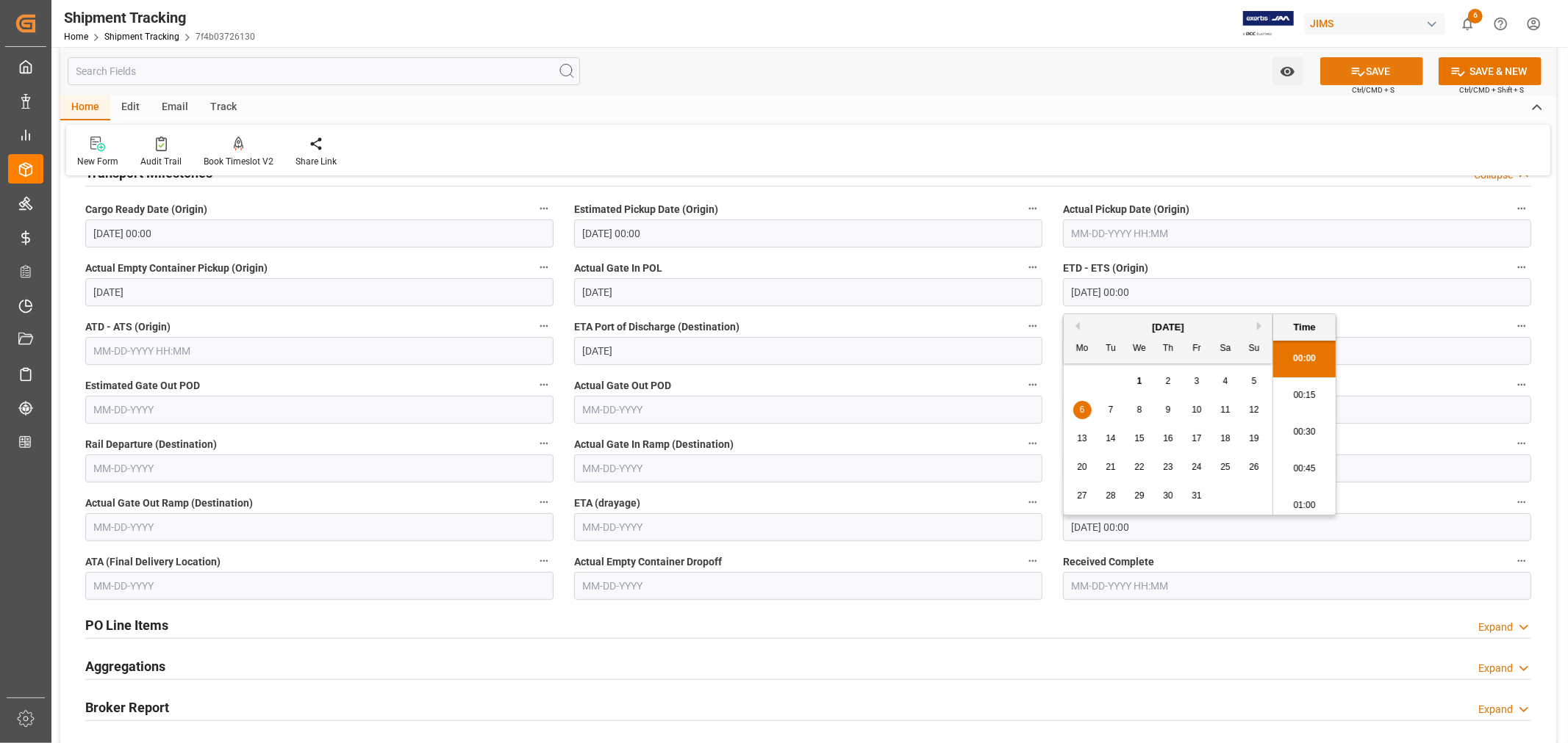
click at [1370, 68] on button "SAVE" at bounding box center [1372, 71] width 103 height 28
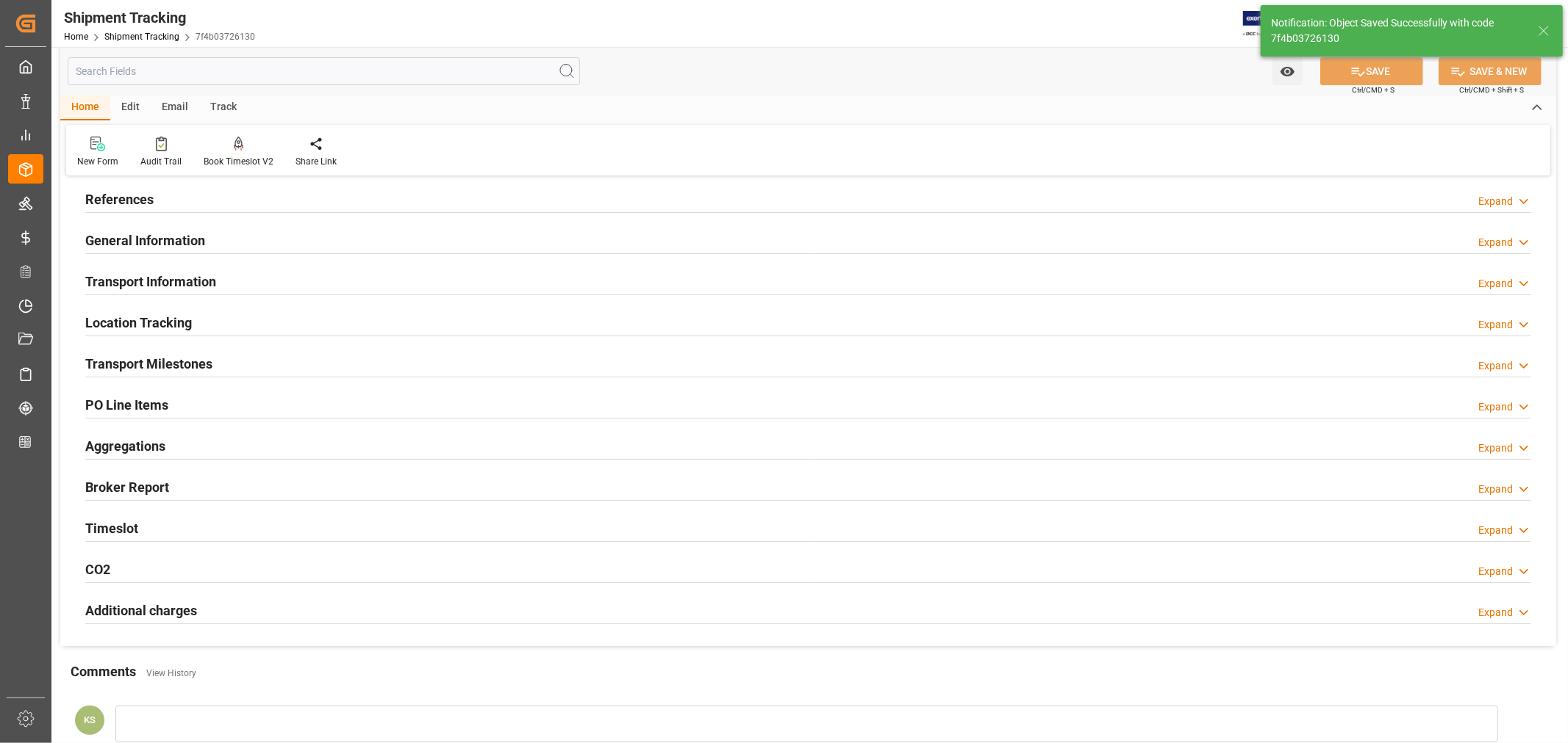
scroll to position [0, 0]
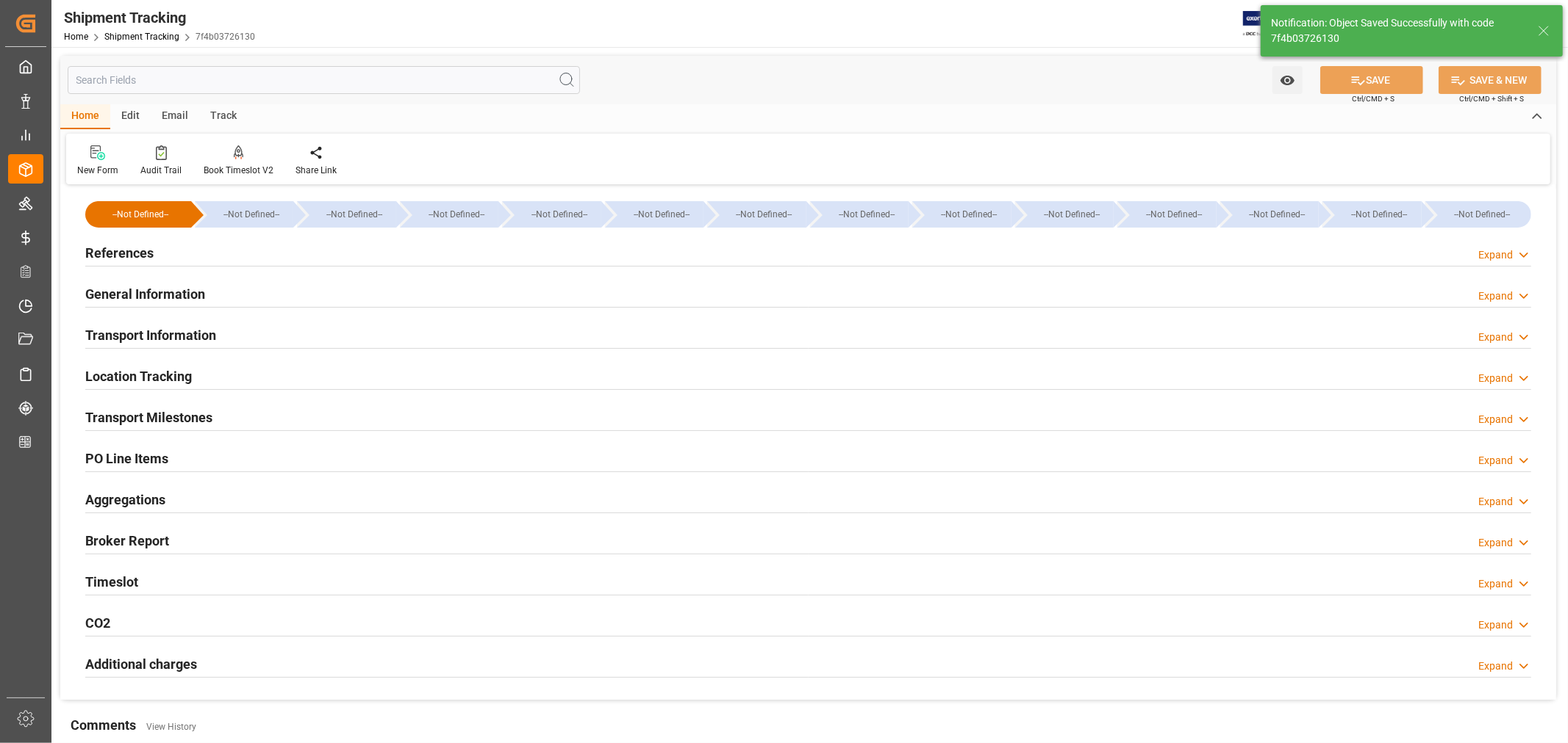
click at [142, 454] on h2 "PO Line Items" at bounding box center [126, 458] width 83 height 20
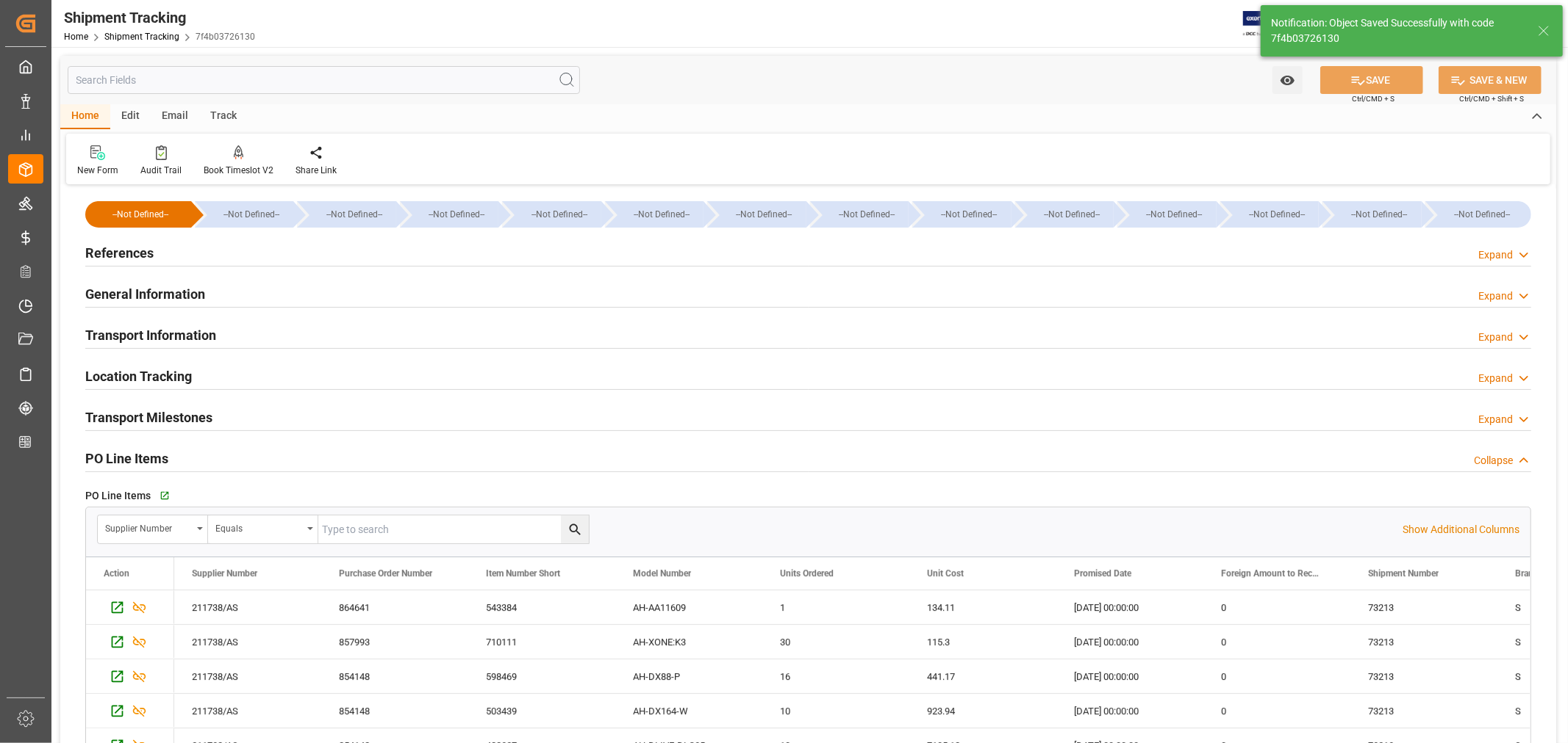
click at [142, 454] on h2 "PO Line Items" at bounding box center [126, 458] width 83 height 20
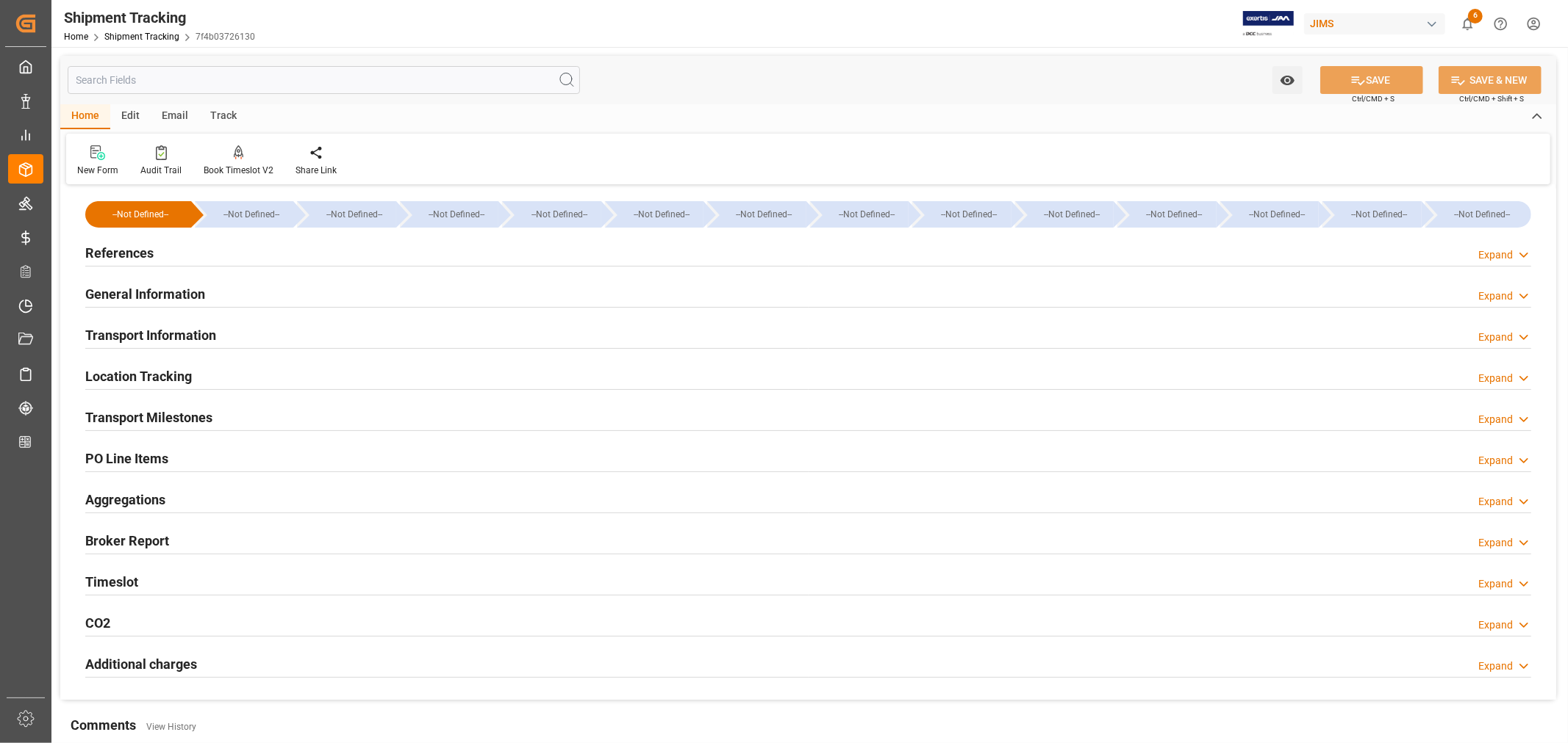
click at [152, 294] on h2 "General Information" at bounding box center [145, 293] width 120 height 20
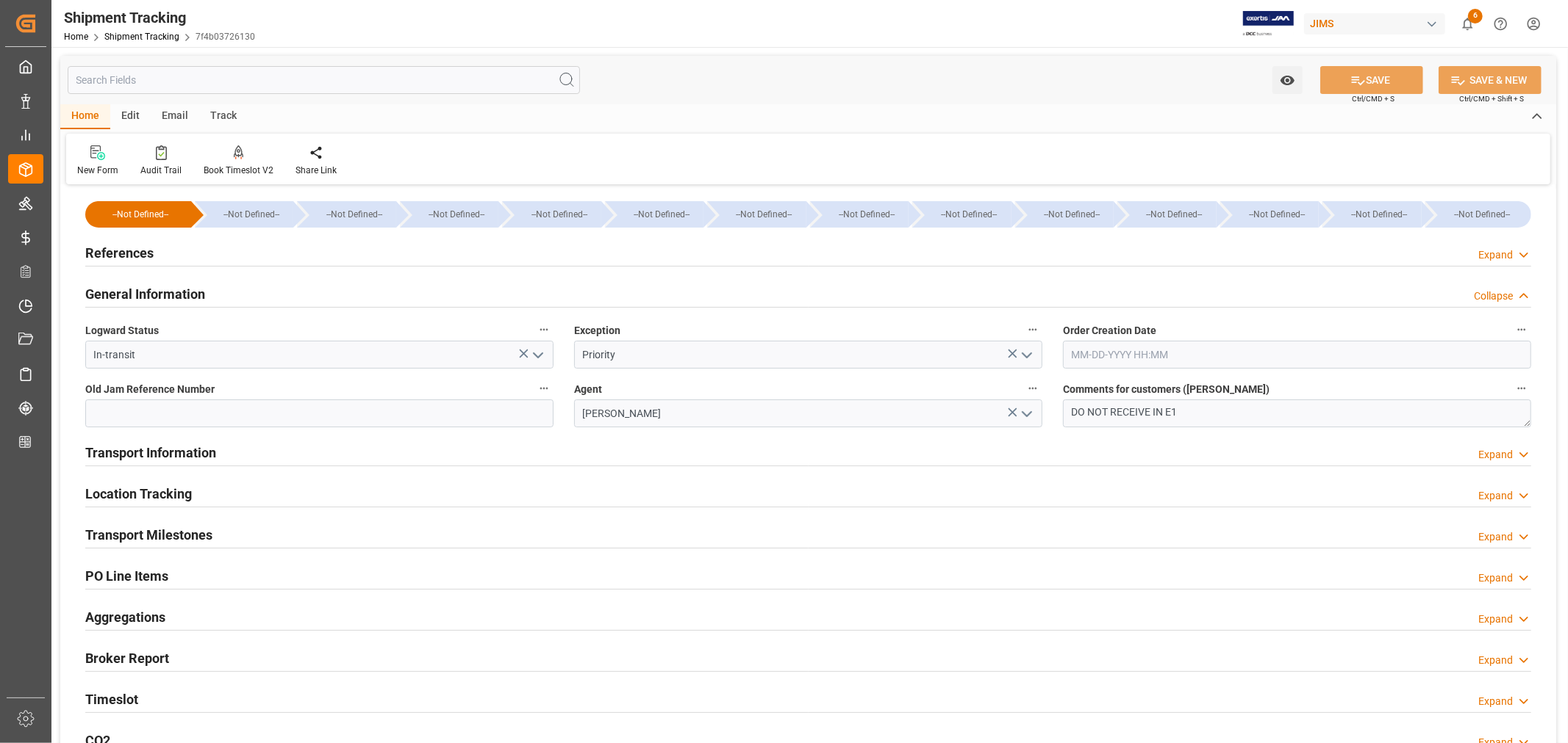
click at [152, 294] on h2 "General Information" at bounding box center [145, 293] width 120 height 20
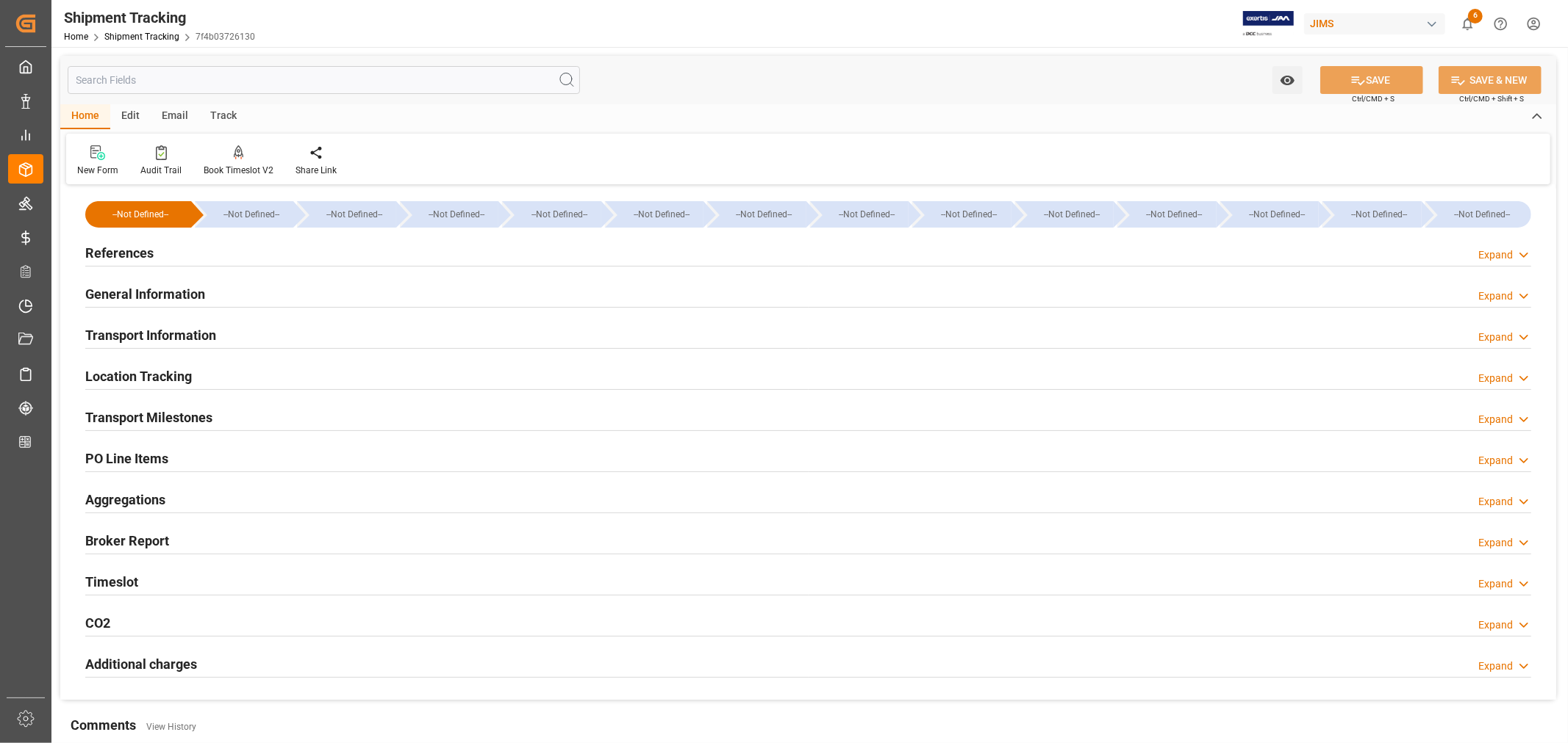
click at [157, 328] on h2 "Transport Information" at bounding box center [151, 335] width 131 height 20
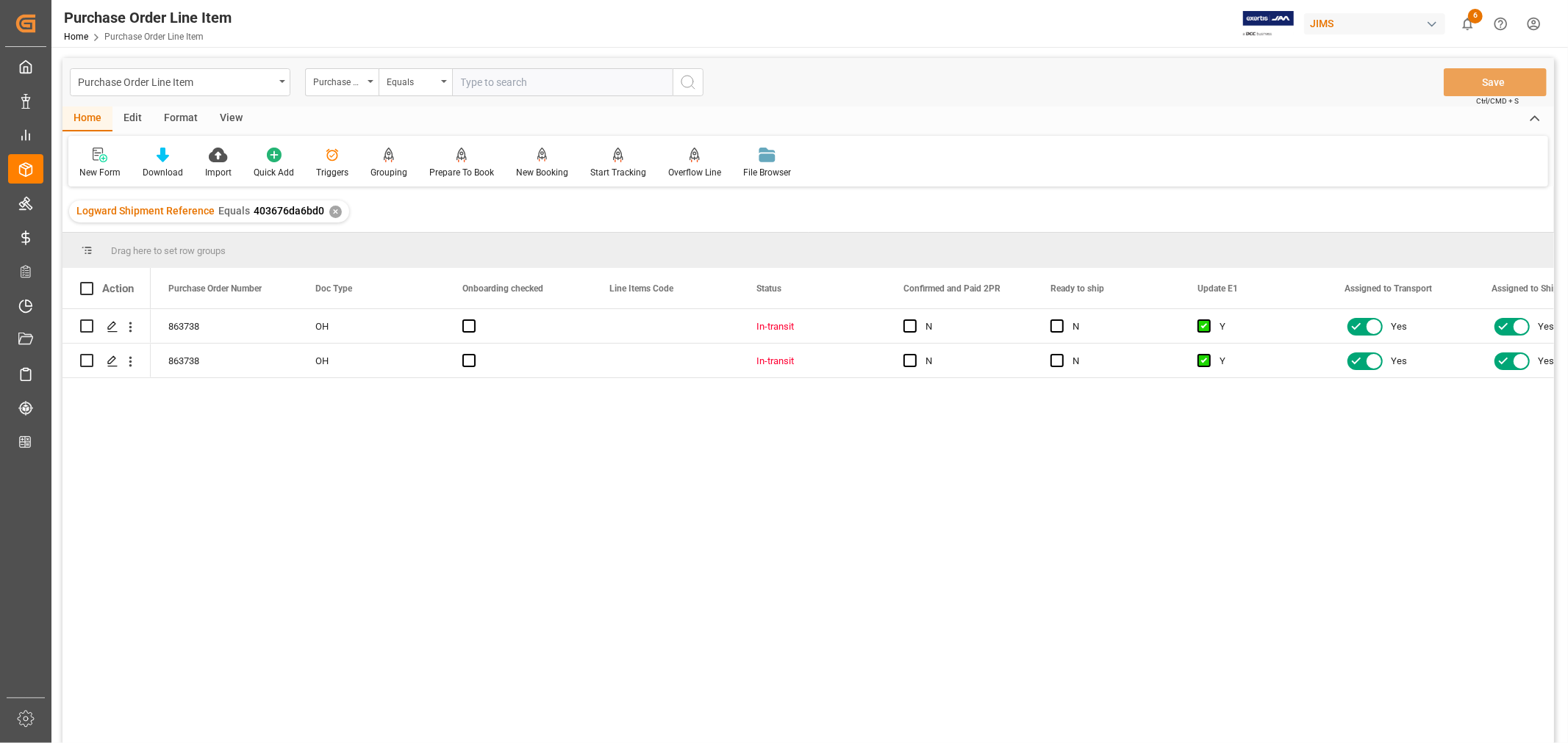
click at [232, 118] on div "View" at bounding box center [231, 119] width 45 height 25
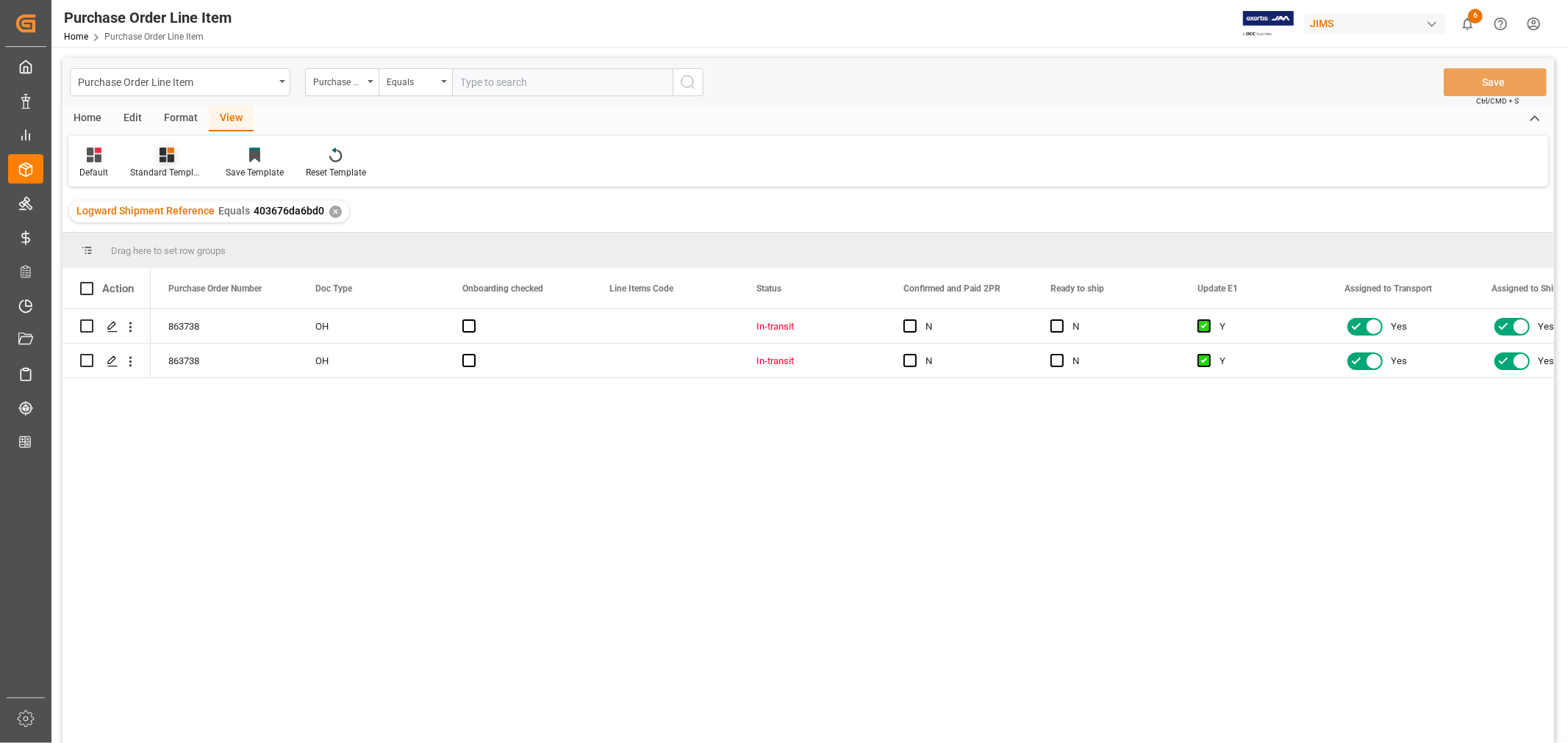
click at [165, 166] on div "Standard Templates" at bounding box center [166, 173] width 74 height 13
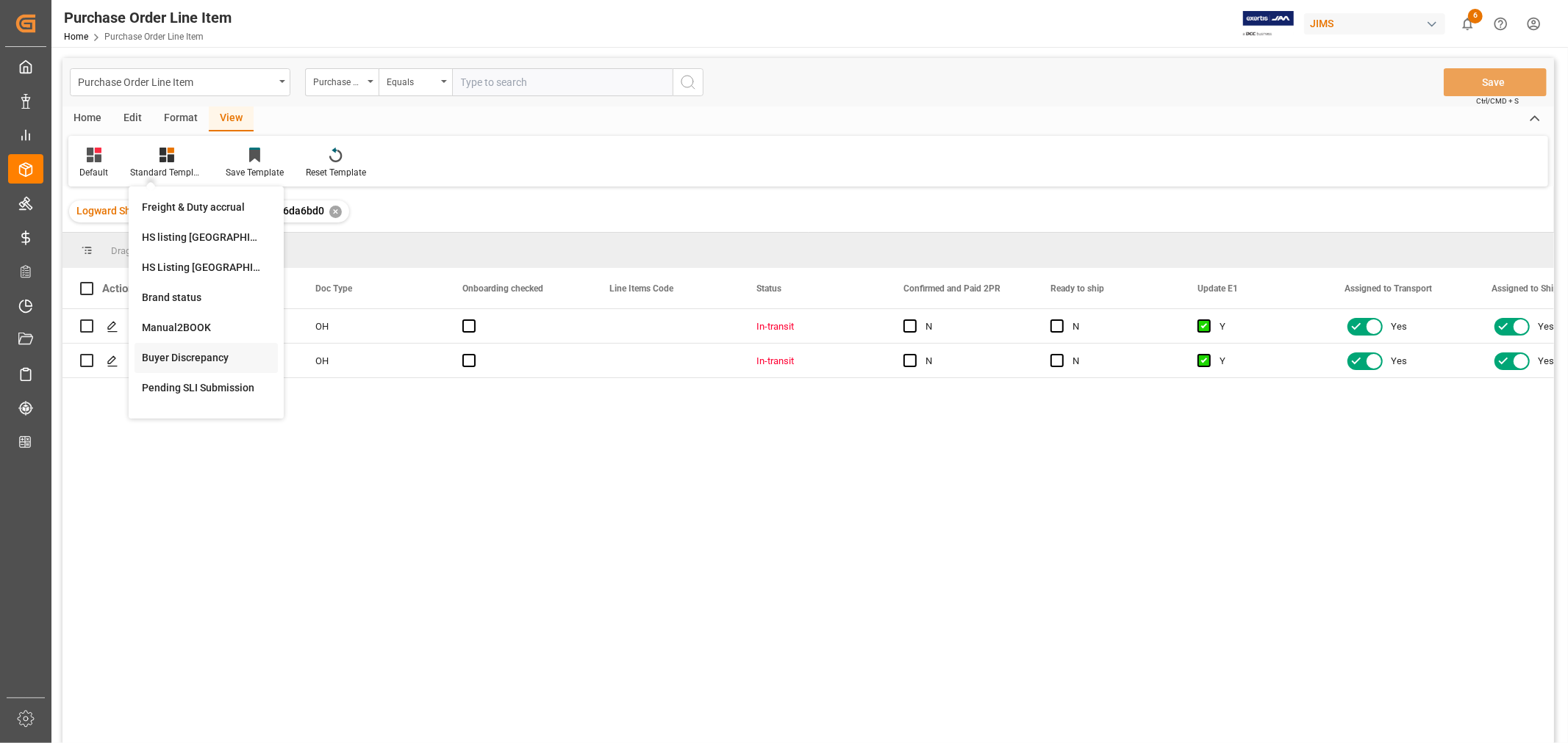
click at [184, 352] on div "Buyer Discrepancy" at bounding box center [207, 358] width 129 height 16
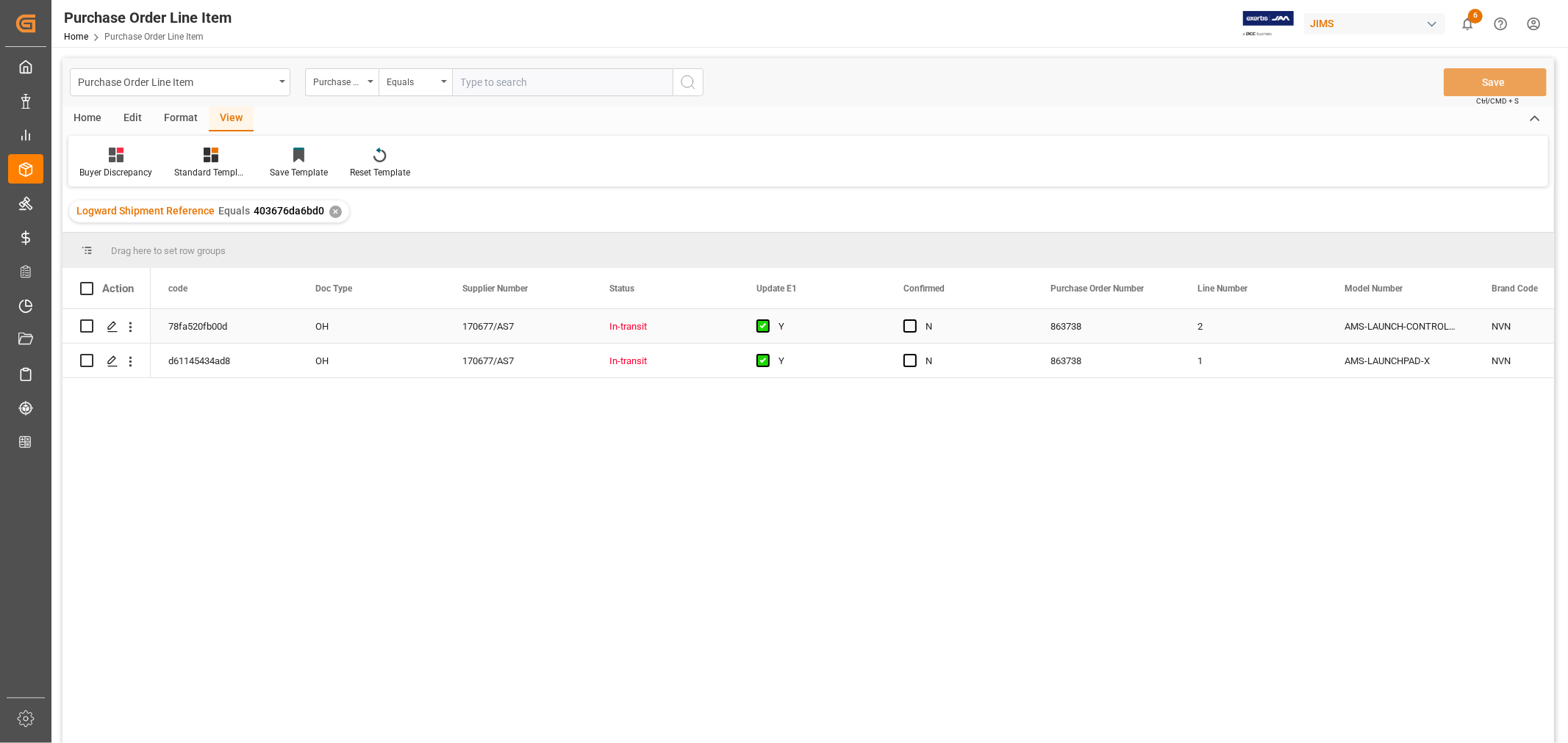
click at [843, 324] on div "Y" at bounding box center [823, 327] width 90 height 34
